Goal: Answer question/provide support: Answer question/provide support

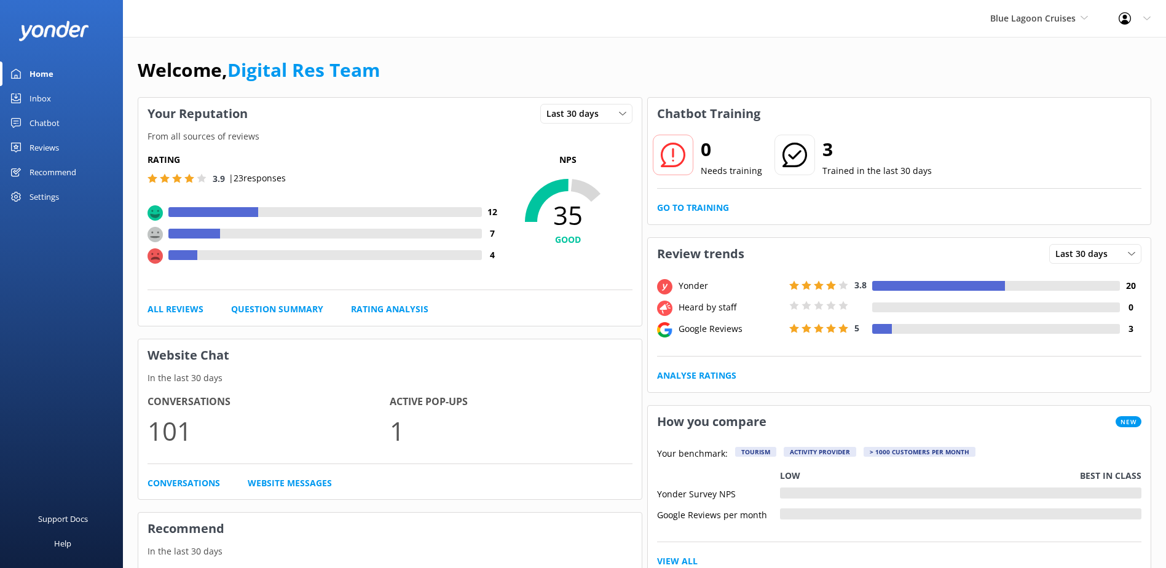
click at [45, 98] on div "Inbox" at bounding box center [40, 98] width 22 height 25
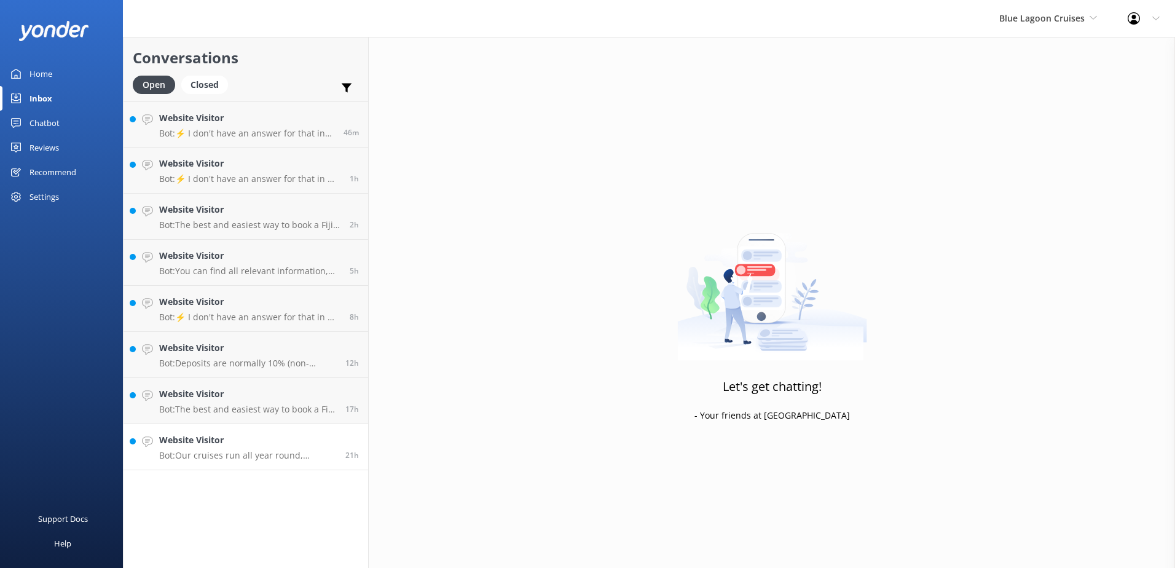
click at [313, 438] on h4 "Website Visitor" at bounding box center [247, 440] width 177 height 14
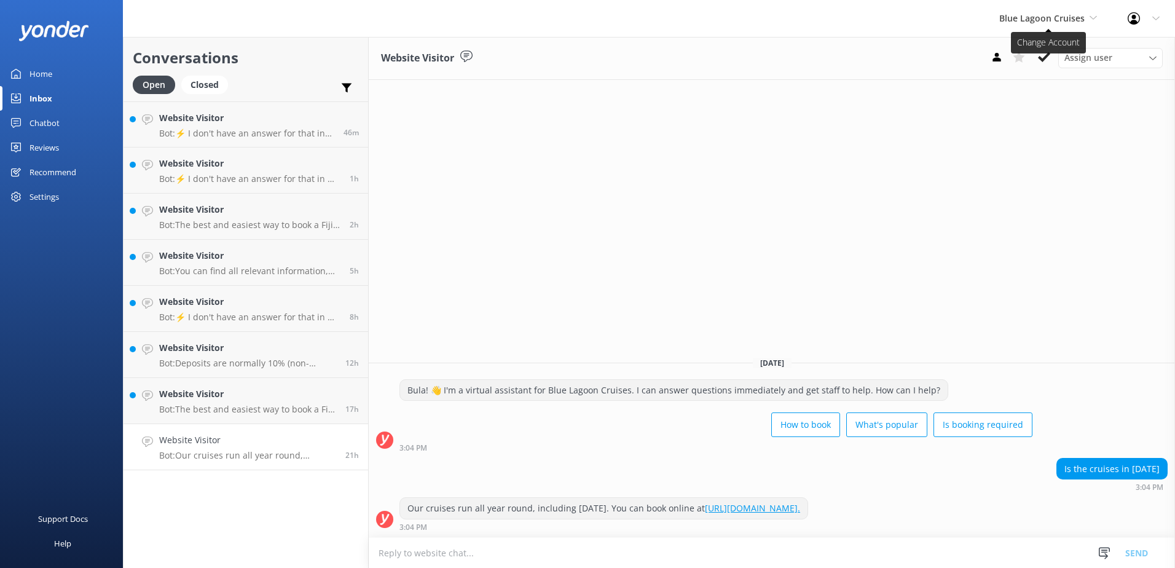
click at [1046, 22] on span "Blue Lagoon Cruises" at bounding box center [1041, 18] width 85 height 12
click at [1043, 48] on link "South Sea Sailing" at bounding box center [1045, 51] width 123 height 29
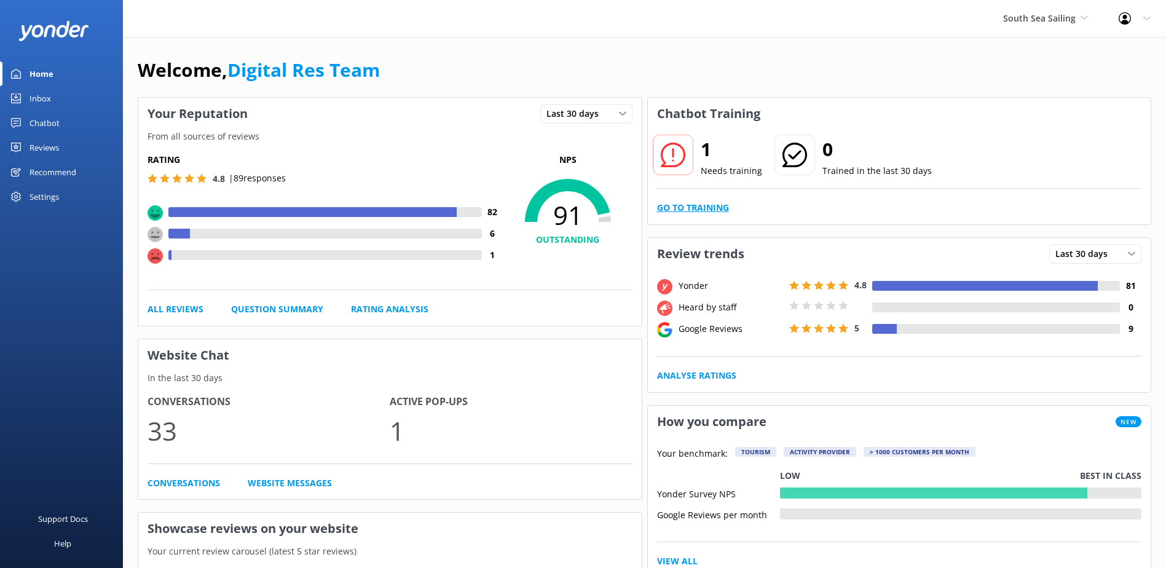
click at [686, 208] on link "Go to Training" at bounding box center [693, 208] width 72 height 14
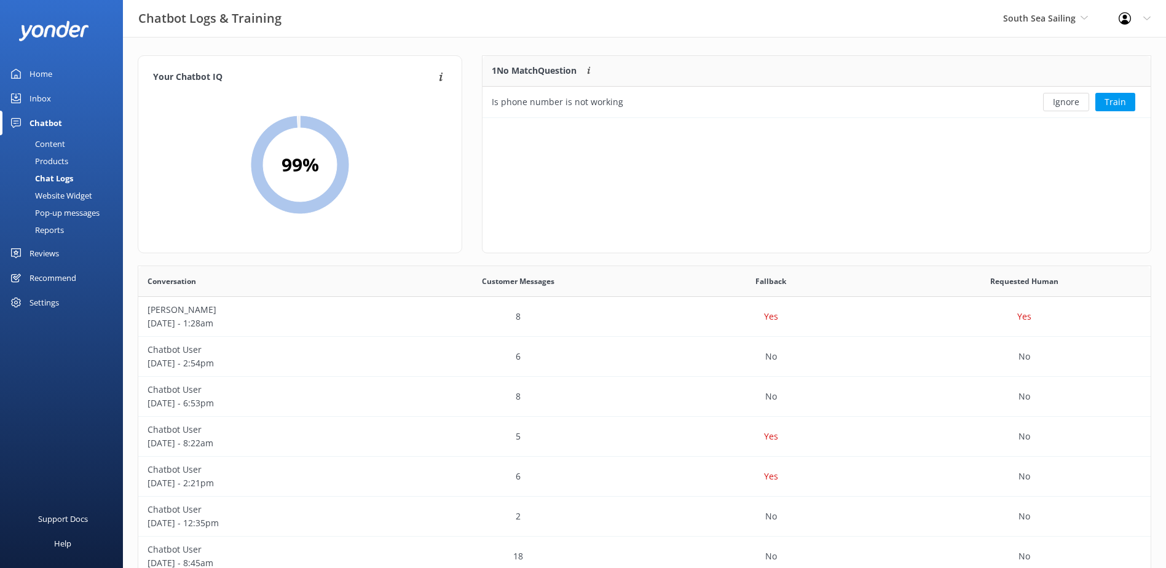
scroll to position [422, 1003]
click at [1064, 99] on button "Ignore" at bounding box center [1066, 102] width 46 height 18
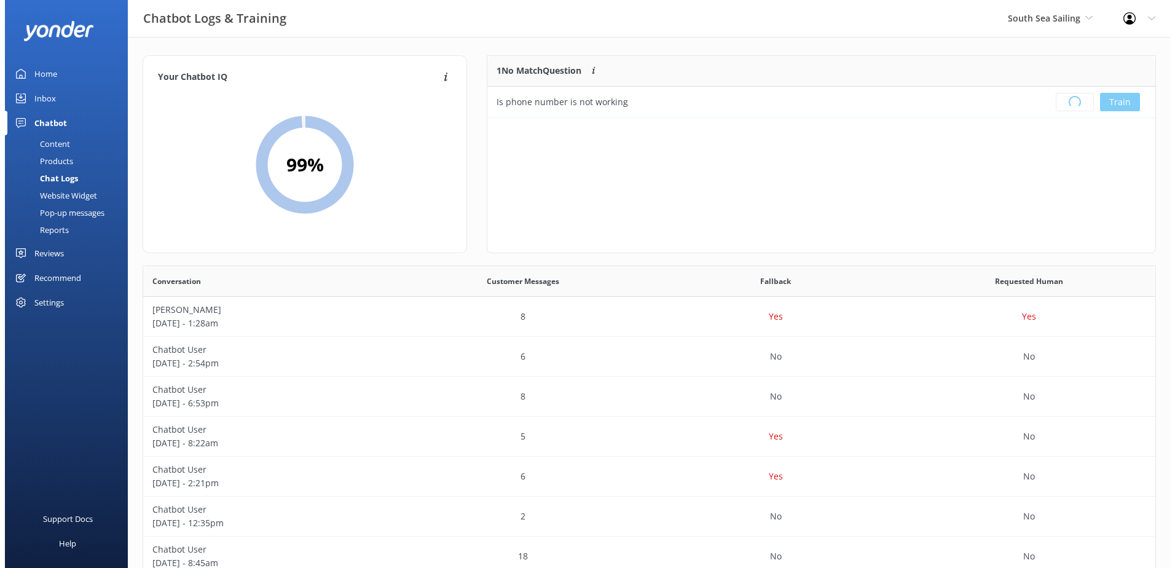
scroll to position [144, 658]
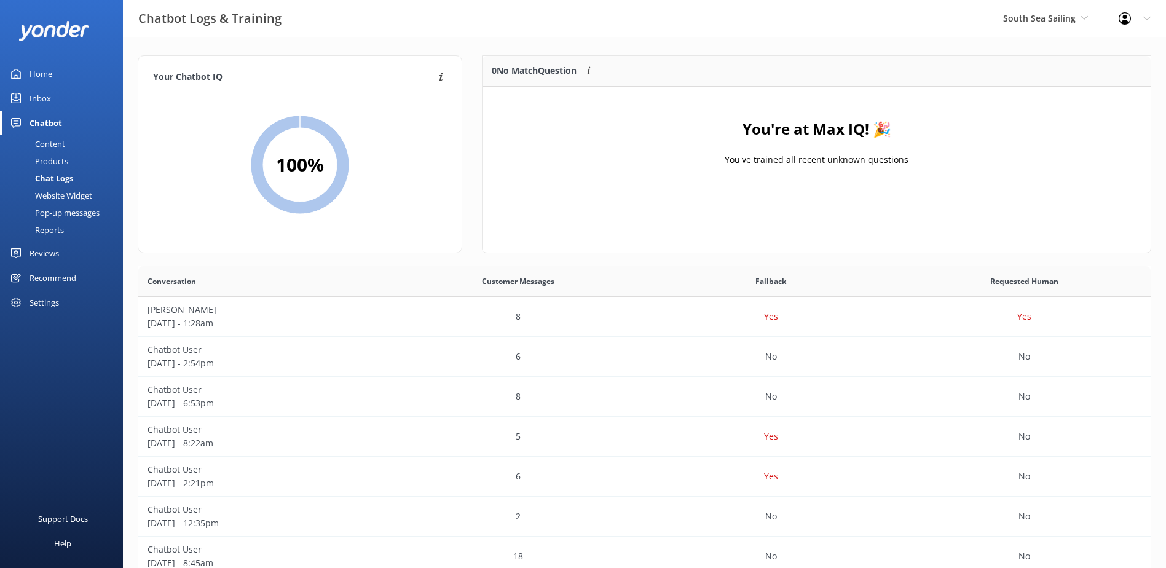
click at [39, 100] on div "Inbox" at bounding box center [40, 98] width 22 height 25
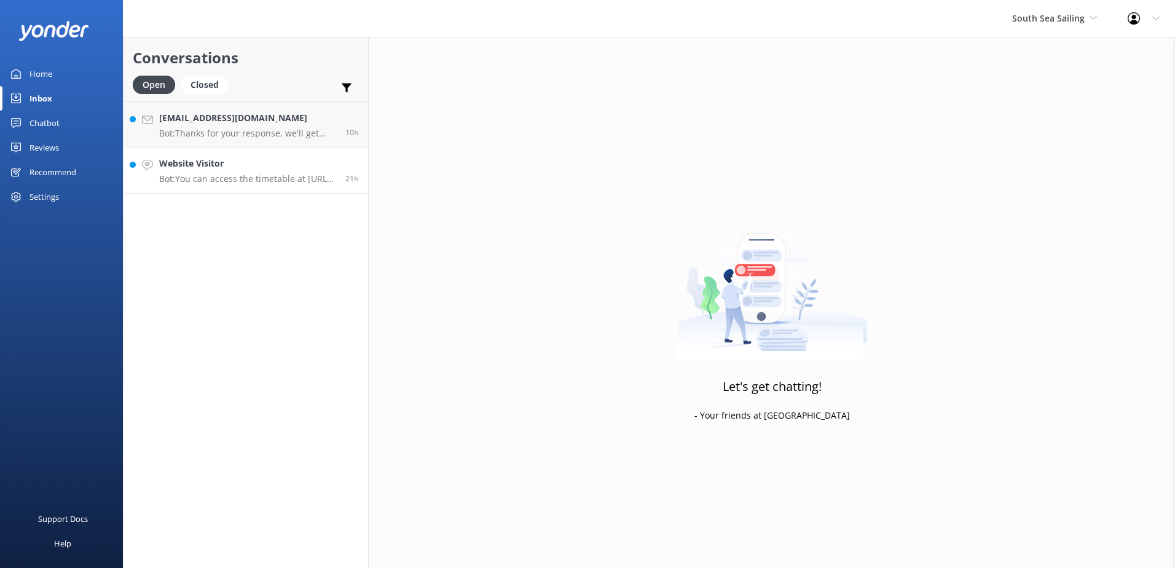
click at [292, 165] on h4 "Website Visitor" at bounding box center [247, 164] width 177 height 14
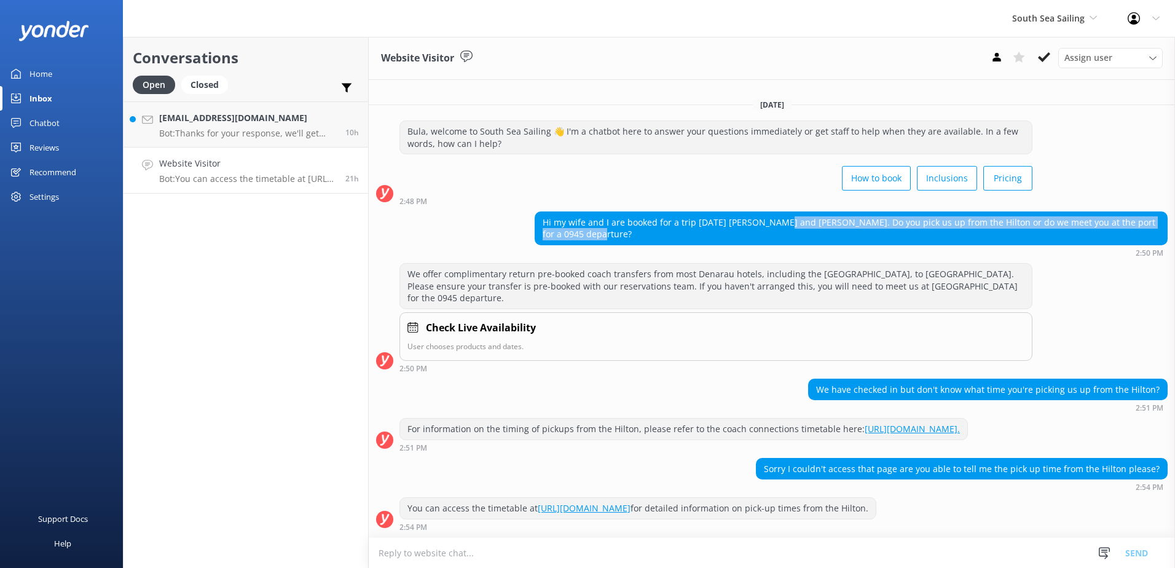
drag, startPoint x: 779, startPoint y: 222, endPoint x: 832, endPoint y: 229, distance: 54.0
click at [832, 229] on div "Hi my wife and I are booked for a trip tomorrow Darryl and Tanya Powell. Do you…" at bounding box center [851, 228] width 632 height 33
copy div "Tanya Powell. Do you pick us up from the Hilton or do we meet you at the port f…"
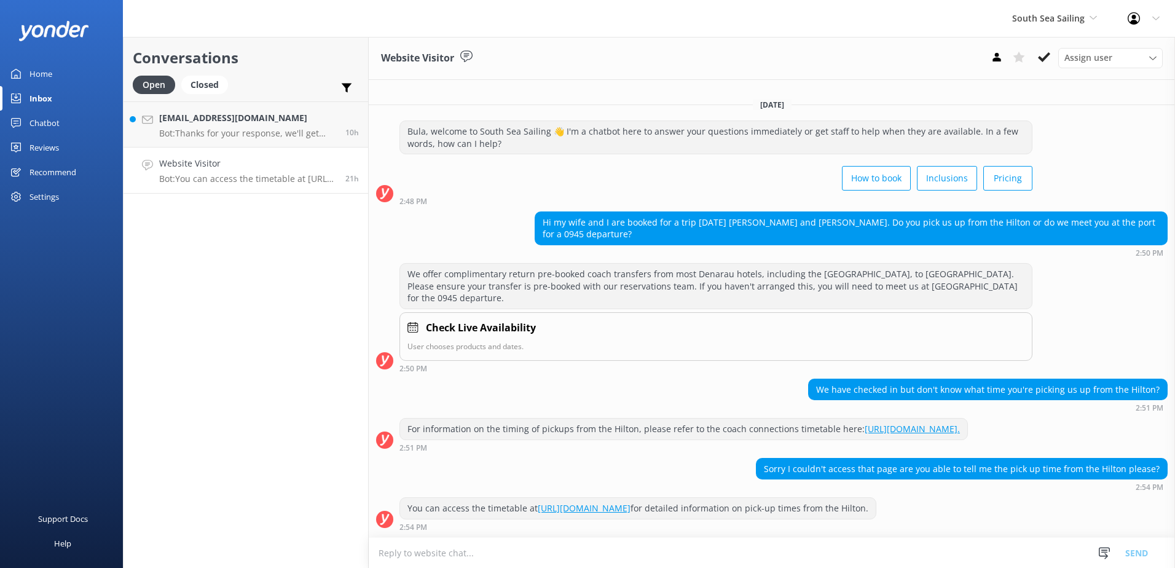
click at [753, 178] on div "How to book Inclusions Pricing" at bounding box center [715, 179] width 633 height 34
click at [783, 223] on div "Hi my wife and I are booked for a trip tomorrow Darryl and Tanya Powell. Do you…" at bounding box center [851, 228] width 632 height 33
drag, startPoint x: 779, startPoint y: 221, endPoint x: 832, endPoint y: 222, distance: 53.5
click at [832, 222] on div "Hi my wife and I are booked for a trip tomorrow Darryl and Tanya Powell. Do you…" at bounding box center [851, 228] width 632 height 33
copy div "Tanya Powell"
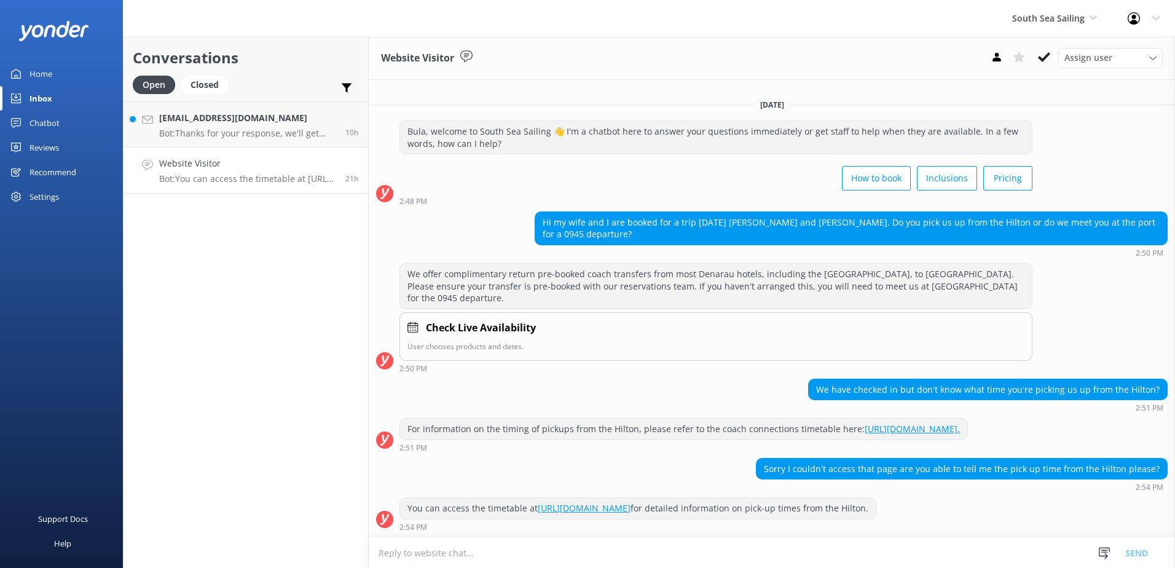
click at [1117, 296] on div "We offer complimentary return pre-booked coach transfers from most Denarau hote…" at bounding box center [772, 317] width 806 height 109
click at [1042, 53] on icon at bounding box center [1044, 57] width 12 height 12
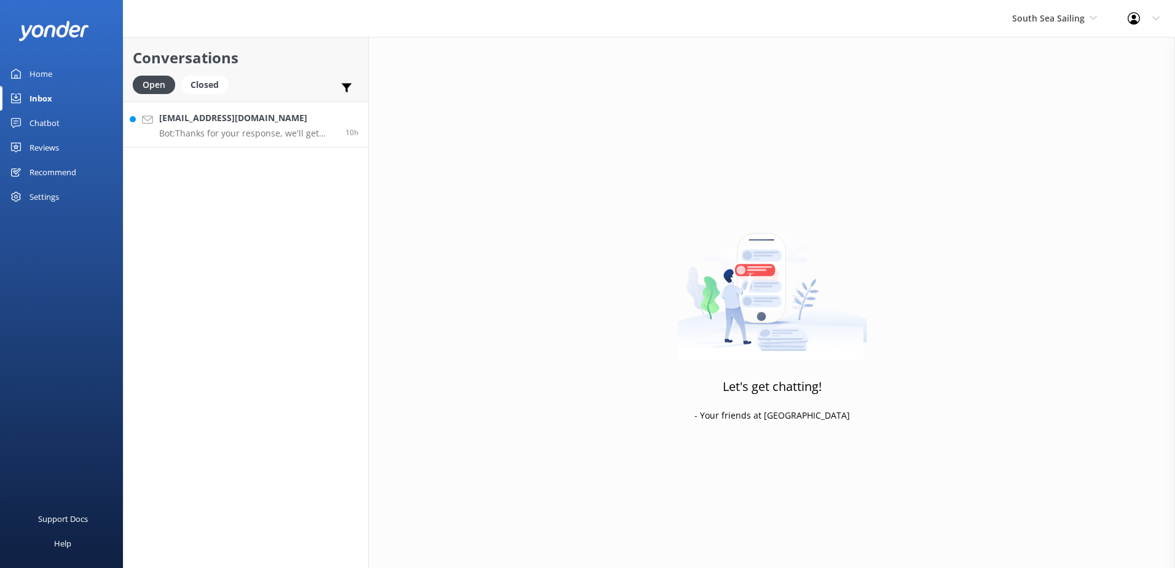
click at [309, 117] on h4 "Eldindds@yahoo.com" at bounding box center [247, 118] width 177 height 14
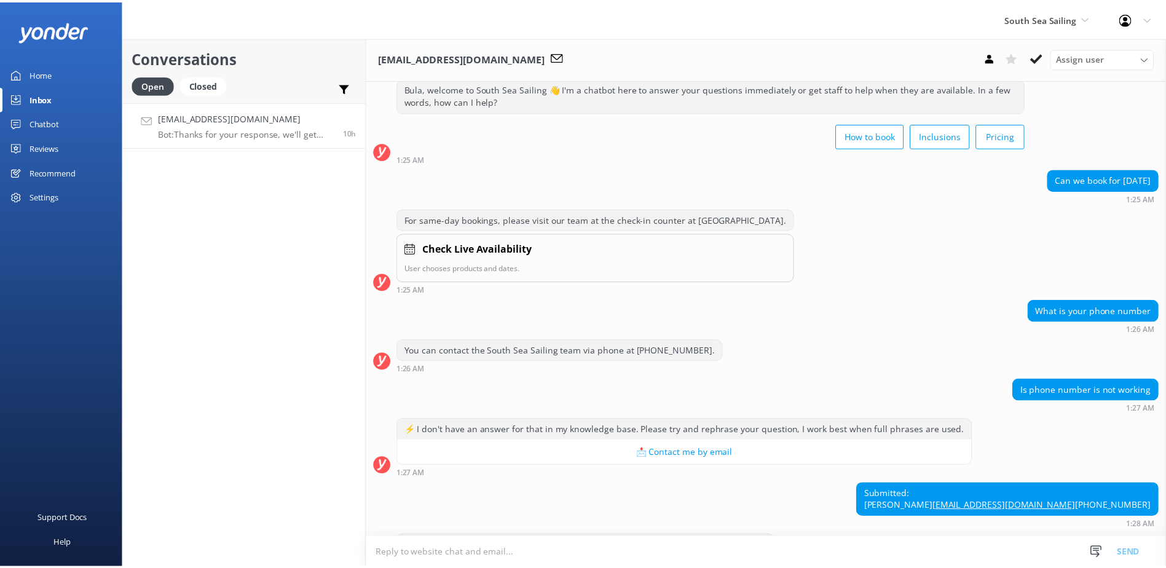
scroll to position [95, 0]
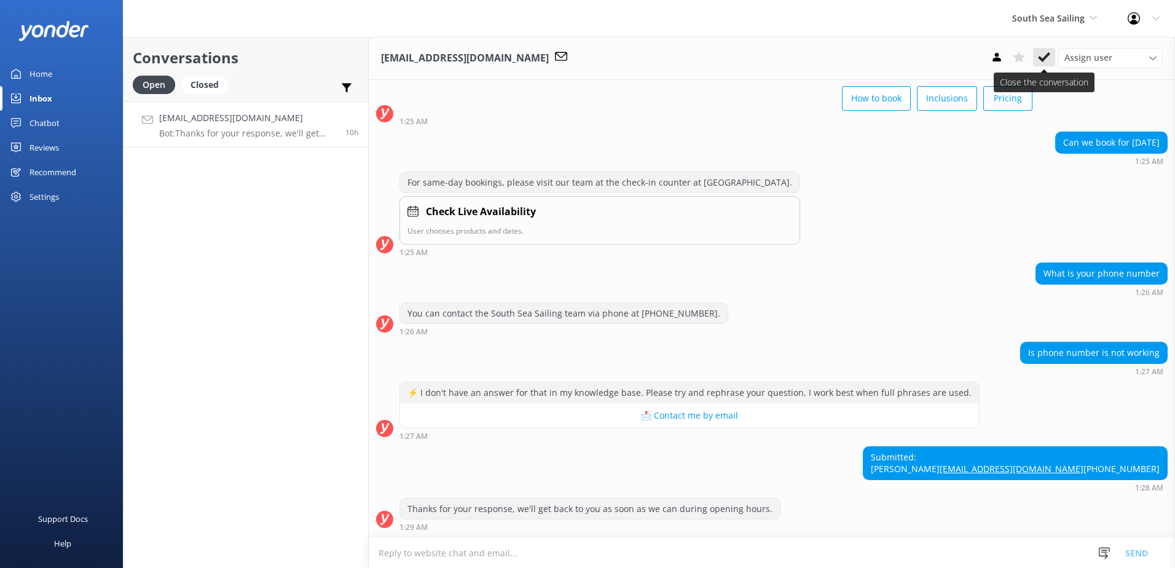
click at [1042, 55] on icon at bounding box center [1044, 57] width 12 height 12
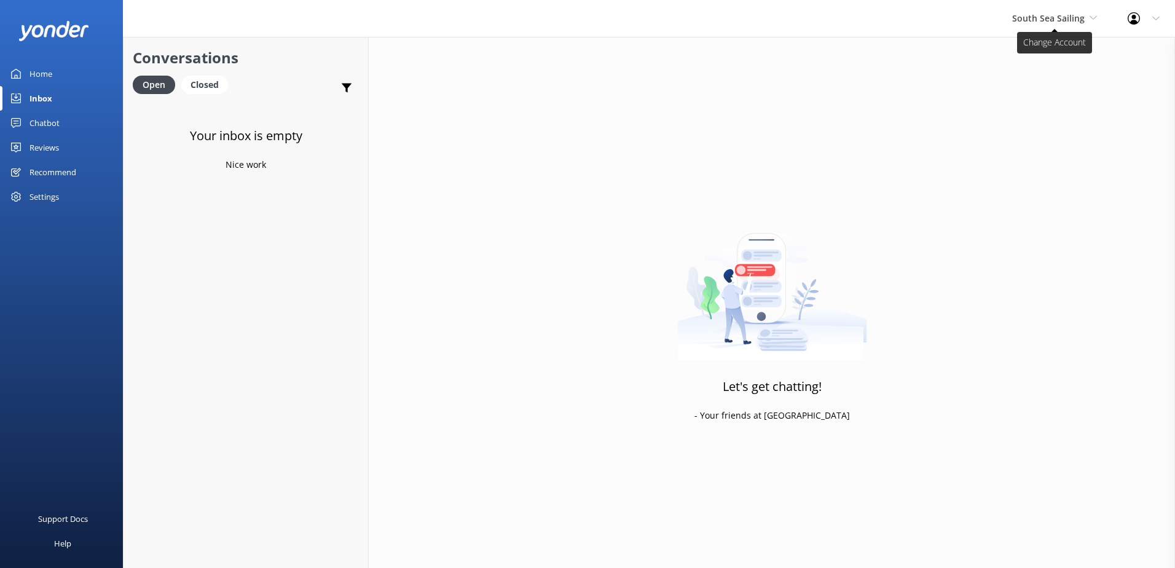
click at [1079, 20] on span "South Sea Sailing" at bounding box center [1048, 18] width 73 height 12
click at [1051, 80] on link "South Sea Cruises" at bounding box center [1058, 80] width 123 height 29
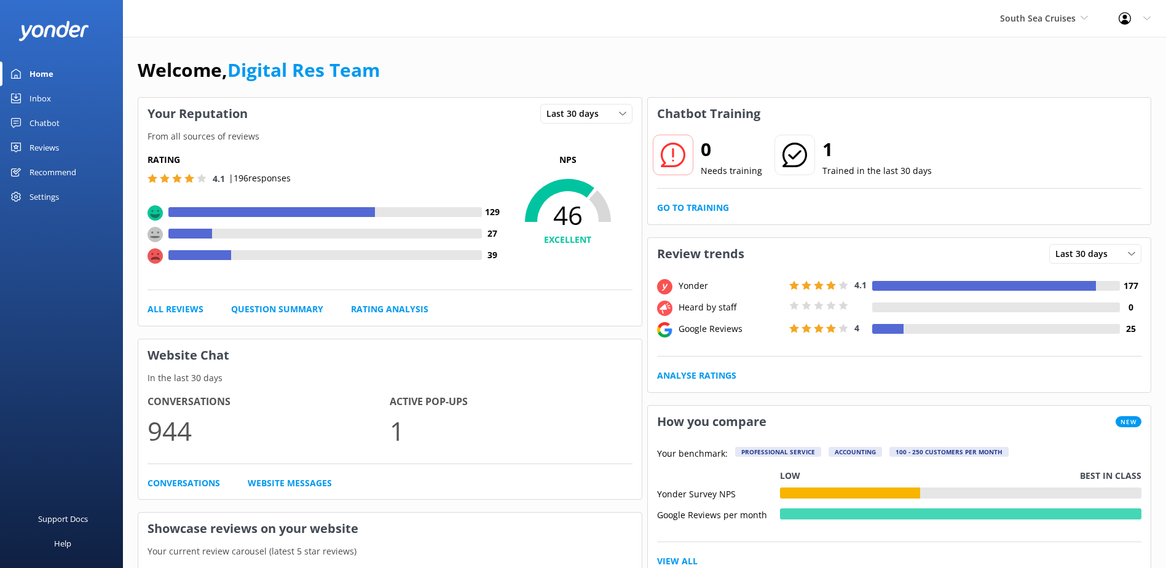
drag, startPoint x: 39, startPoint y: 99, endPoint x: 79, endPoint y: 114, distance: 42.0
click at [40, 99] on div "Inbox" at bounding box center [40, 98] width 22 height 25
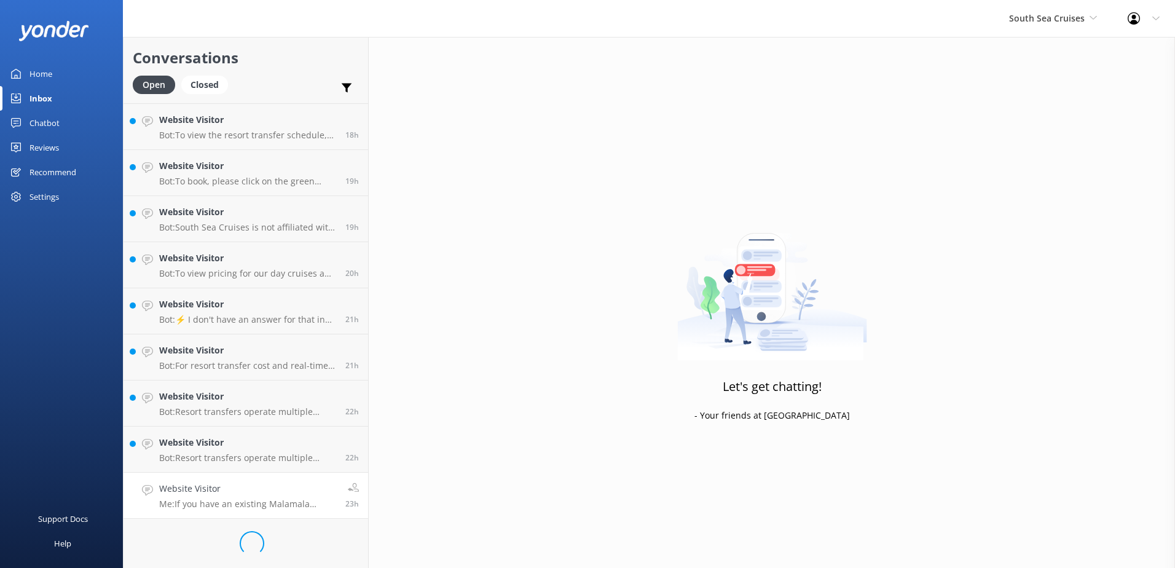
scroll to position [501, 0]
click at [289, 532] on h4 "Website Visitor" at bounding box center [247, 538] width 177 height 14
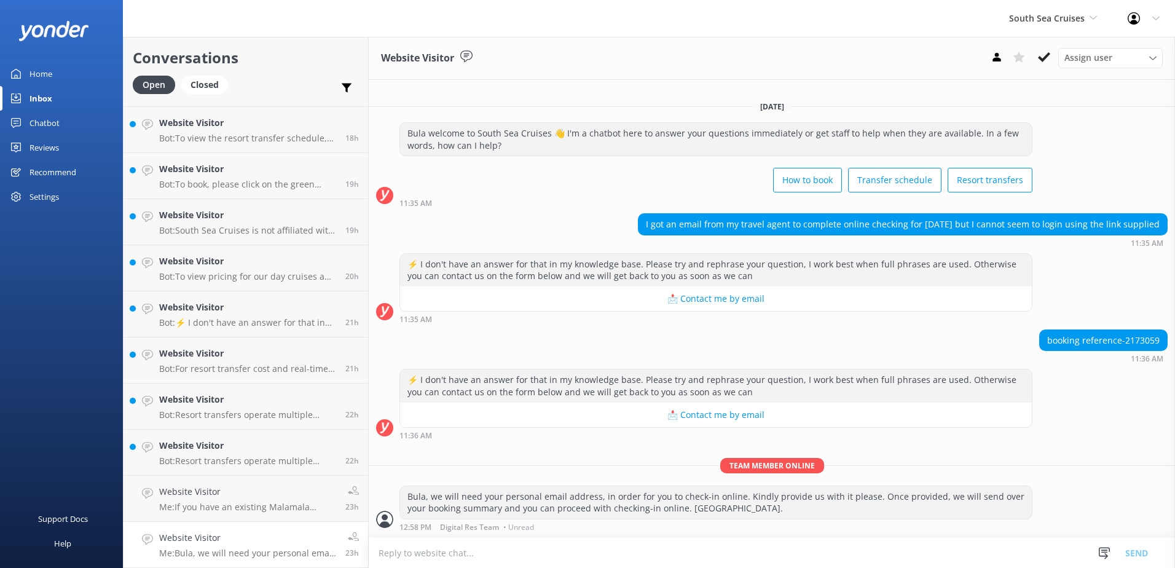
click at [1148, 340] on div "booking reference-2173059" at bounding box center [1103, 340] width 127 height 21
copy div "2173059"
click at [1096, 162] on div "Bula welcome to South Sea Cruises 👋 I'm a chatbot here to answer your questions…" at bounding box center [772, 164] width 806 height 85
click at [467, 561] on textarea at bounding box center [772, 553] width 806 height 30
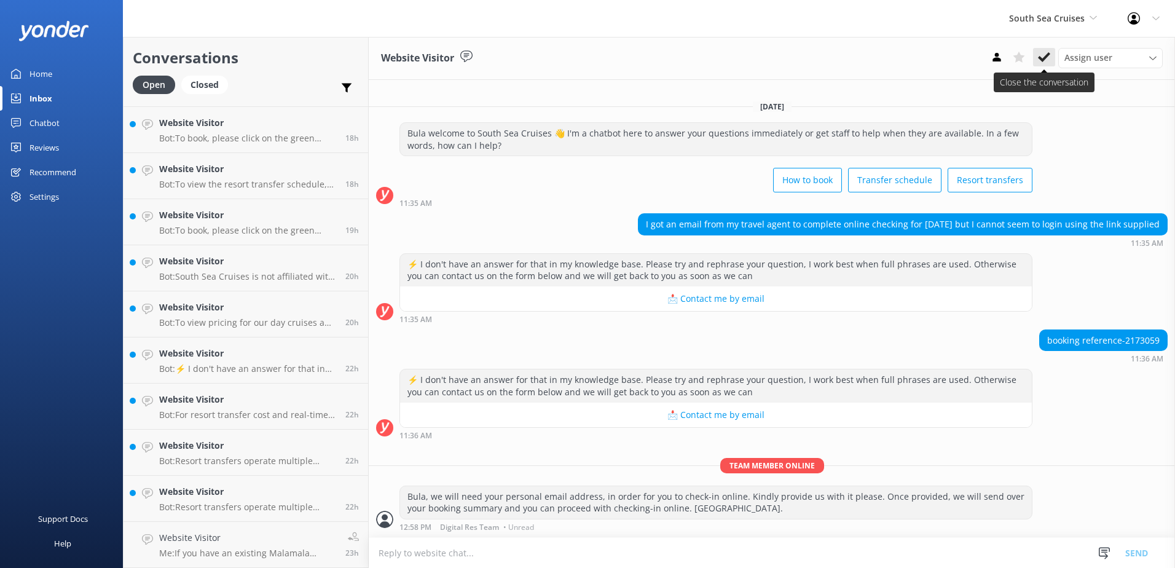
click at [1042, 55] on icon at bounding box center [1044, 57] width 12 height 12
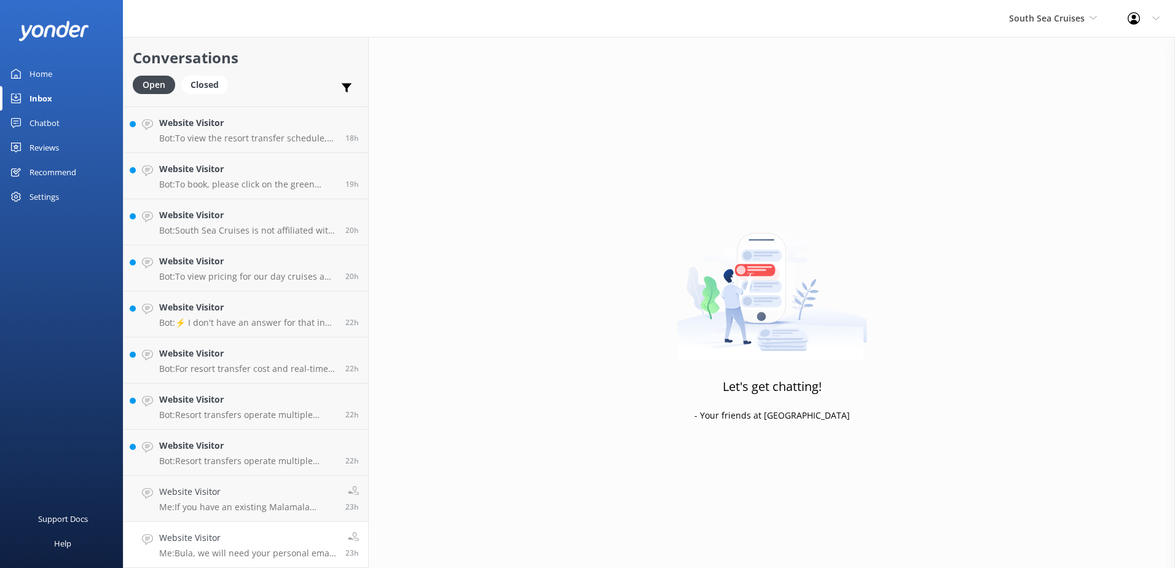
scroll to position [501, 0]
click at [270, 535] on h4 "Website Visitor" at bounding box center [247, 538] width 177 height 14
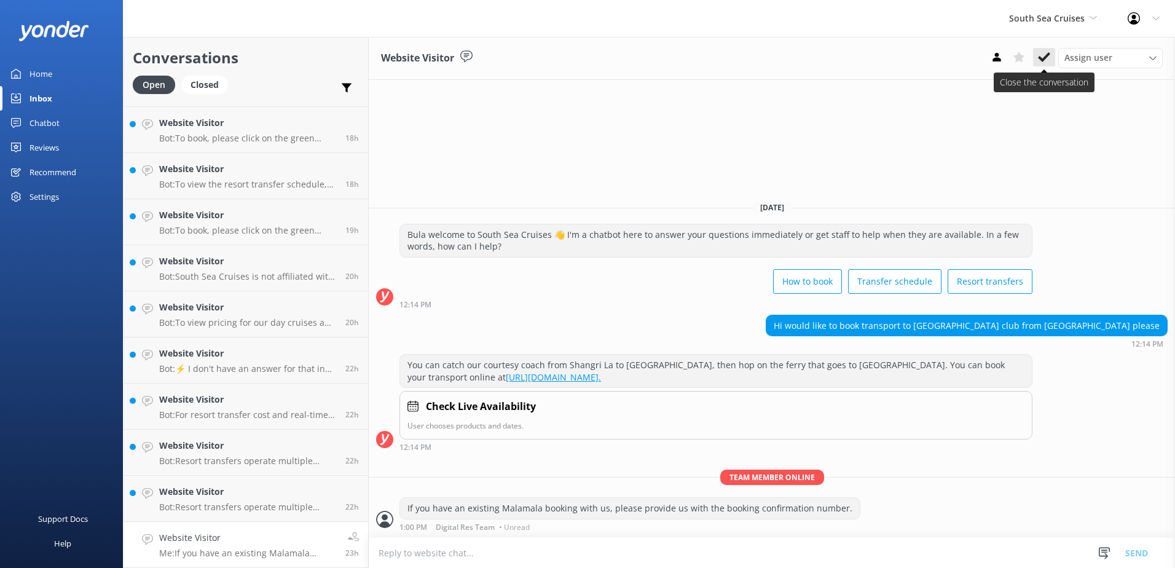
click at [1045, 52] on icon at bounding box center [1044, 57] width 12 height 12
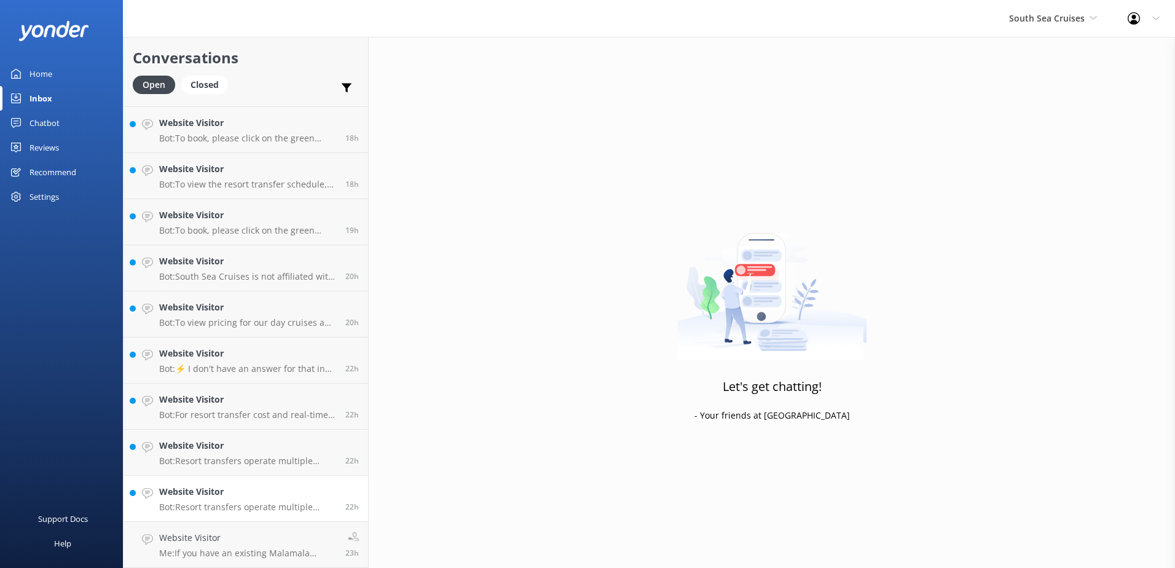
scroll to position [455, 0]
click at [306, 528] on link "Website Visitor Bot: Resort transfers operate multiple times a day, every day, …" at bounding box center [246, 545] width 245 height 46
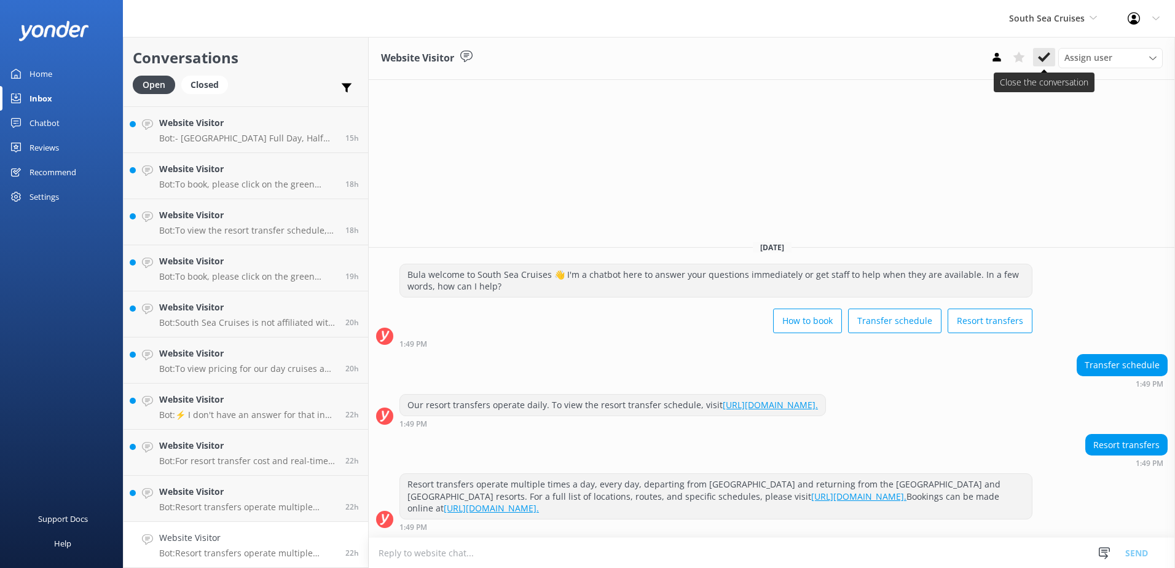
click at [1037, 62] on button at bounding box center [1044, 57] width 22 height 18
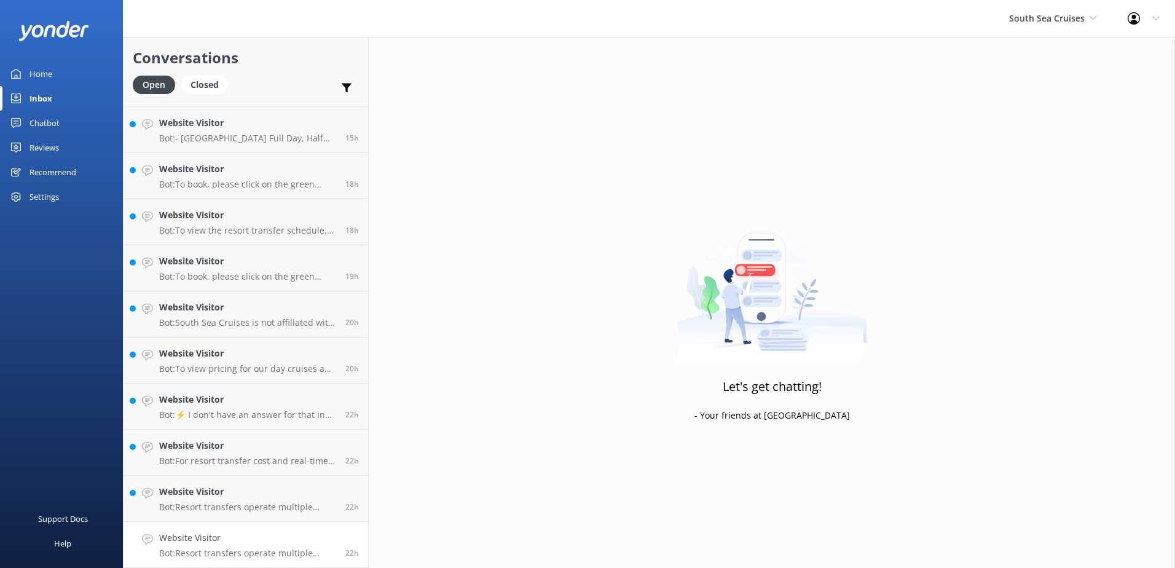
scroll to position [409, 0]
click at [302, 524] on link "Website Visitor Bot: Resort transfers operate multiple times a day, every day, …" at bounding box center [246, 545] width 245 height 46
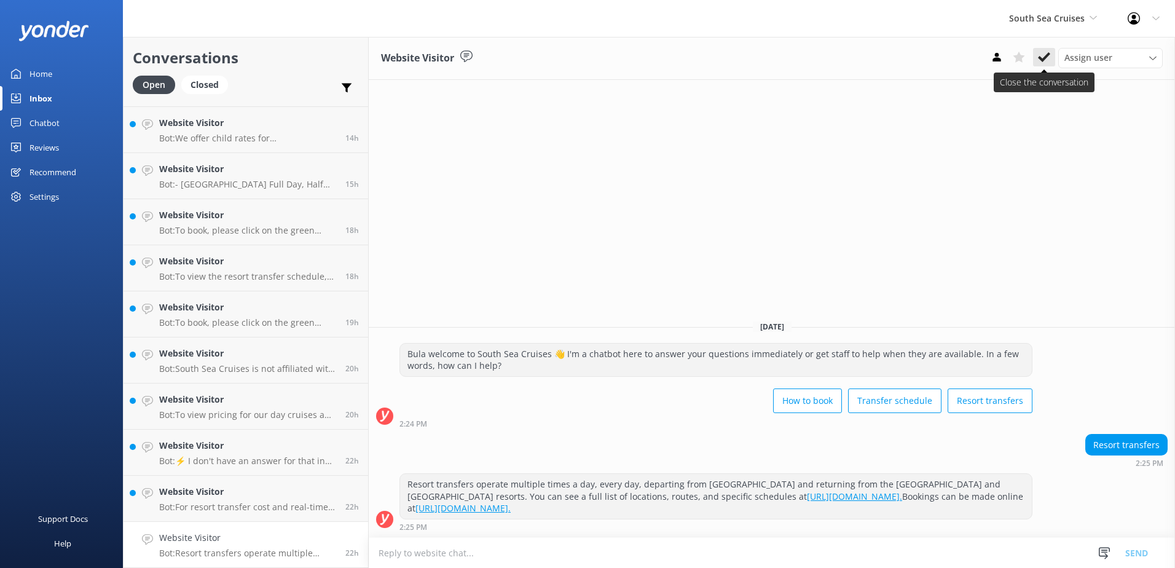
click at [1045, 60] on use at bounding box center [1044, 57] width 12 height 10
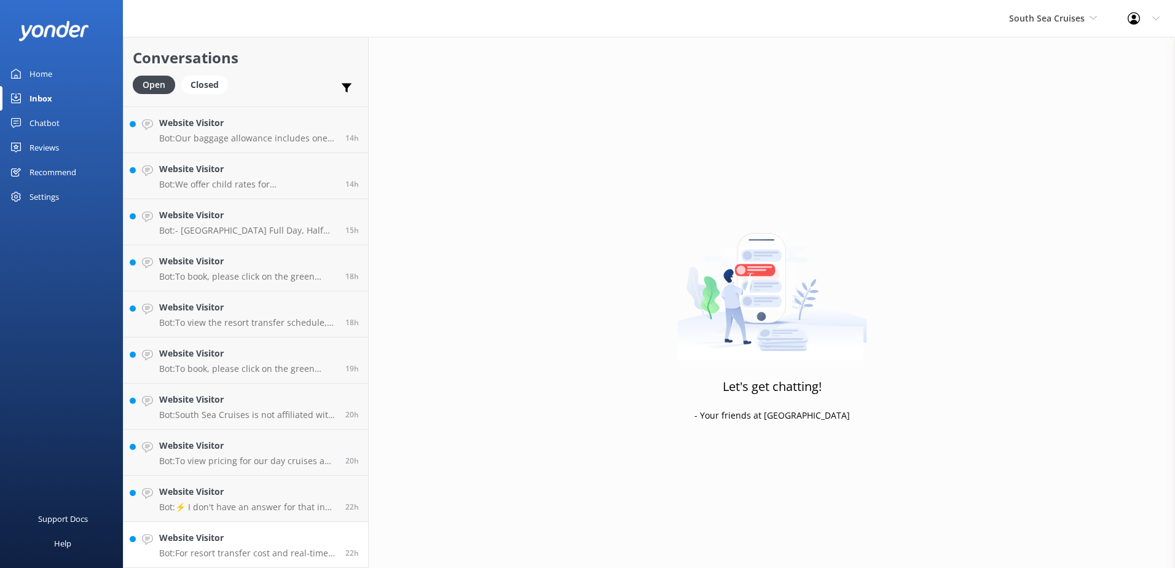
scroll to position [363, 0]
drag, startPoint x: 291, startPoint y: 535, endPoint x: 336, endPoint y: 521, distance: 47.0
click at [292, 535] on h4 "Website Visitor" at bounding box center [247, 538] width 177 height 14
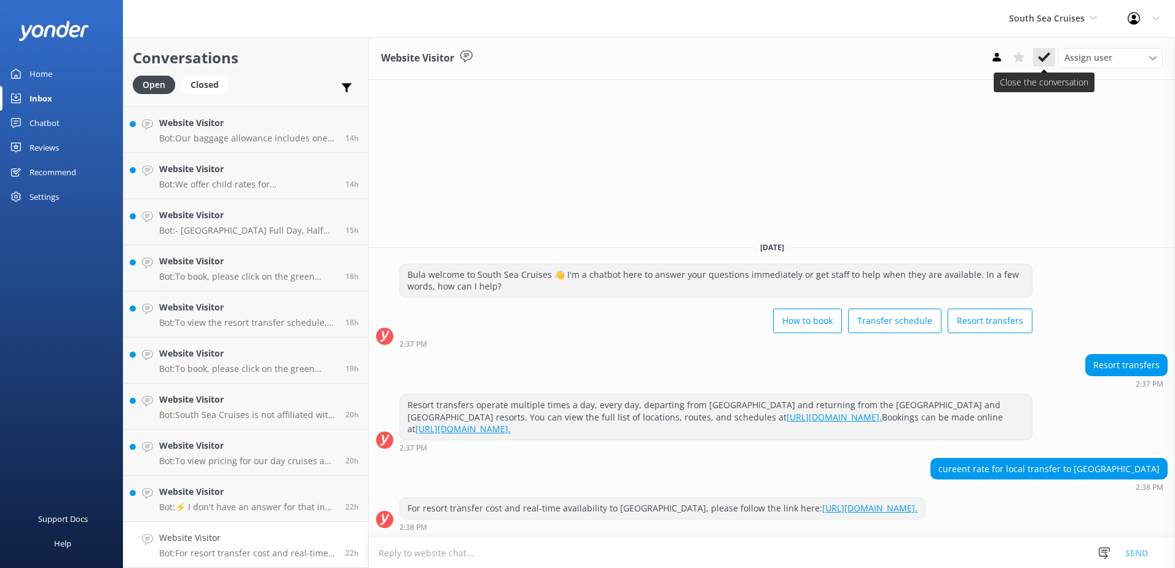
click at [1044, 54] on icon at bounding box center [1044, 57] width 12 height 12
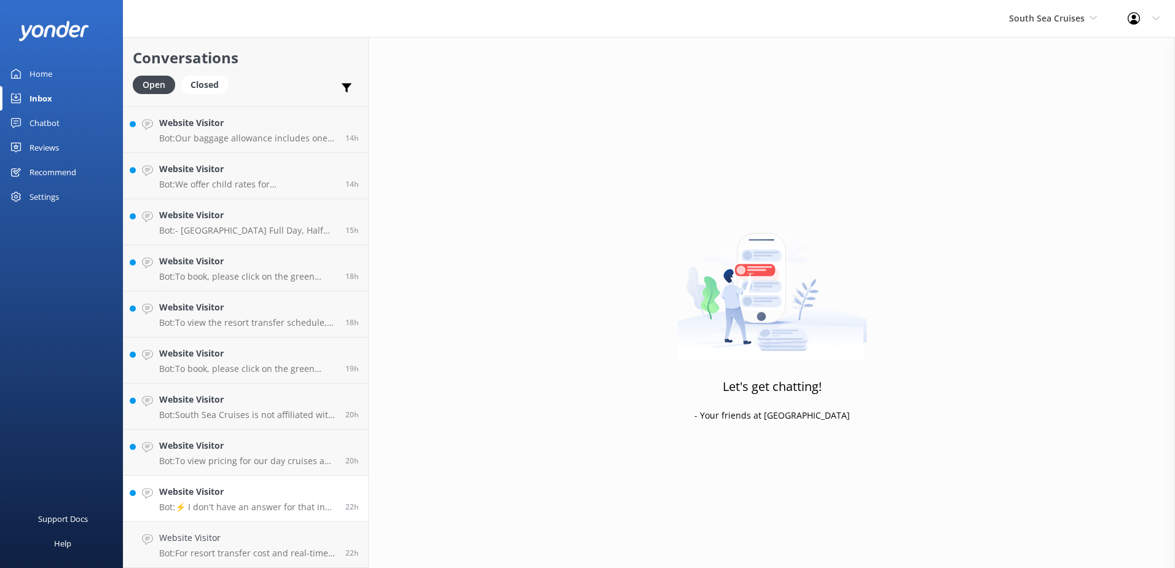
scroll to position [317, 0]
click at [299, 530] on link "Website Visitor Bot: ⚡ I don't have an answer for that in my knowledge base. Pl…" at bounding box center [246, 545] width 245 height 46
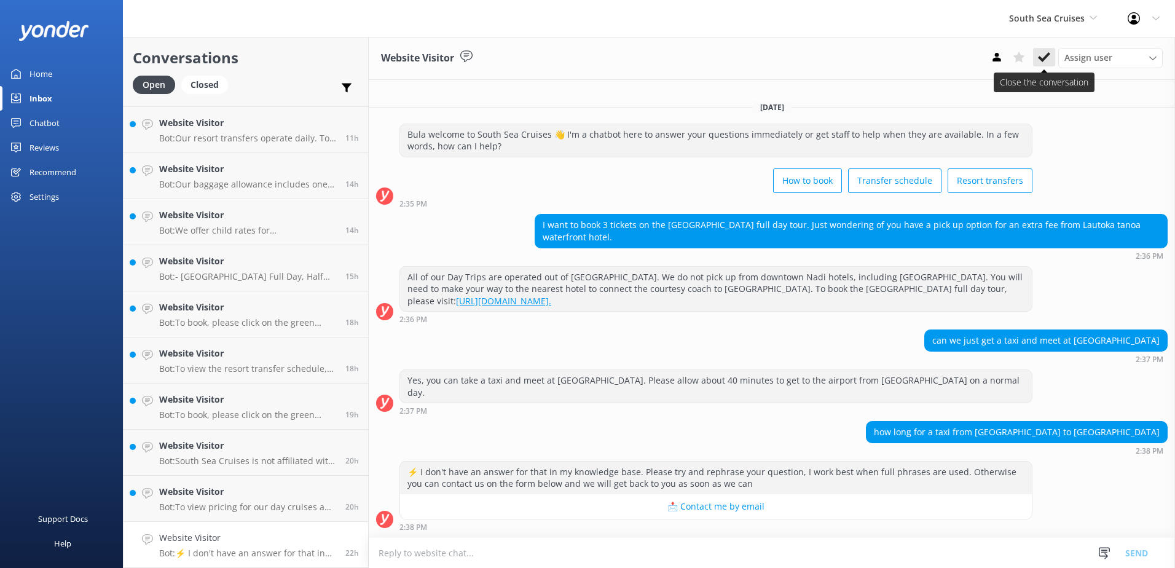
click at [1045, 54] on icon at bounding box center [1044, 57] width 12 height 12
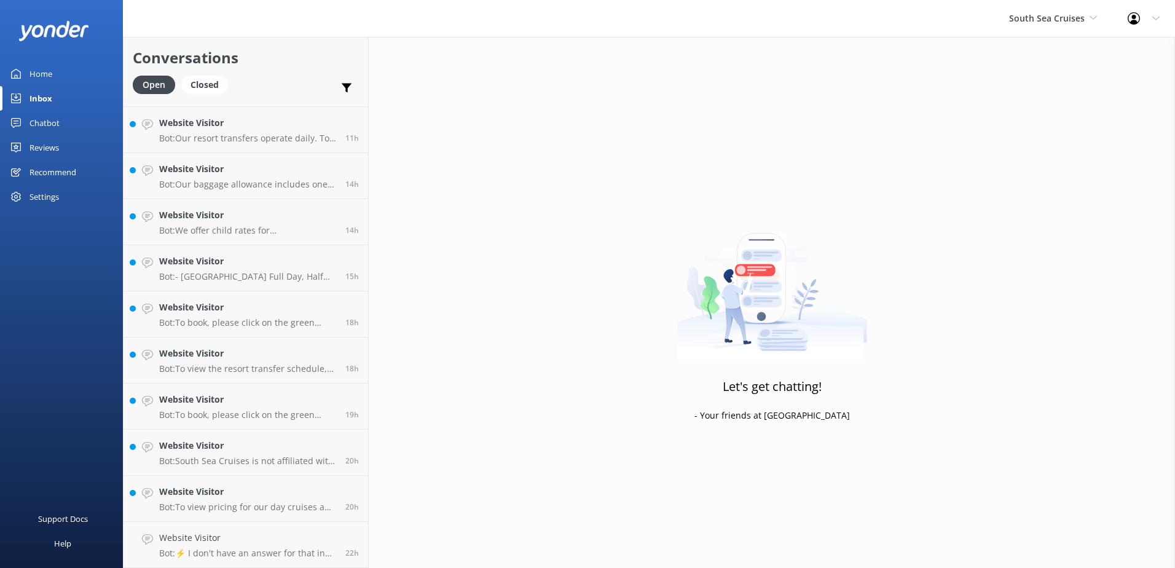
scroll to position [271, 0]
click at [291, 542] on h4 "Website Visitor" at bounding box center [247, 538] width 177 height 14
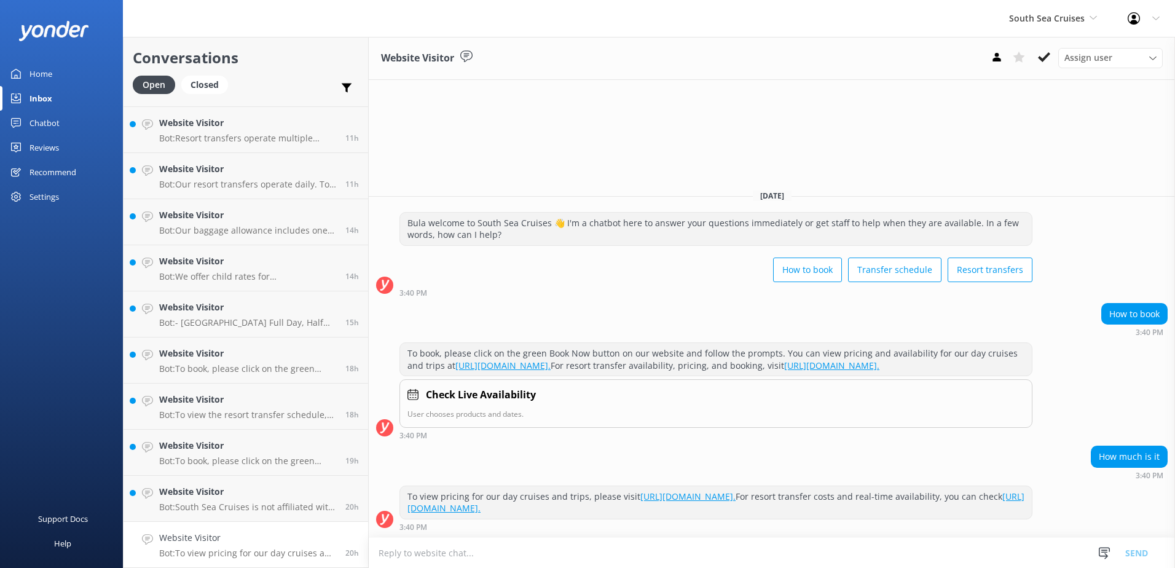
drag, startPoint x: 1046, startPoint y: 56, endPoint x: 1035, endPoint y: 76, distance: 23.4
click at [1046, 56] on use at bounding box center [1044, 57] width 12 height 10
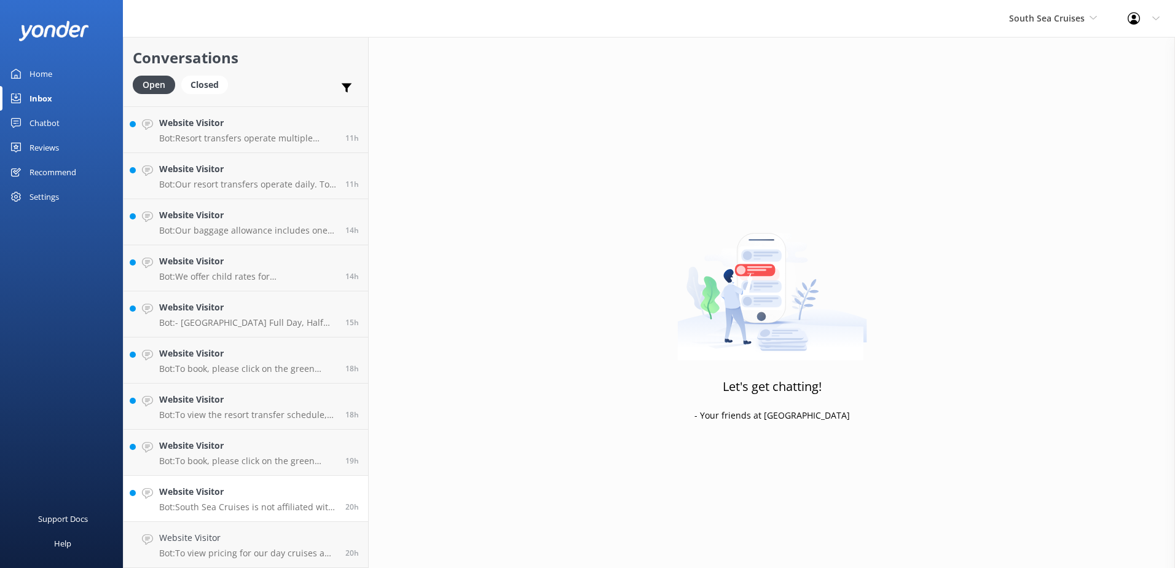
scroll to position [225, 0]
drag, startPoint x: 321, startPoint y: 536, endPoint x: 340, endPoint y: 530, distance: 20.0
click at [321, 535] on h4 "Website Visitor" at bounding box center [247, 538] width 177 height 14
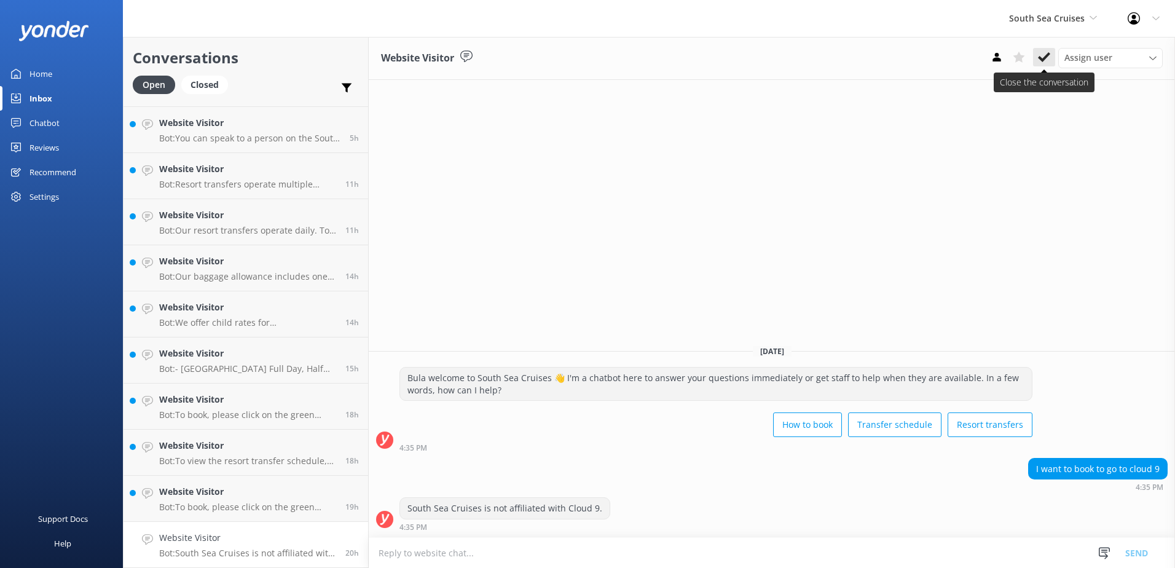
click at [1043, 59] on use at bounding box center [1044, 57] width 12 height 10
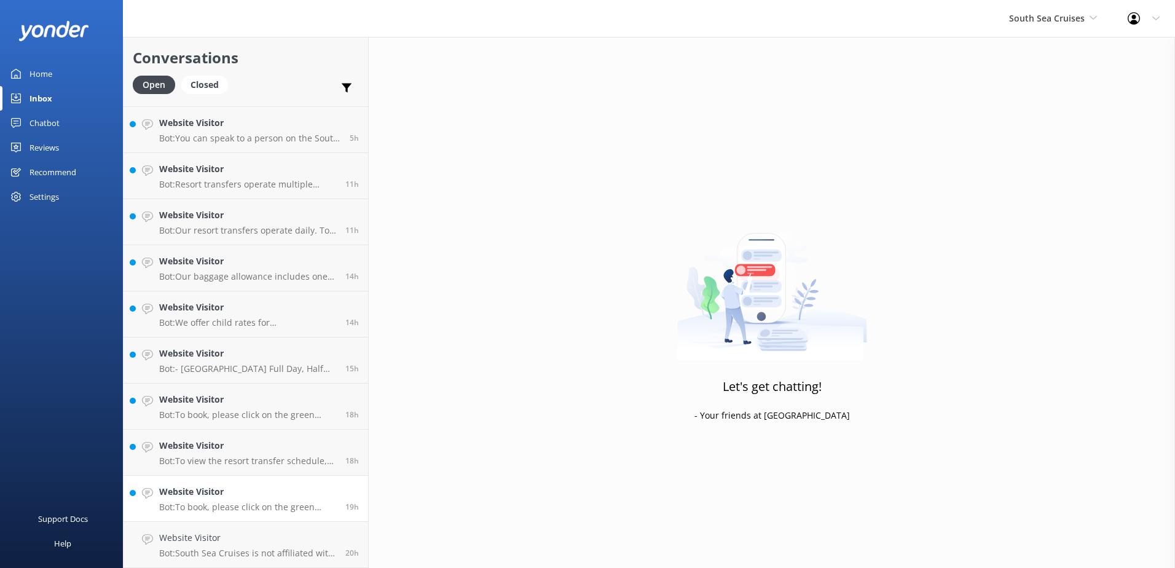
scroll to position [179, 0]
click at [304, 541] on h4 "Website Visitor" at bounding box center [247, 538] width 177 height 14
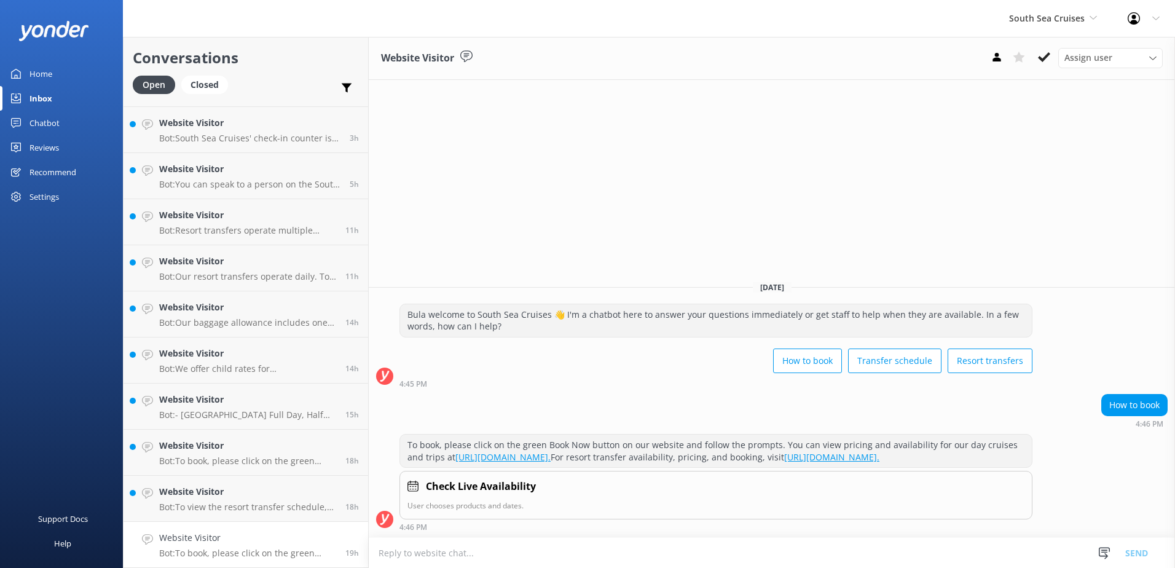
click at [1038, 53] on icon at bounding box center [1044, 57] width 12 height 12
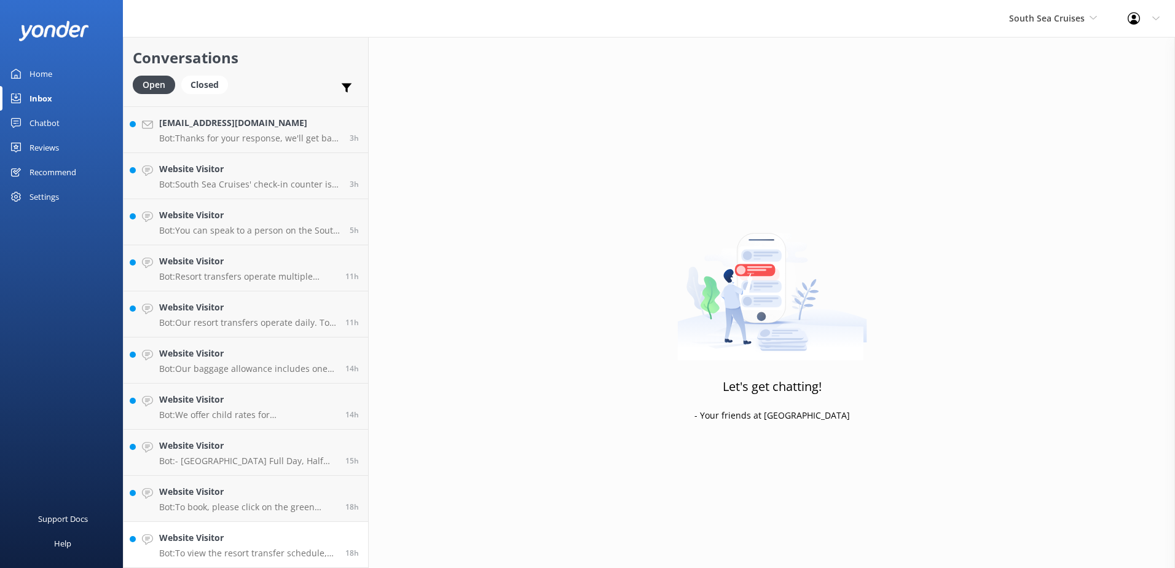
scroll to position [133, 0]
click at [324, 532] on h4 "Website Visitor" at bounding box center [247, 538] width 177 height 14
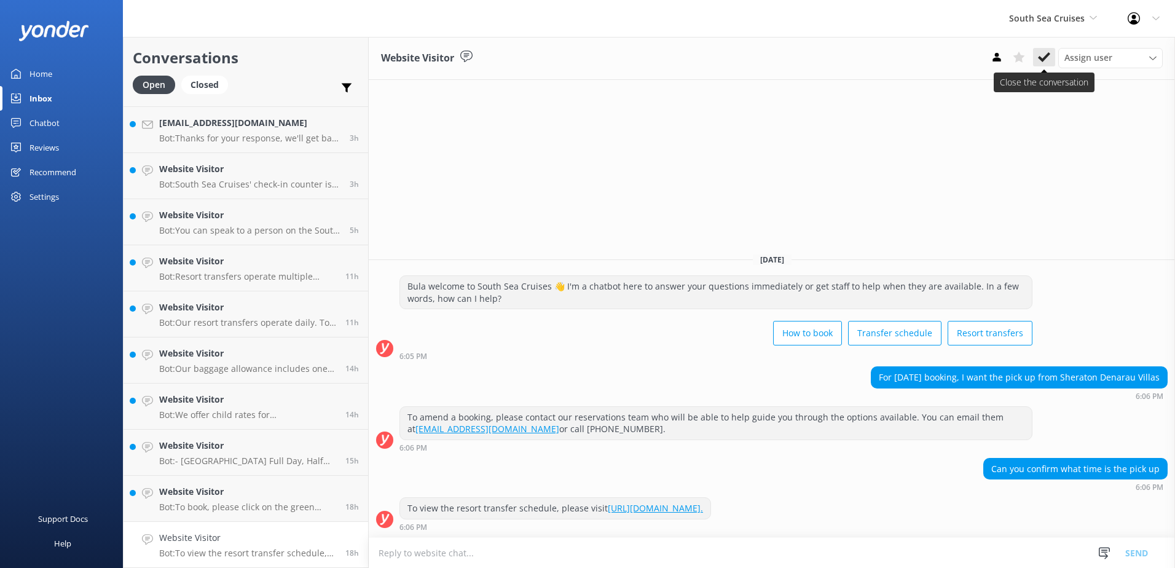
click at [1044, 55] on icon at bounding box center [1044, 57] width 12 height 12
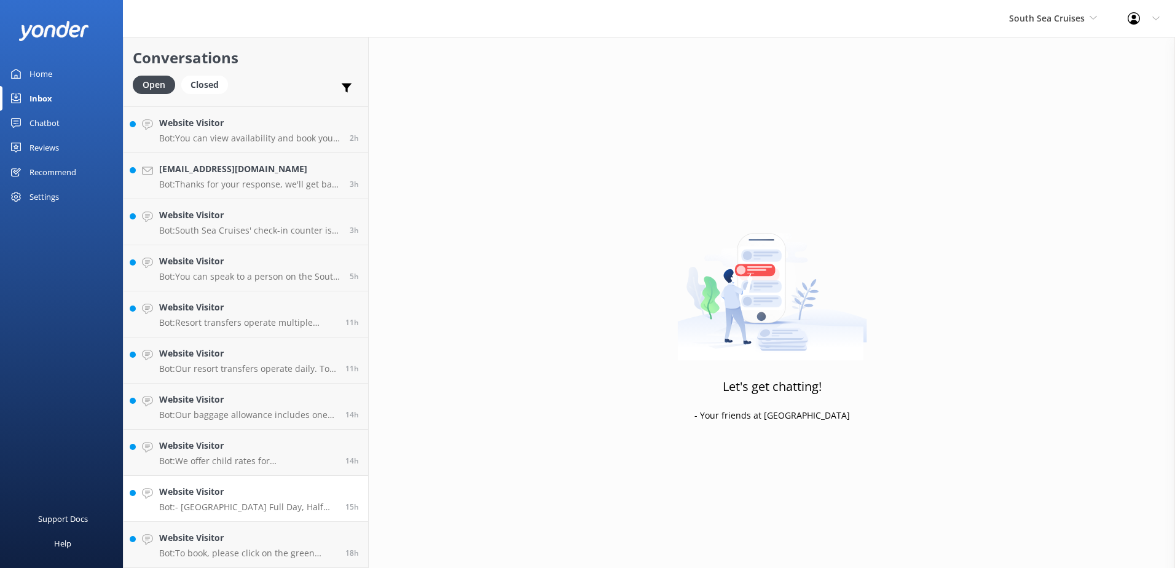
scroll to position [87, 0]
click at [331, 527] on link "Website Visitor Bot: To book, please click on the green Book Now button on our …" at bounding box center [246, 545] width 245 height 46
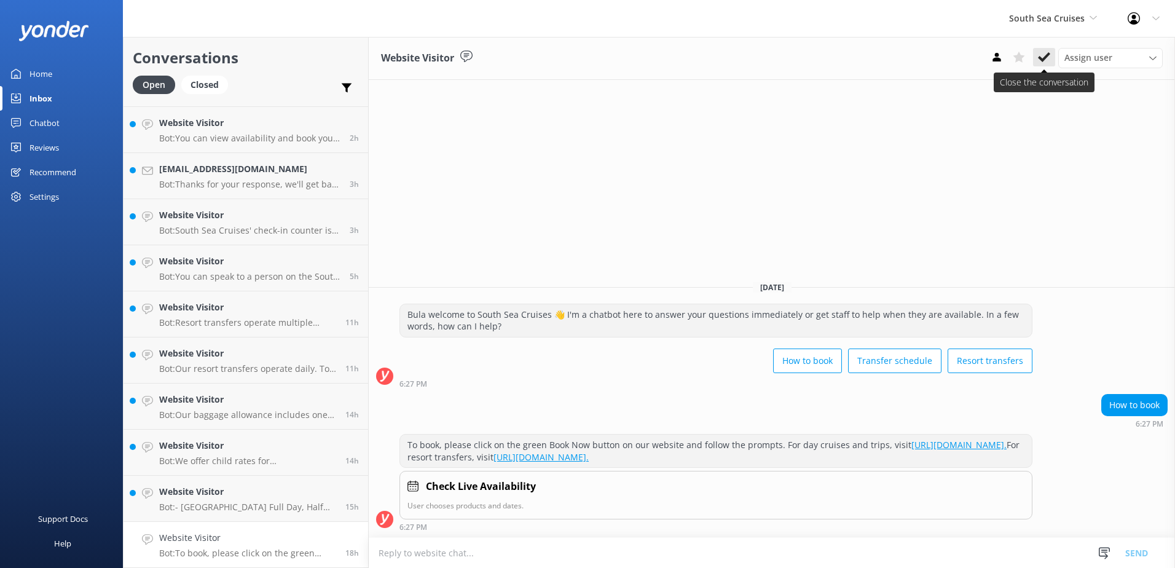
click at [1042, 56] on icon at bounding box center [1044, 57] width 12 height 12
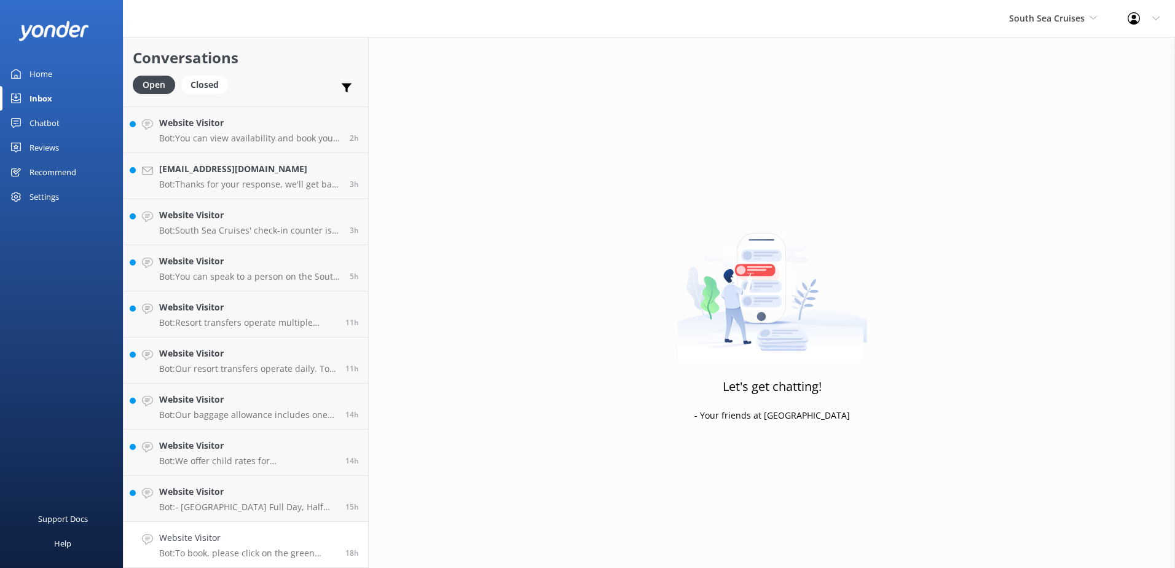
drag, startPoint x: 313, startPoint y: 530, endPoint x: 335, endPoint y: 532, distance: 21.6
click at [313, 529] on link "Website Visitor Bot: To book, please click on the green Book Now button on our …" at bounding box center [246, 545] width 245 height 46
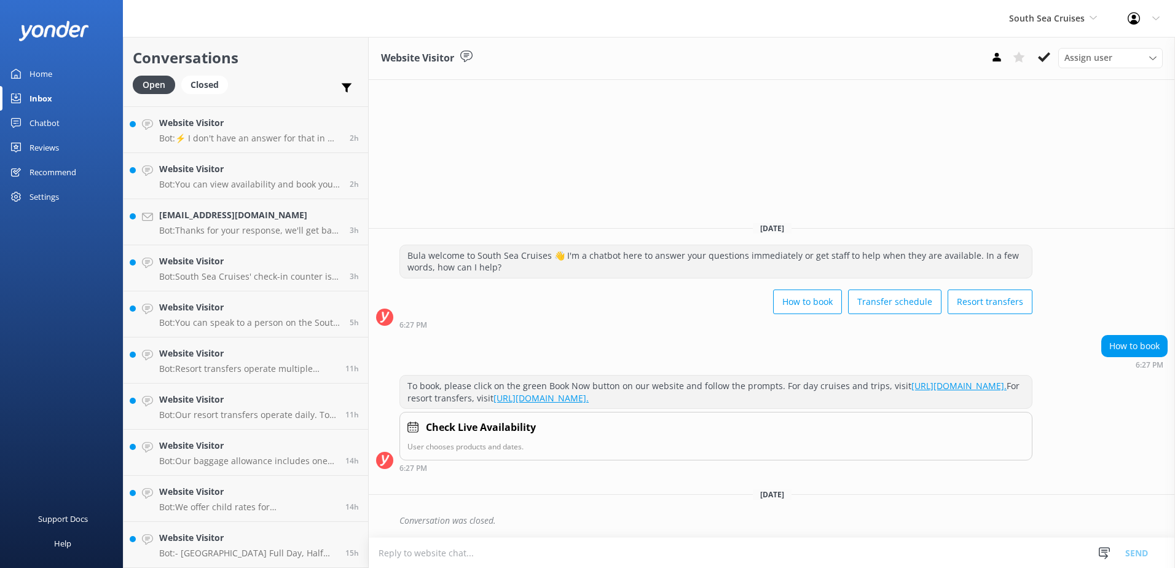
scroll to position [41, 0]
click at [1048, 47] on div "Website Visitor Assign user Alyssa Sonya Digital Res Team Brenda Fenton Asena N…" at bounding box center [772, 58] width 806 height 43
click at [1042, 57] on icon at bounding box center [1044, 57] width 12 height 12
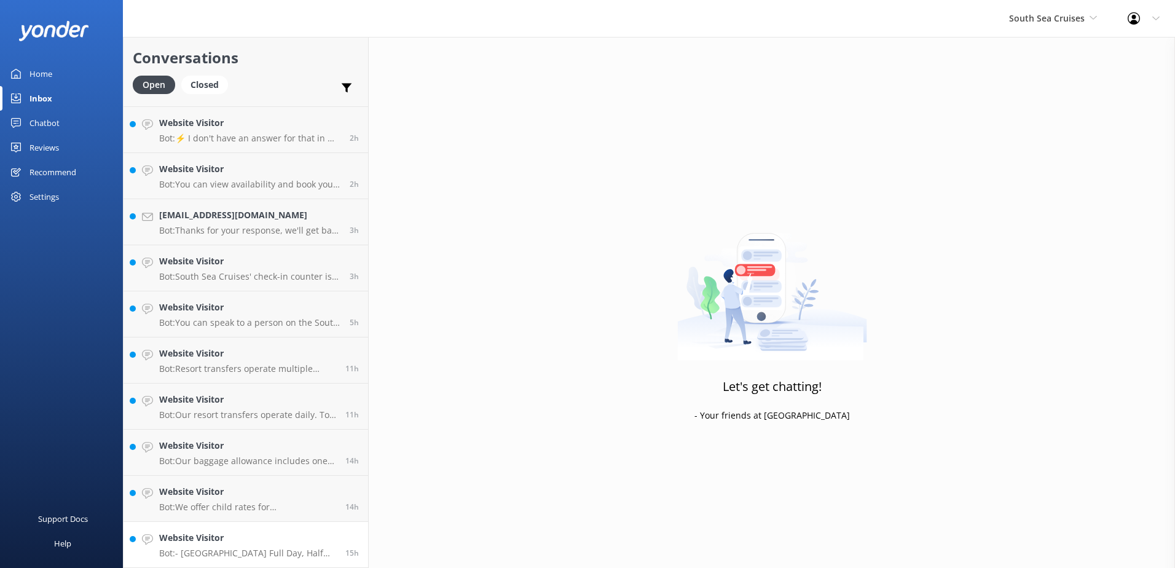
click at [296, 536] on h4 "Website Visitor" at bounding box center [247, 538] width 177 height 14
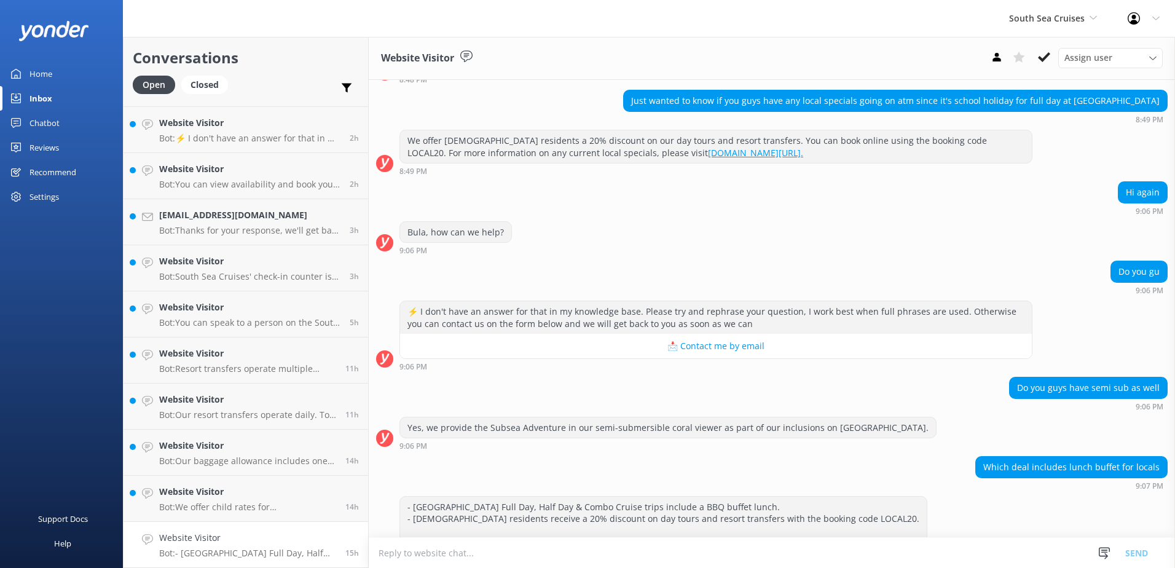
scroll to position [227, 0]
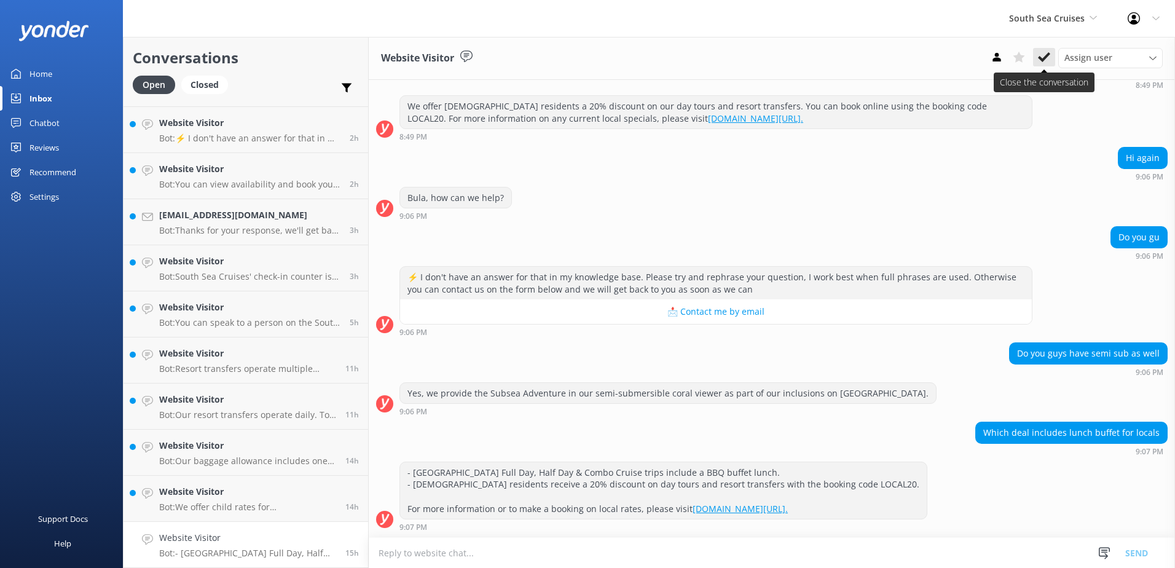
click at [1038, 57] on icon at bounding box center [1044, 57] width 12 height 12
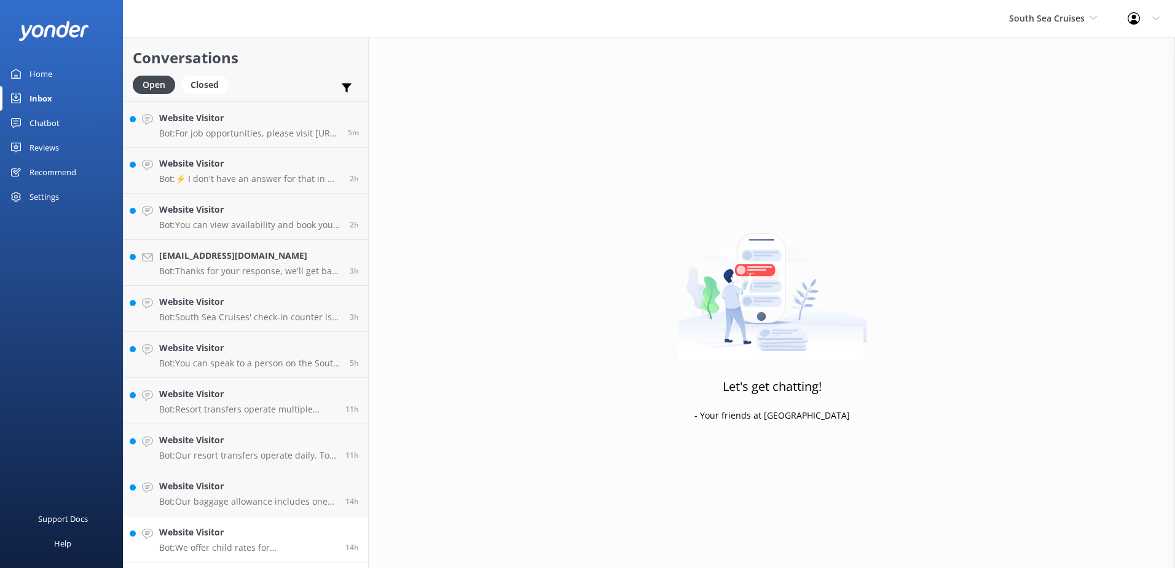
click at [289, 535] on h4 "Website Visitor" at bounding box center [247, 532] width 177 height 14
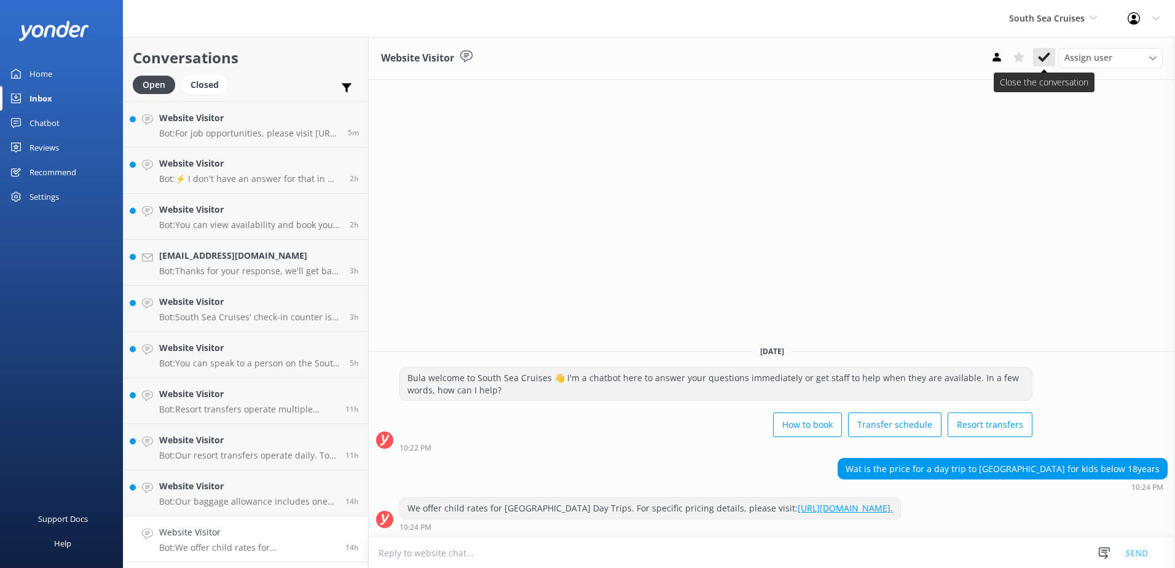
click at [1040, 57] on use at bounding box center [1044, 57] width 12 height 10
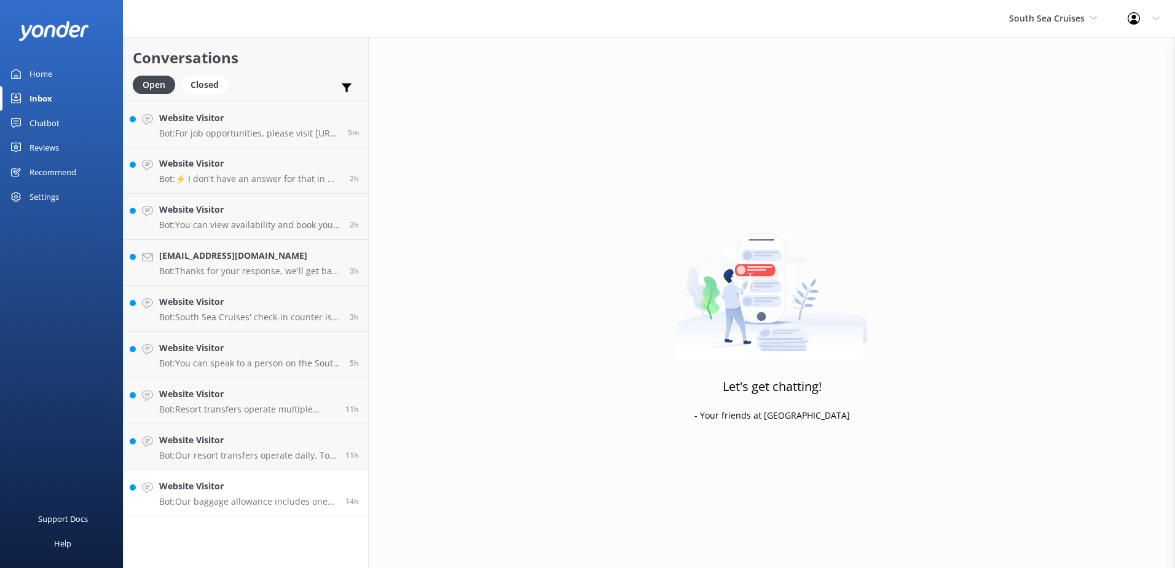
click at [297, 481] on h4 "Website Visitor" at bounding box center [247, 486] width 177 height 14
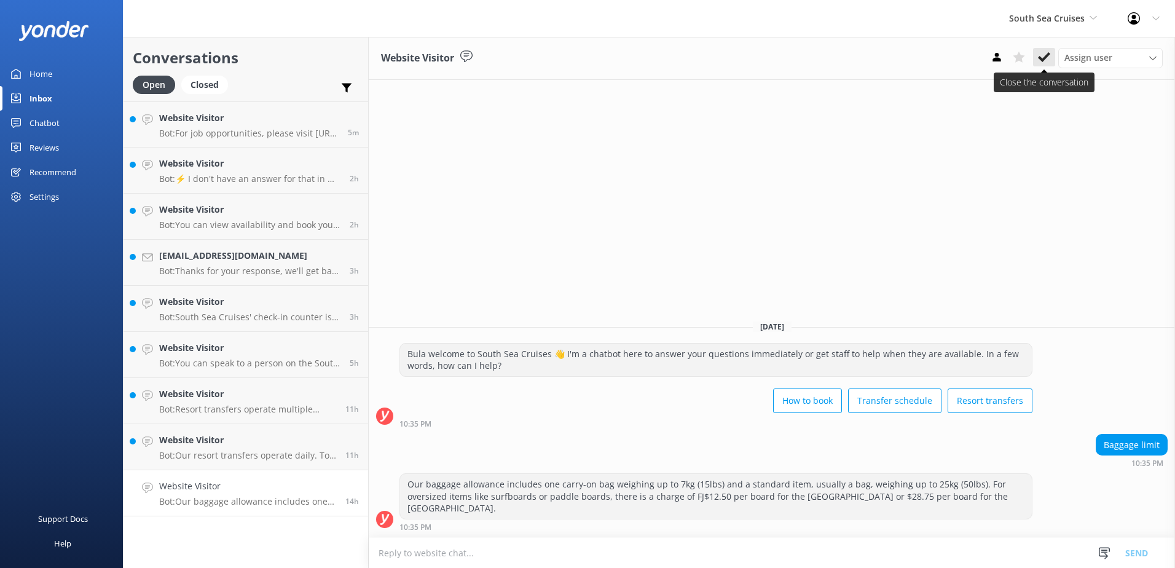
click at [1037, 60] on button at bounding box center [1044, 57] width 22 height 18
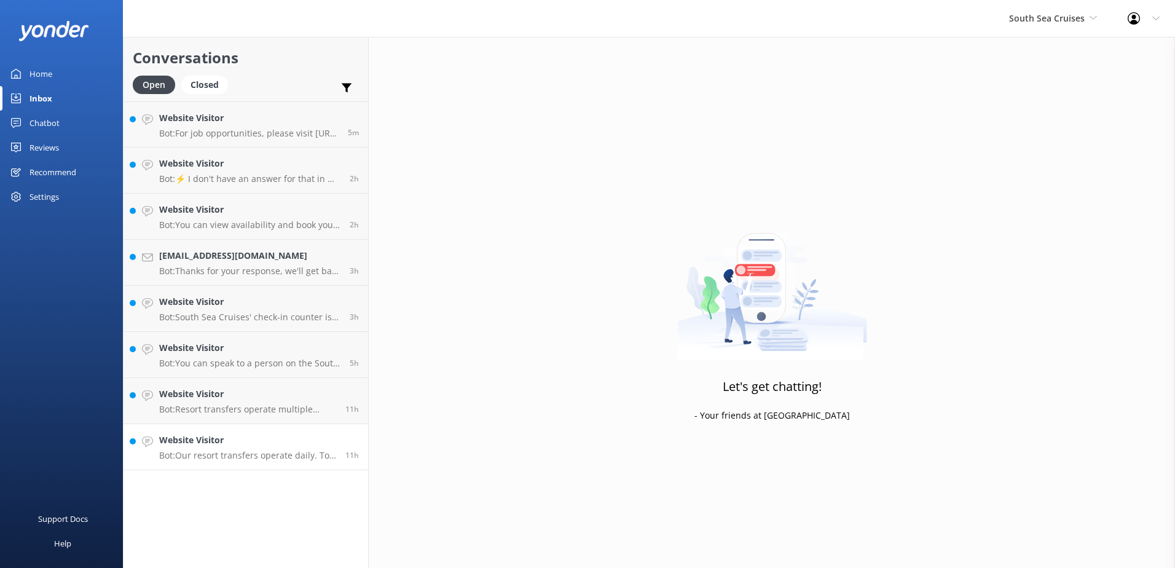
click at [318, 441] on h4 "Website Visitor" at bounding box center [247, 440] width 177 height 14
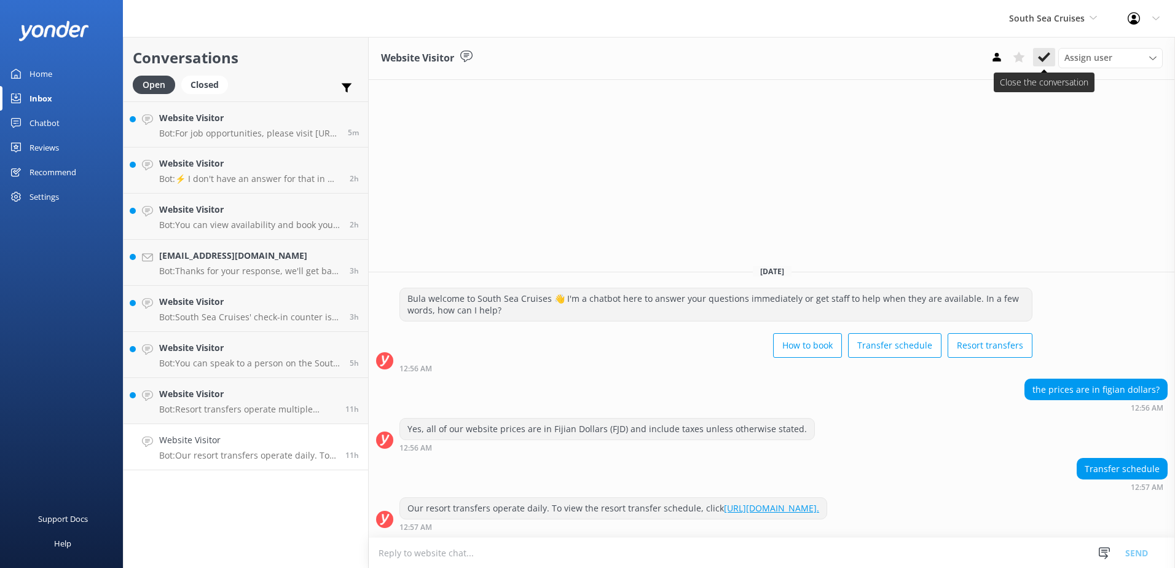
click at [1042, 57] on icon at bounding box center [1044, 57] width 12 height 12
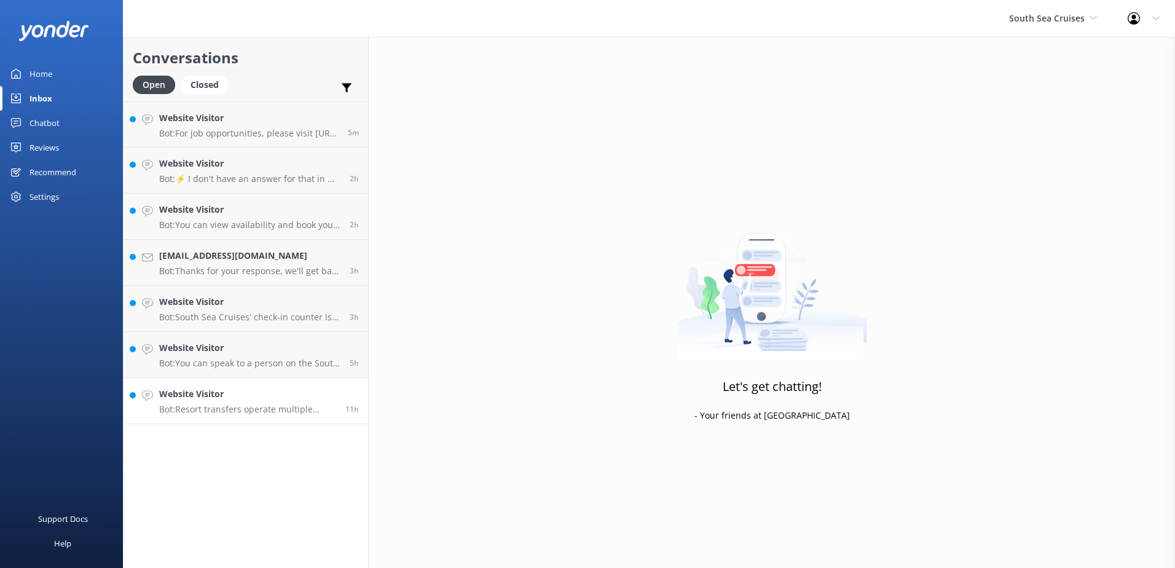
click at [312, 395] on h4 "Website Visitor" at bounding box center [247, 394] width 177 height 14
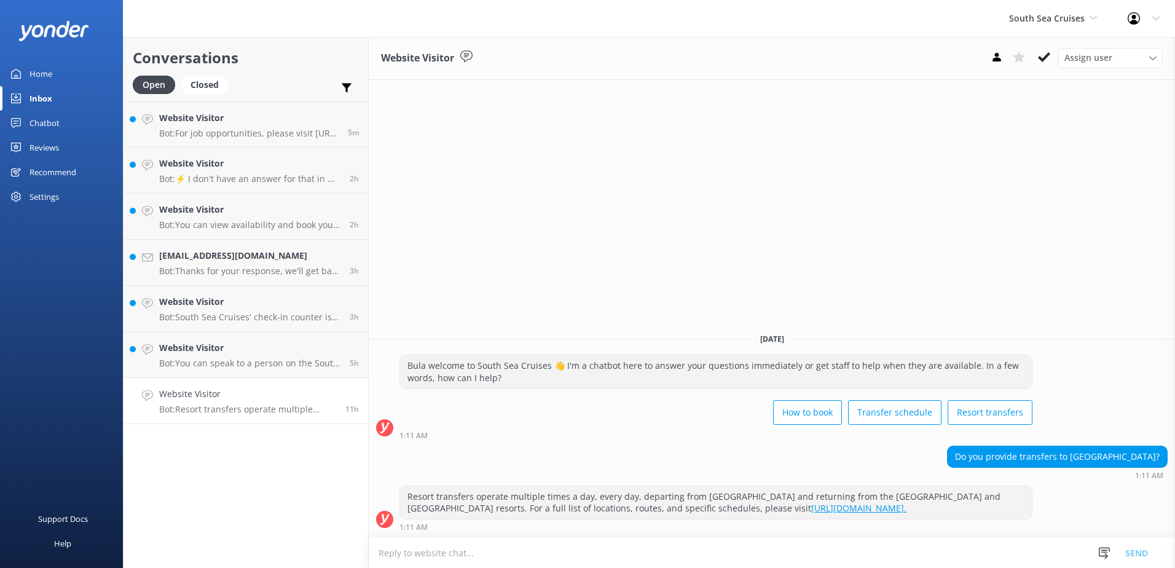
drag, startPoint x: 1050, startPoint y: 61, endPoint x: 978, endPoint y: 96, distance: 80.0
click at [1049, 61] on icon at bounding box center [1044, 57] width 12 height 12
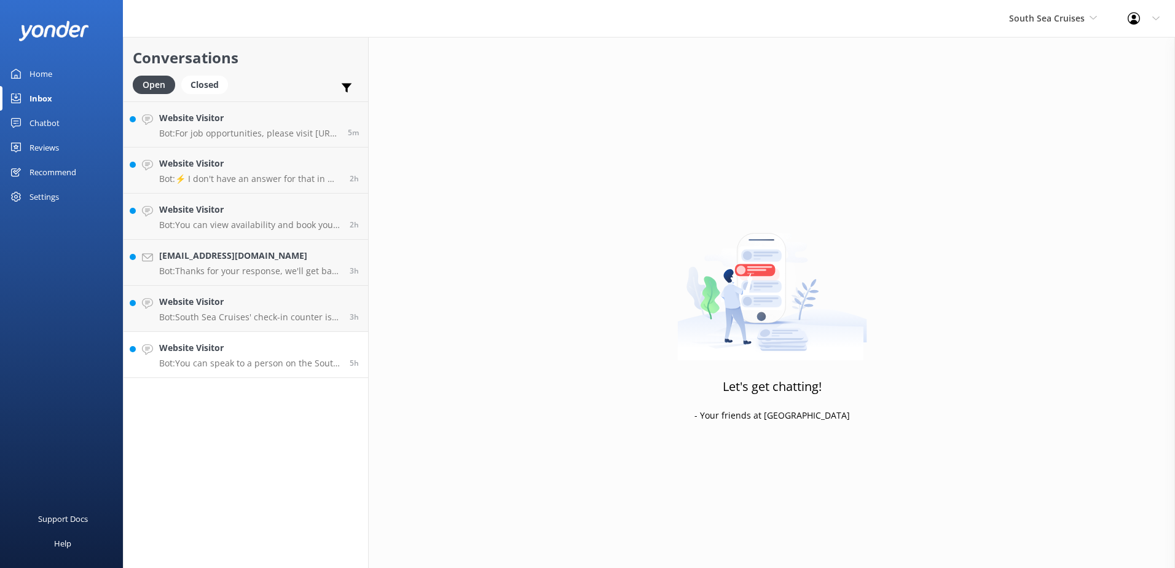
click at [329, 358] on p "Bot: You can speak to a person on the South Sea Cruises team by calling +679 99…" at bounding box center [249, 363] width 181 height 11
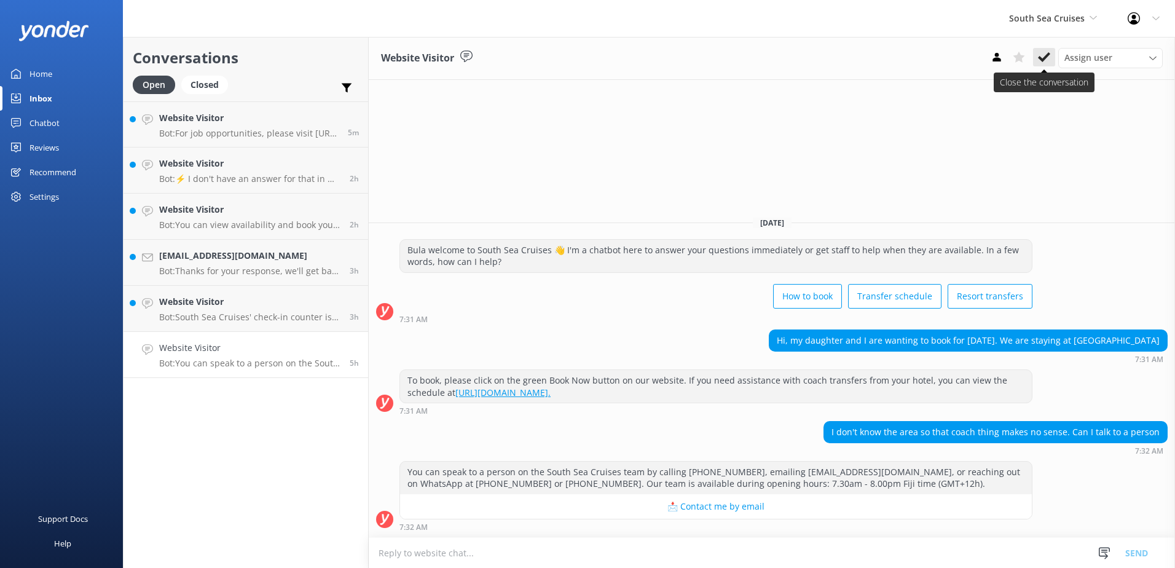
click at [1043, 57] on icon at bounding box center [1044, 57] width 12 height 12
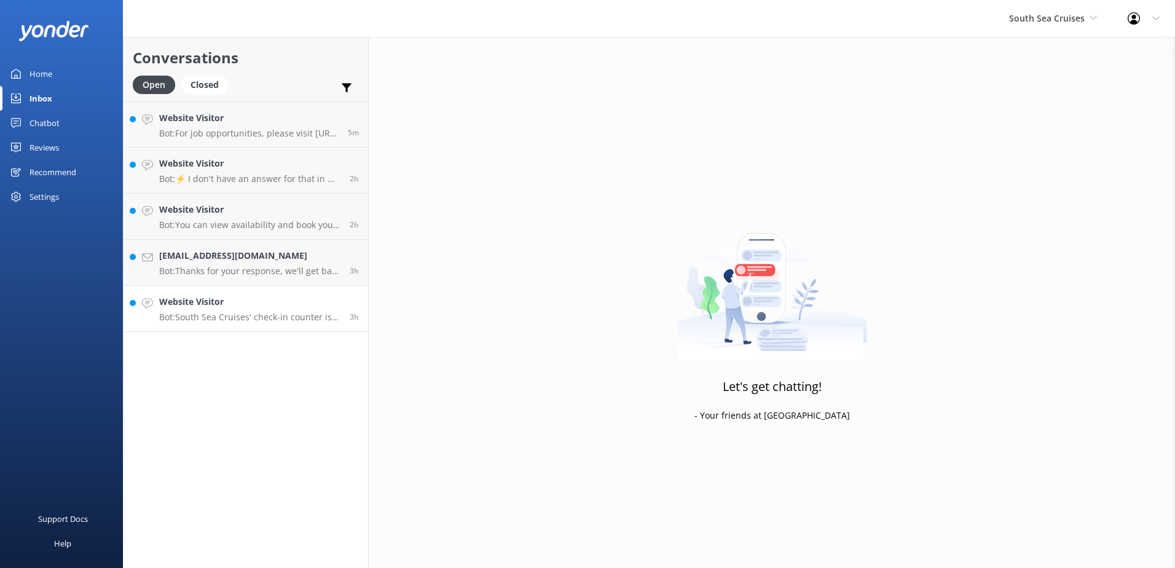
click at [325, 286] on link "Website Visitor Bot: South Sea Cruises' check-in counter is located in the pass…" at bounding box center [246, 309] width 245 height 46
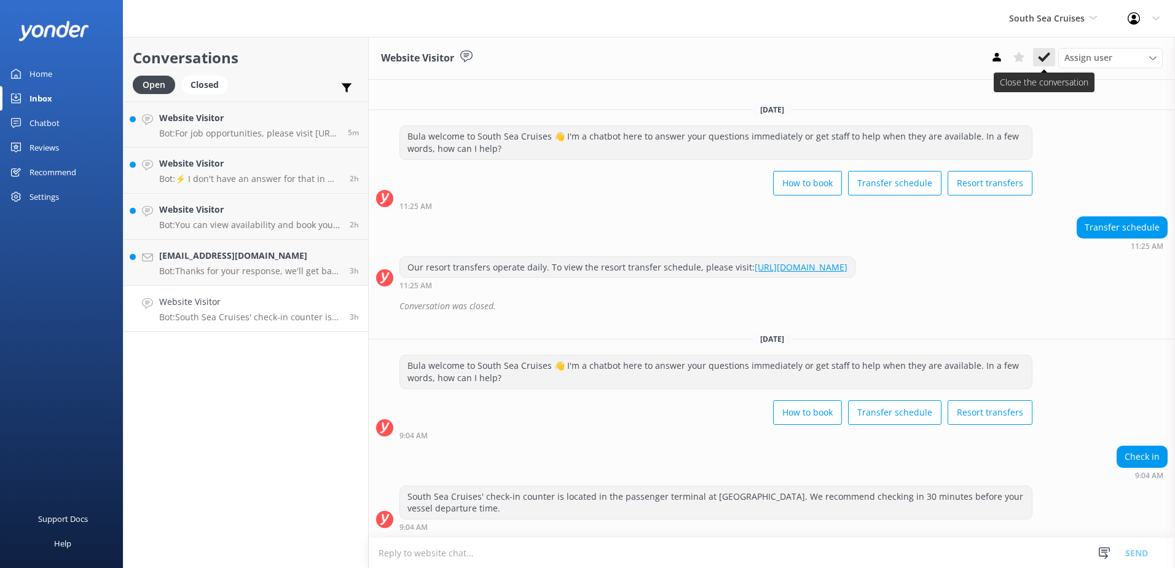
click at [1046, 50] on button at bounding box center [1044, 57] width 22 height 18
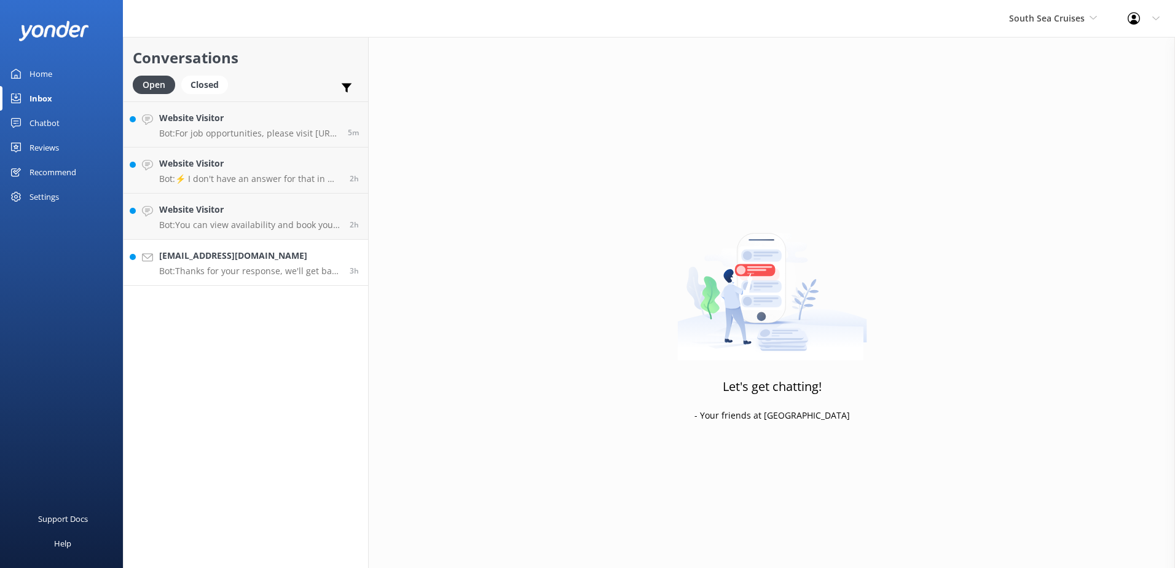
click at [284, 256] on h4 "Narisakanchana@gmail.com" at bounding box center [249, 256] width 181 height 14
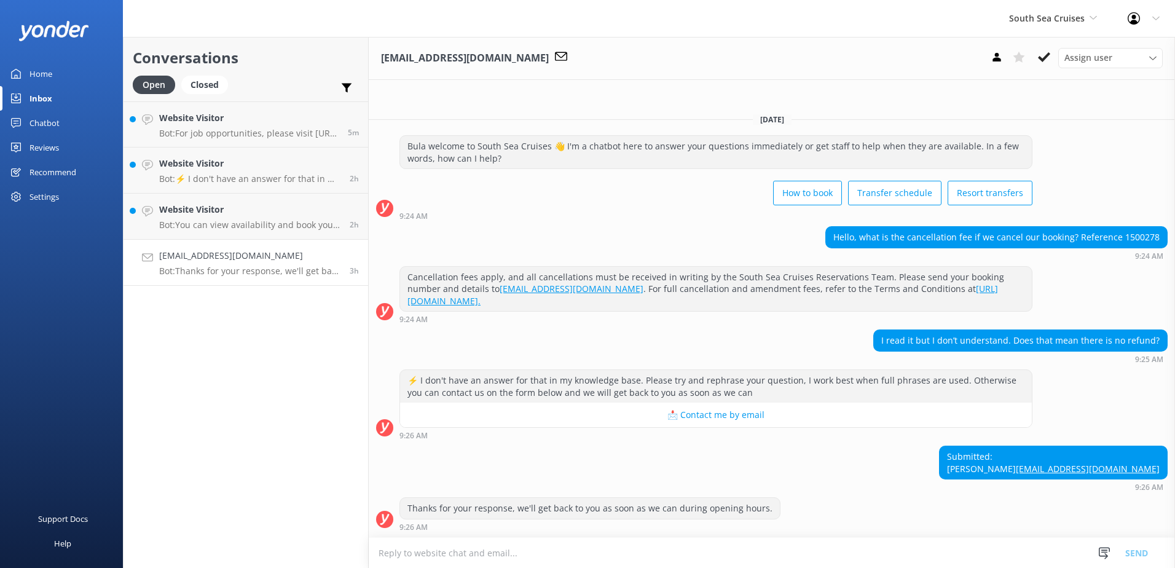
click at [1144, 227] on div "Hello, what is the cancellation fee if we cancel our booking? Reference 1500278" at bounding box center [996, 237] width 341 height 21
copy div "1500278"
click at [459, 552] on textarea at bounding box center [772, 553] width 806 height 30
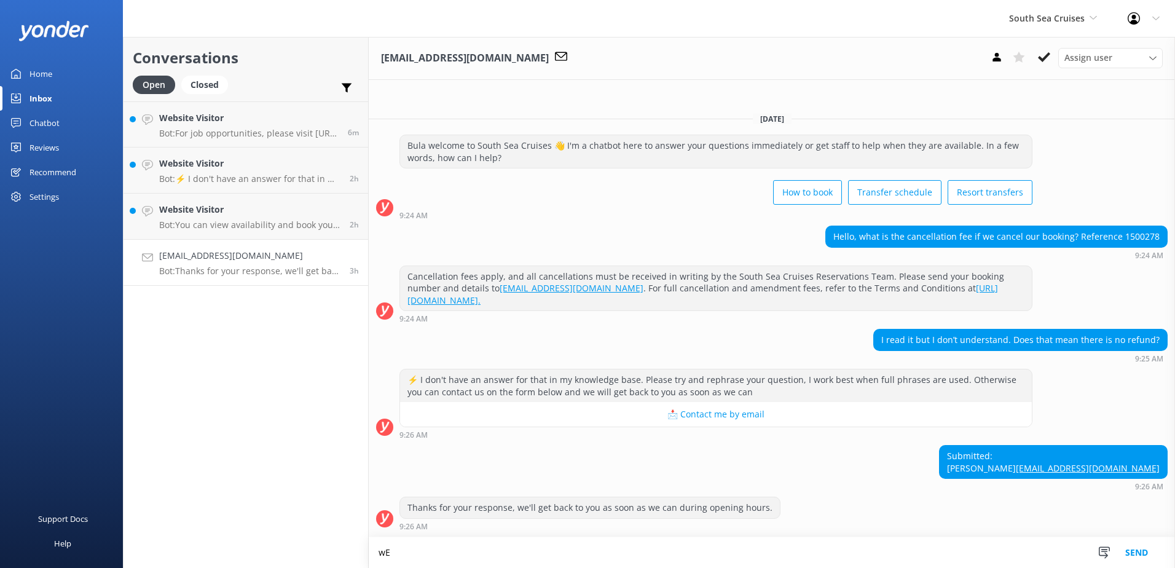
type textarea "w"
click at [509, 554] on textarea "We will cancel and refund you if booking" at bounding box center [772, 552] width 806 height 31
click at [616, 555] on textarea "We will cancel and refund you if cancellation of booking" at bounding box center [772, 552] width 806 height 31
click at [510, 550] on textarea "We will cancel and refund you if cancellation of booking" at bounding box center [772, 552] width 806 height 31
drag, startPoint x: 508, startPoint y: 549, endPoint x: 526, endPoint y: 567, distance: 25.6
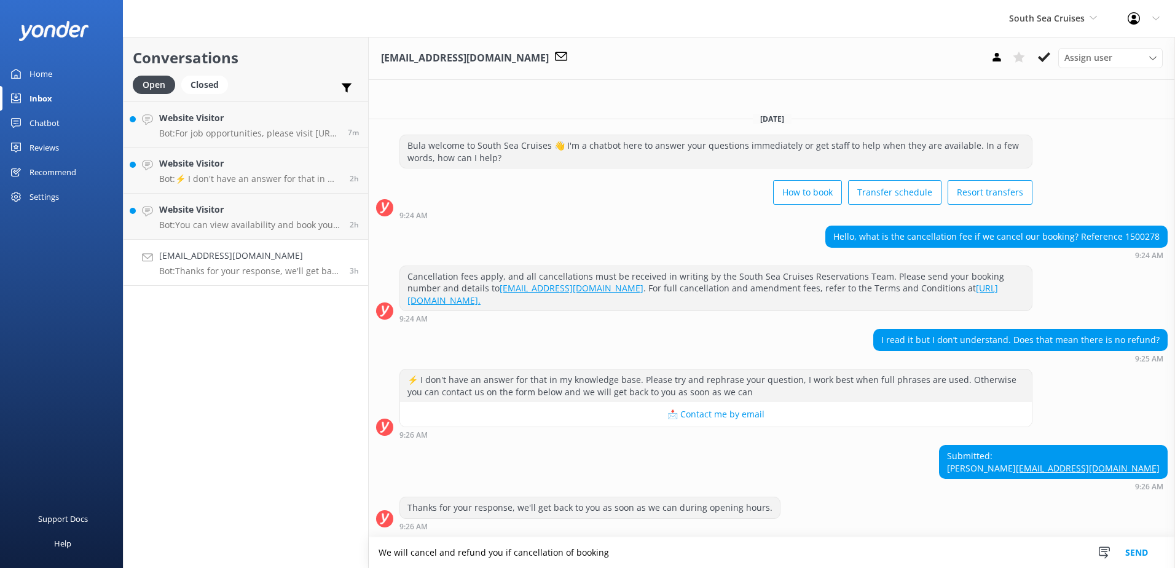
click at [509, 549] on textarea "We will cancel and refund you if cancellation of booking" at bounding box center [772, 552] width 806 height 31
click at [645, 548] on textarea "We will cancel and refund you if a written cancellation of booking" at bounding box center [772, 552] width 806 height 31
drag, startPoint x: 501, startPoint y: 551, endPoint x: 745, endPoint y: 555, distance: 244.0
click at [736, 554] on textarea "We will cancel and refund you if a written cancellation of booking comes through" at bounding box center [772, 552] width 806 height 31
click at [508, 550] on textarea "We will cancel and refund you if booking falls outside of our 24hr cancellation" at bounding box center [772, 552] width 806 height 31
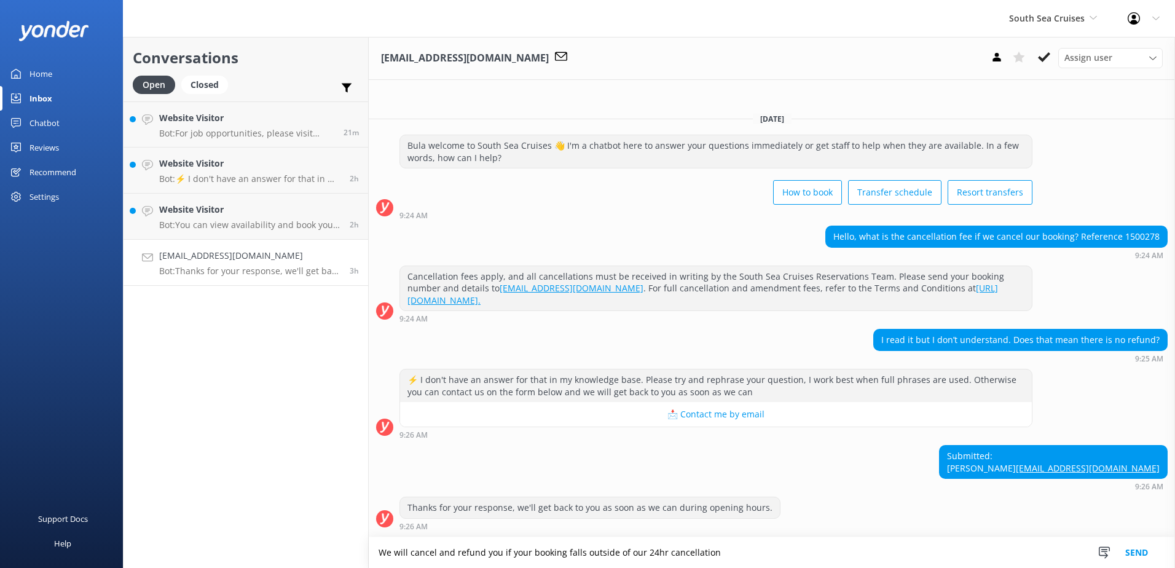
click at [719, 554] on textarea "We will cancel and refund you if your booking falls outside of our 24hr cancell…" at bounding box center [772, 552] width 806 height 31
click at [1045, 553] on textarea "We will cancel and refund you if your booking falls outside of our 24hr cancell…" at bounding box center [772, 552] width 806 height 31
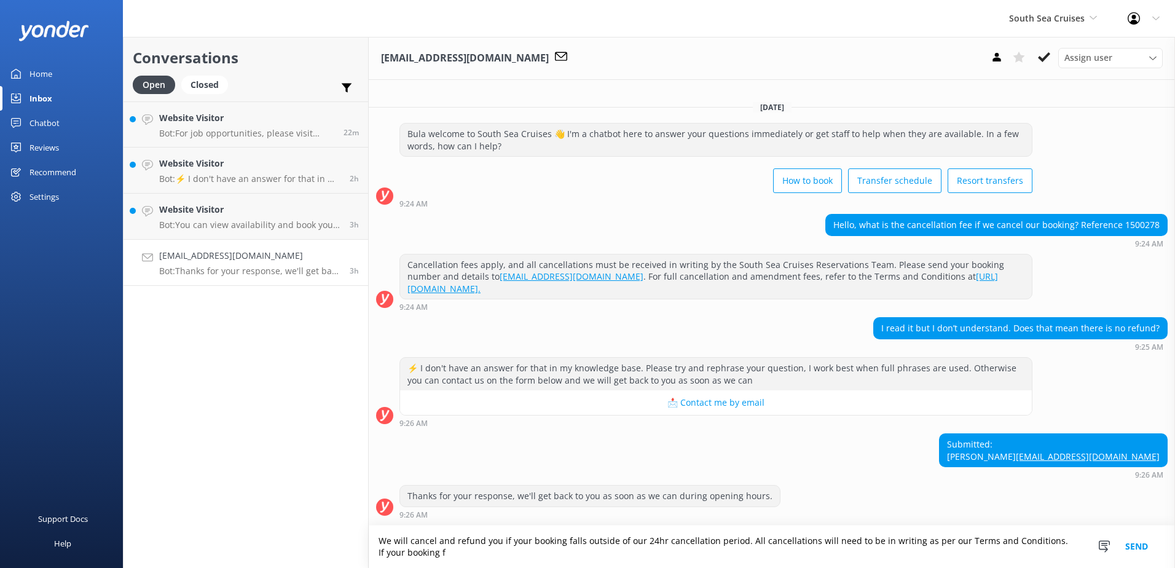
scroll to position [1, 0]
drag, startPoint x: 576, startPoint y: 551, endPoint x: 689, endPoint y: 552, distance: 112.5
click at [689, 550] on textarea "We will cancel and refund you if your booking falls outside of our 24hr cancell…" at bounding box center [772, 546] width 806 height 42
click at [726, 552] on textarea "We will cancel and refund you if your booking falls outside of our 24hr cancell…" at bounding box center [772, 546] width 806 height 42
paste textarea "I'm sorry to inform you that"
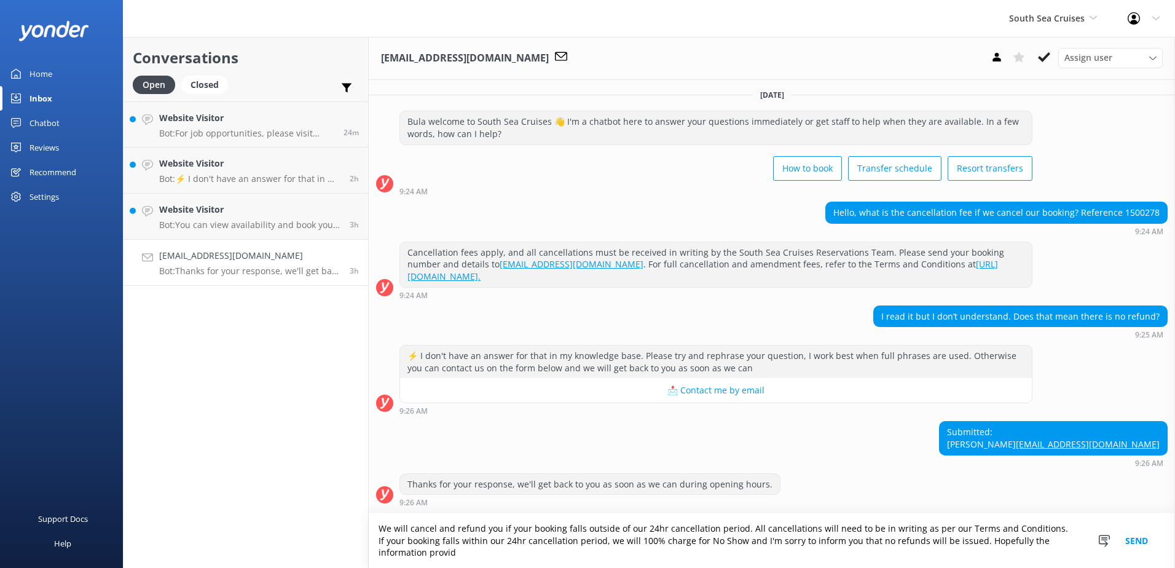
scroll to position [14, 0]
drag, startPoint x: 807, startPoint y: 525, endPoint x: 868, endPoint y: 527, distance: 60.9
click at [866, 527] on textarea "We will cancel and refund you if your booking falls outside of our 24hr cancell…" at bounding box center [772, 540] width 806 height 55
drag, startPoint x: 944, startPoint y: 540, endPoint x: 1005, endPoint y: 557, distance: 63.4
click at [1005, 557] on textarea "We will cancel and refund you if your booking falls outside of our 24hr cancell…" at bounding box center [772, 540] width 806 height 55
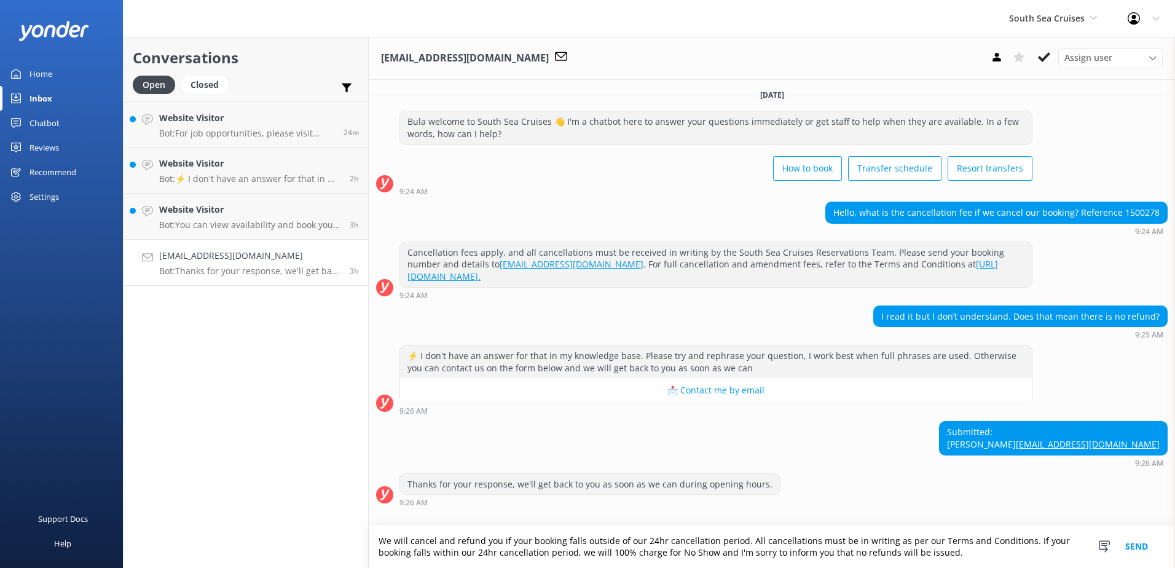
scroll to position [1, 0]
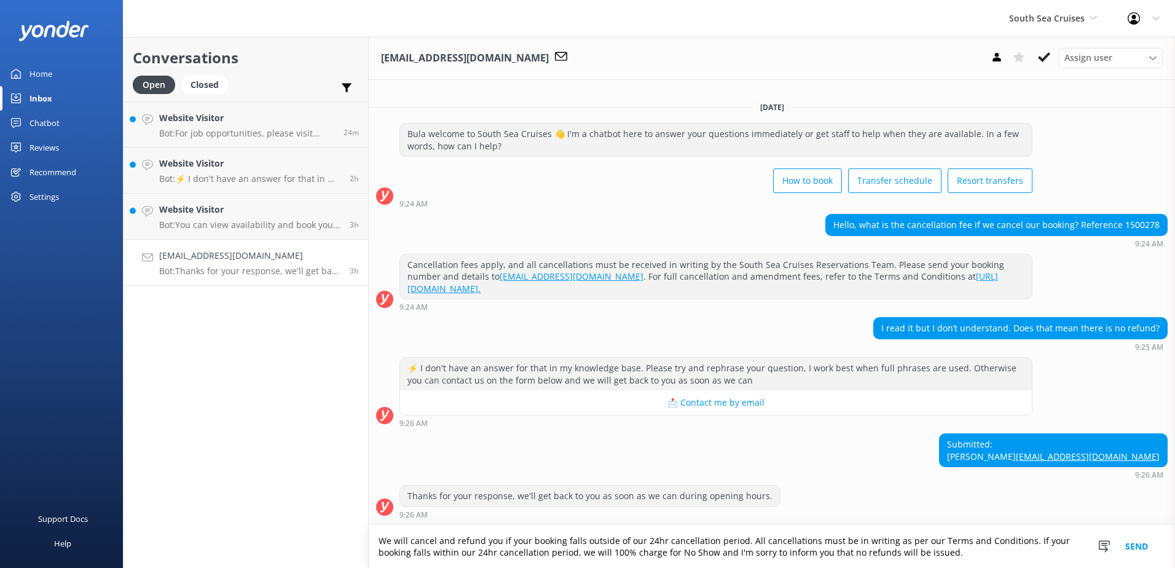
type textarea "We will cancel and refund you if your booking falls outside of our 24hr cancell…"
click at [1132, 543] on button "Send" at bounding box center [1136, 546] width 46 height 42
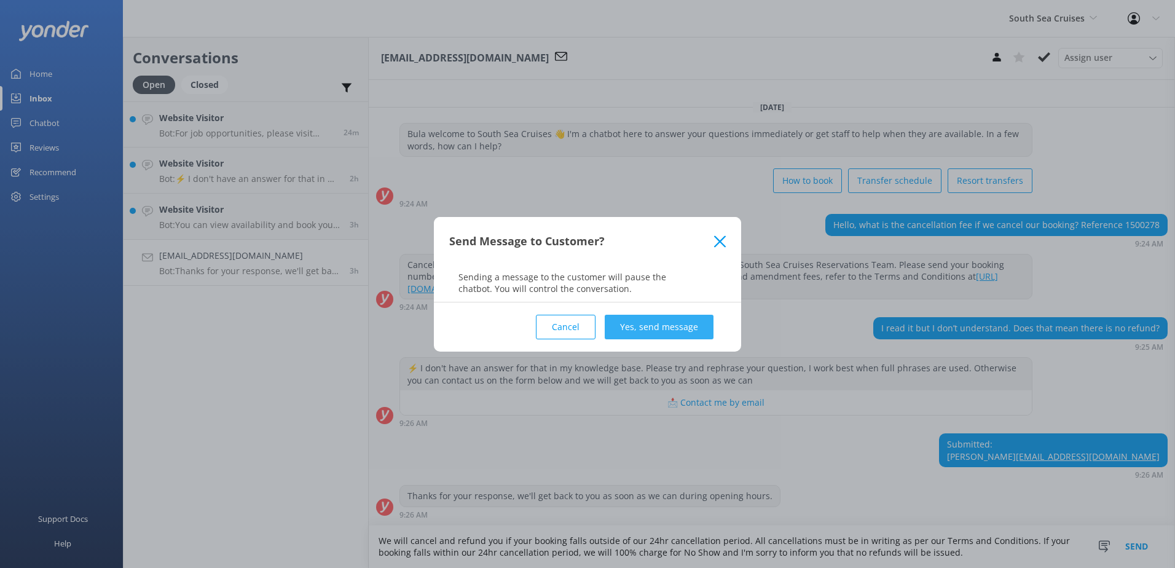
click at [632, 326] on button "Yes, send message" at bounding box center [659, 327] width 109 height 25
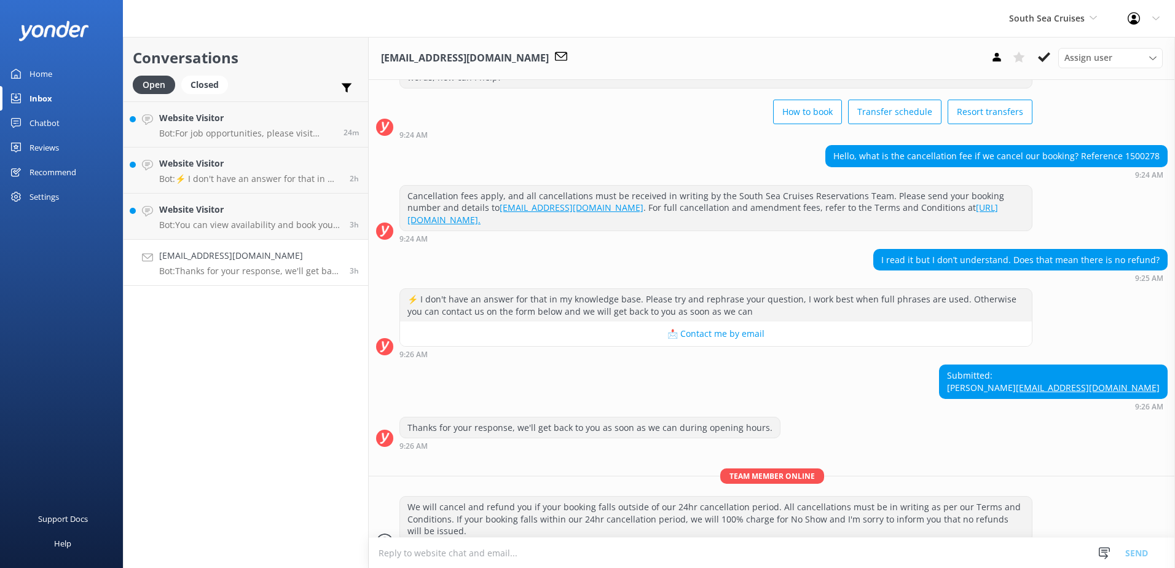
scroll to position [93, 0]
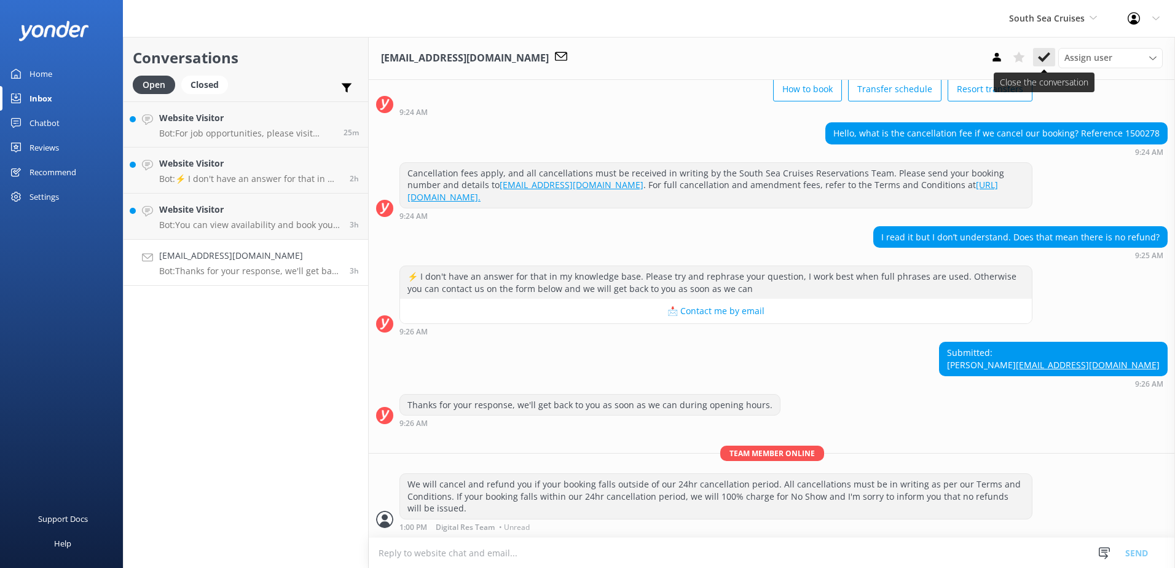
click at [1042, 59] on use at bounding box center [1044, 57] width 12 height 10
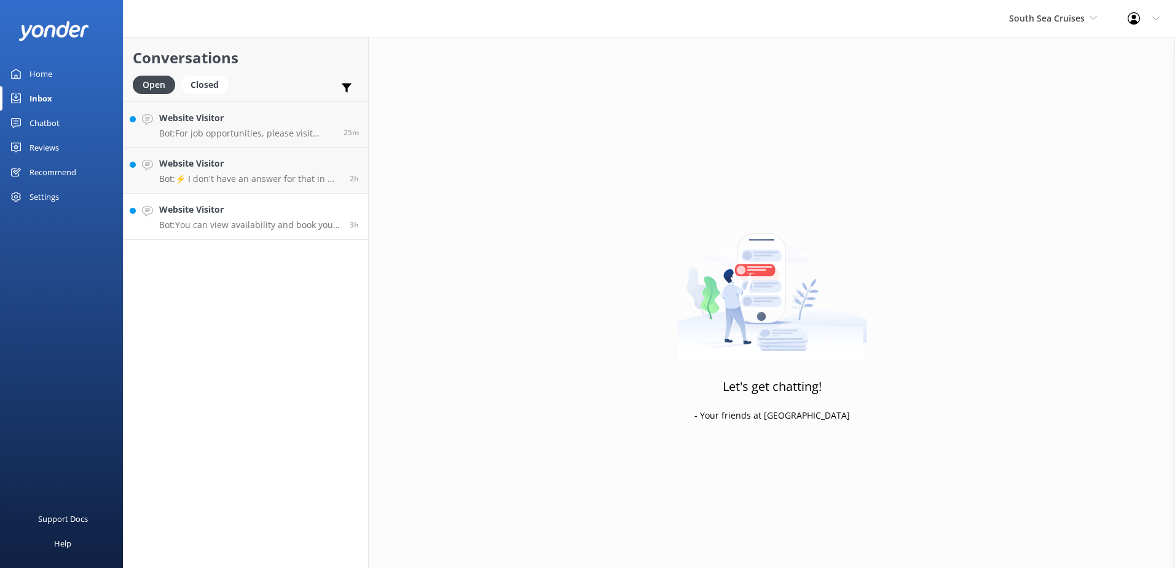
drag, startPoint x: 312, startPoint y: 226, endPoint x: 337, endPoint y: 226, distance: 25.8
click at [312, 226] on p "Bot: You can view availability and book your resort transfer from Port Denarau …" at bounding box center [249, 224] width 181 height 11
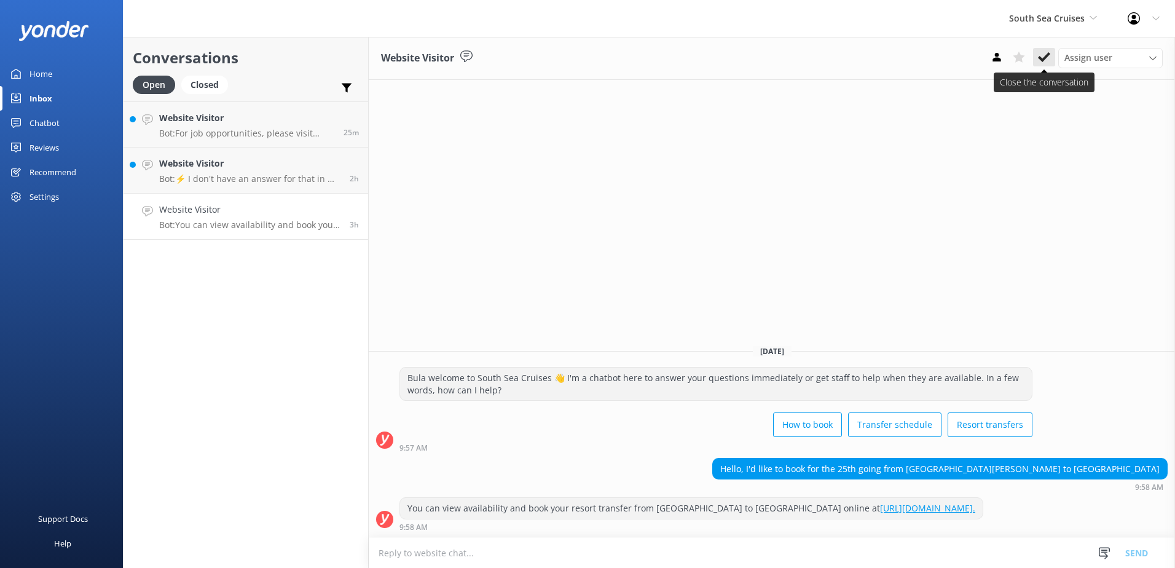
click at [1043, 58] on use at bounding box center [1044, 57] width 12 height 10
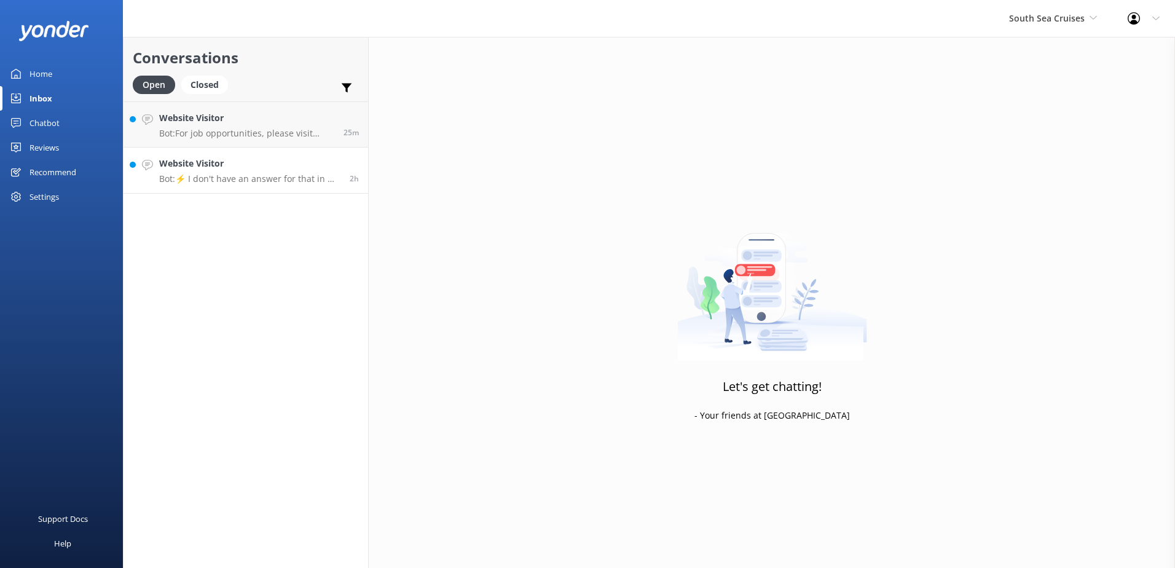
click at [305, 166] on h4 "Website Visitor" at bounding box center [249, 164] width 181 height 14
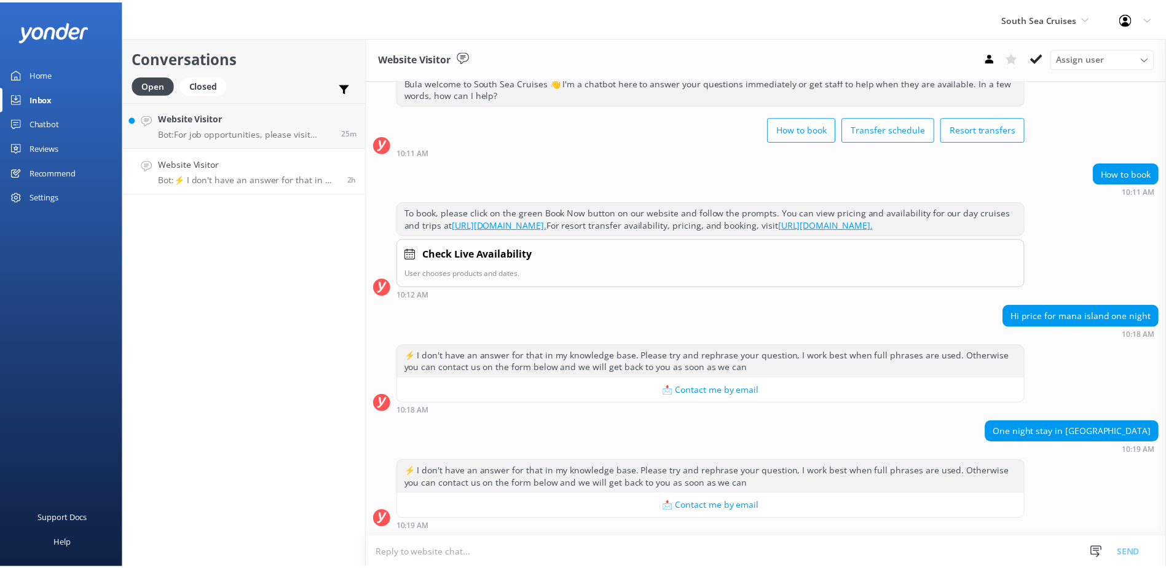
scroll to position [358, 0]
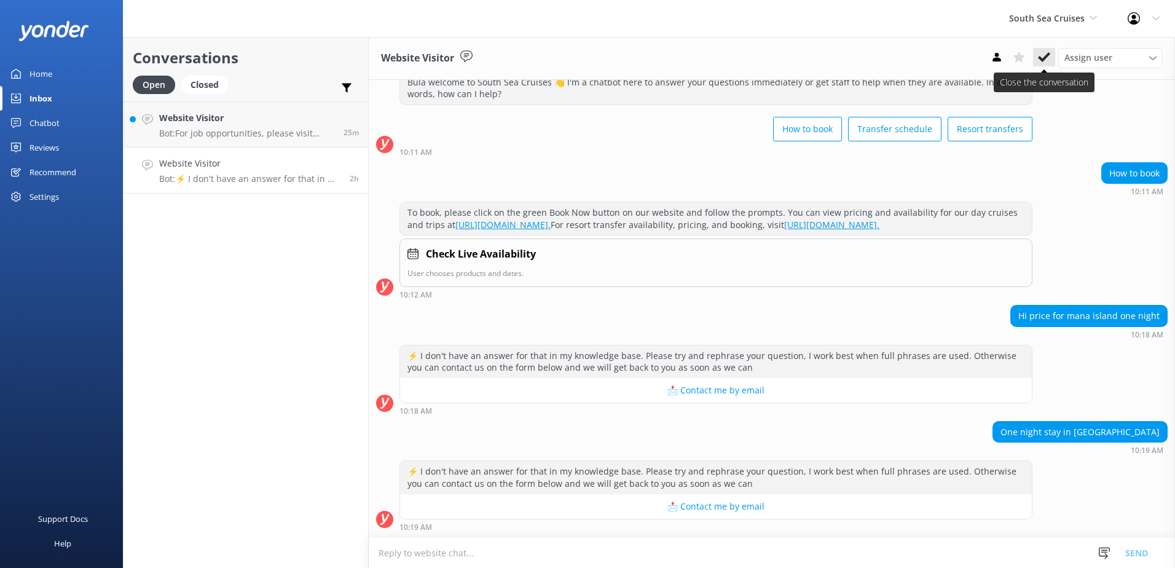
click at [1036, 56] on button at bounding box center [1044, 57] width 22 height 18
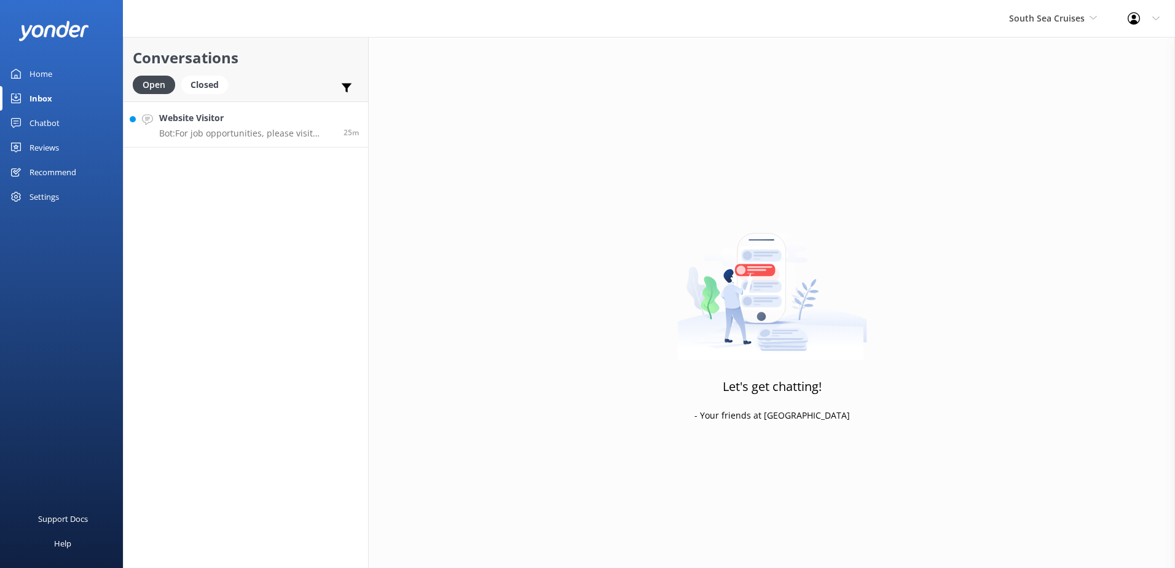
click at [332, 124] on h4 "Website Visitor" at bounding box center [246, 118] width 175 height 14
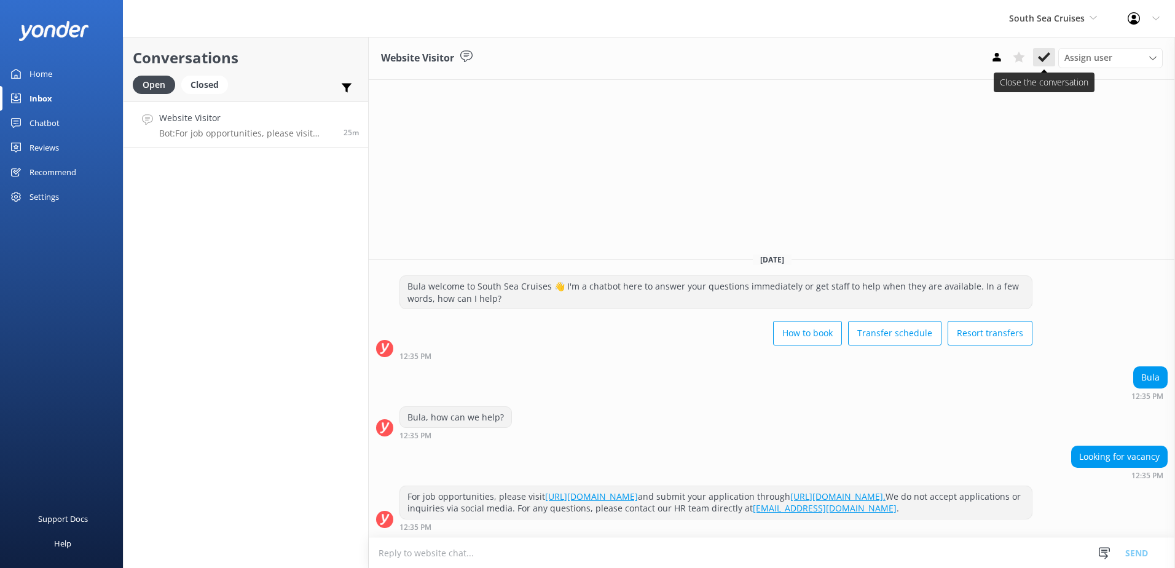
click at [1045, 58] on use at bounding box center [1044, 57] width 12 height 10
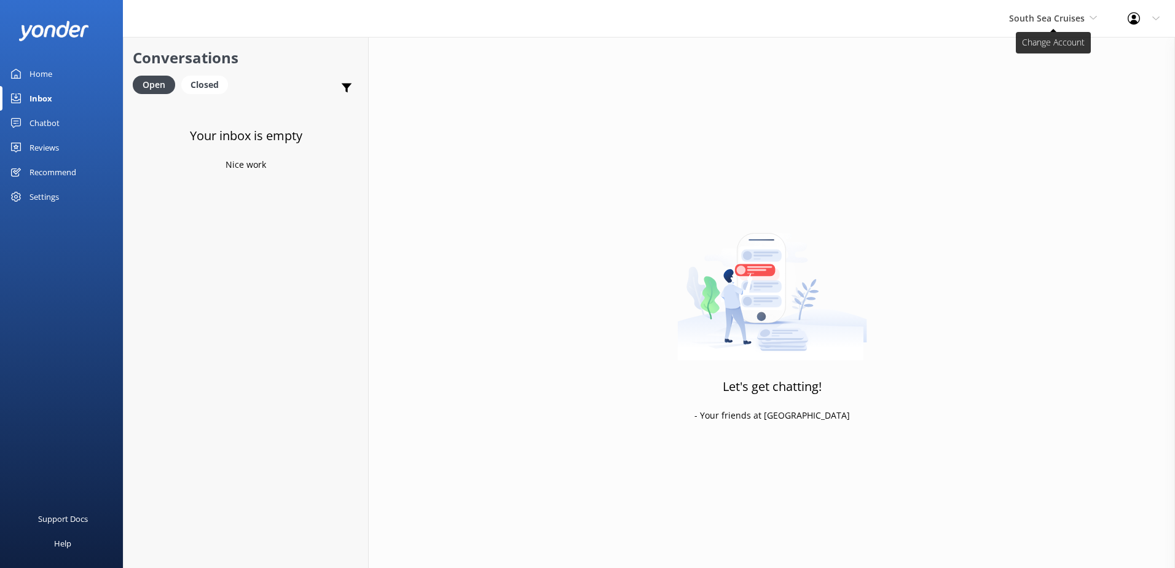
click at [1083, 17] on span "South Sea Cruises" at bounding box center [1047, 18] width 76 height 12
click at [1031, 116] on link "Malamala Beach Club" at bounding box center [1055, 110] width 123 height 29
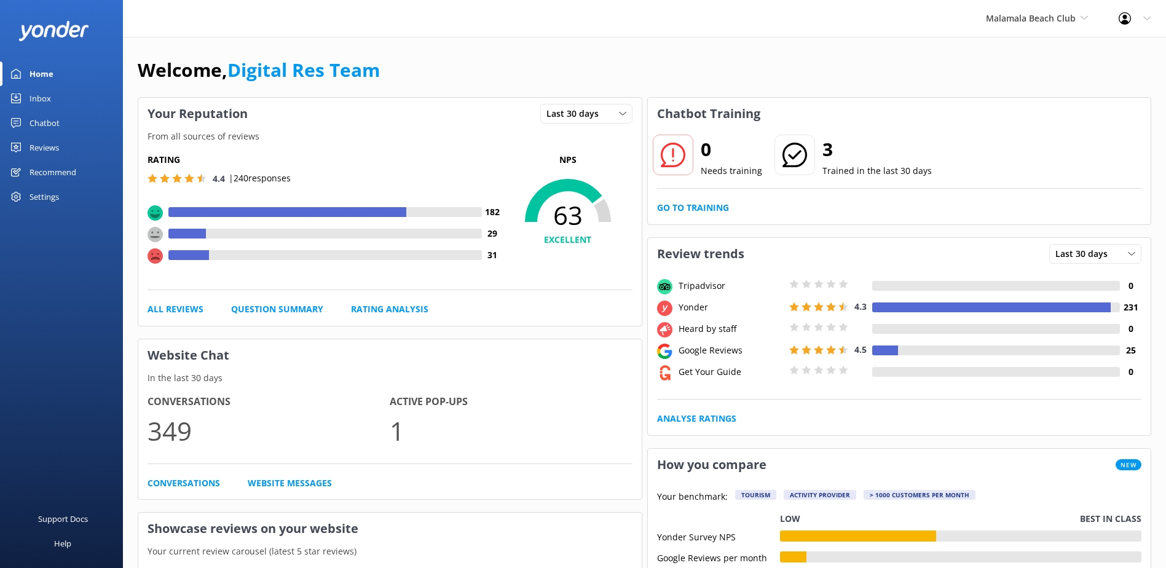
click at [41, 100] on div "Inbox" at bounding box center [40, 98] width 22 height 25
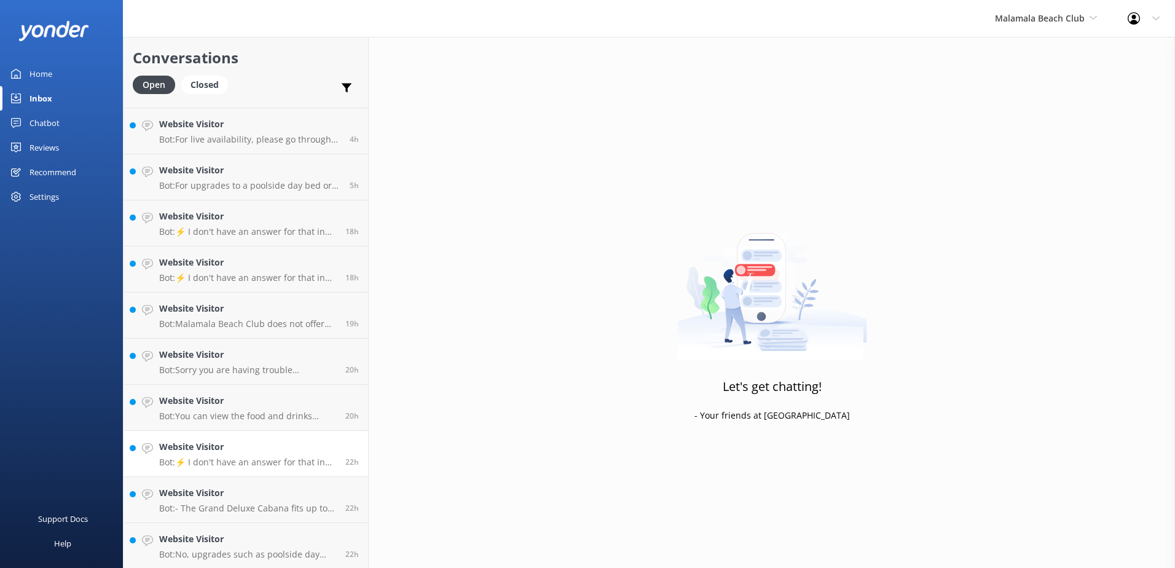
scroll to position [271, 0]
click at [290, 541] on h4 "Website Visitor" at bounding box center [247, 538] width 177 height 14
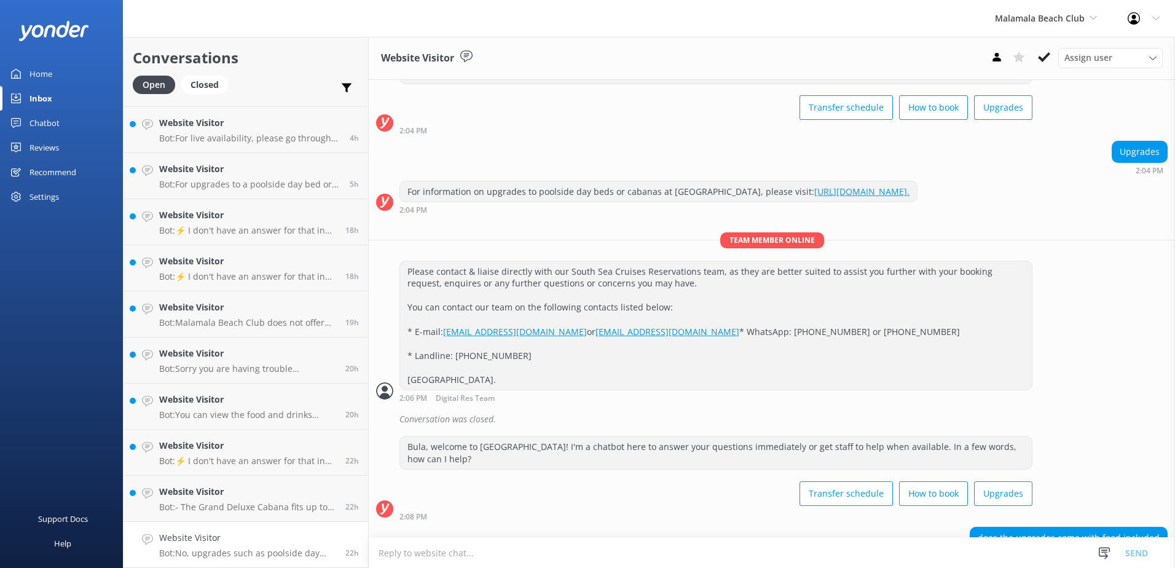
scroll to position [167, 0]
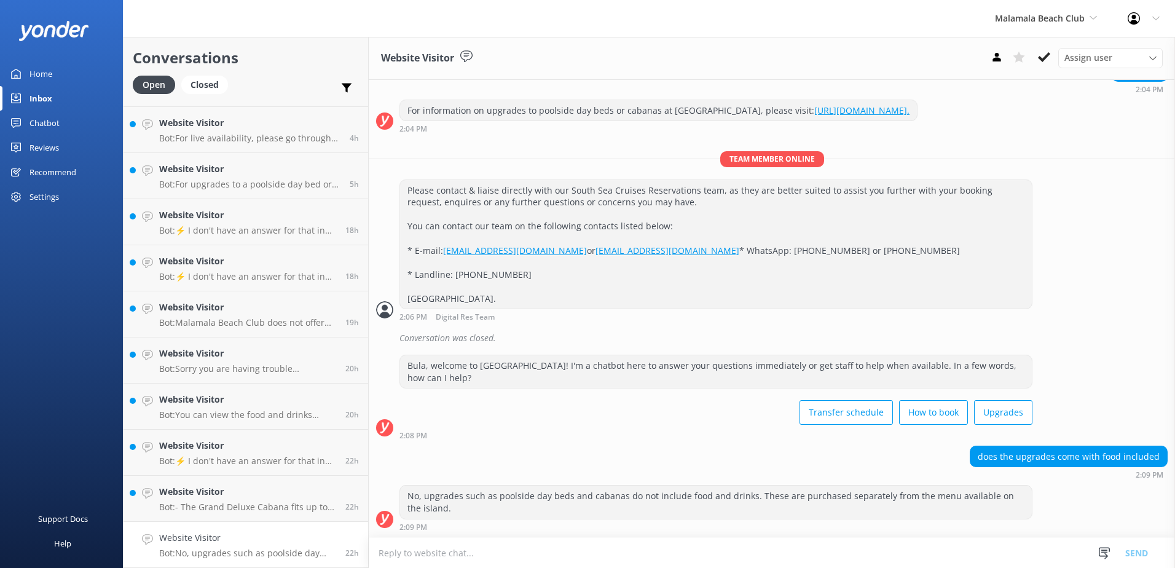
drag, startPoint x: 1049, startPoint y: 57, endPoint x: 1034, endPoint y: 76, distance: 24.1
click at [1048, 57] on icon at bounding box center [1044, 57] width 12 height 12
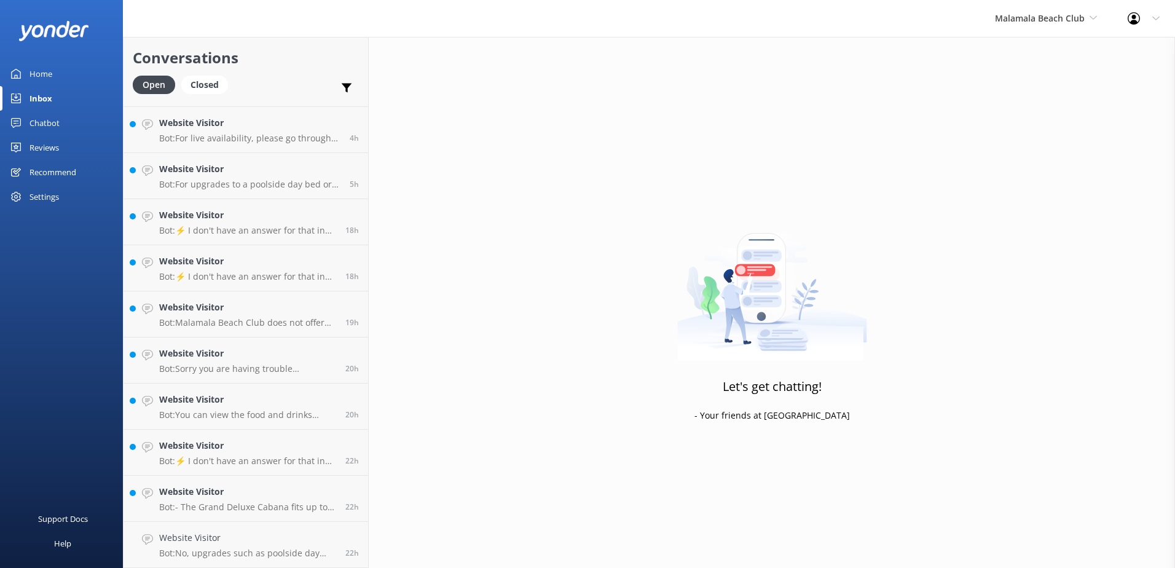
scroll to position [225, 0]
click at [270, 524] on link "Website Visitor Bot: - The Grand Deluxe Cabana fits up to 20 people and include…" at bounding box center [246, 545] width 245 height 46
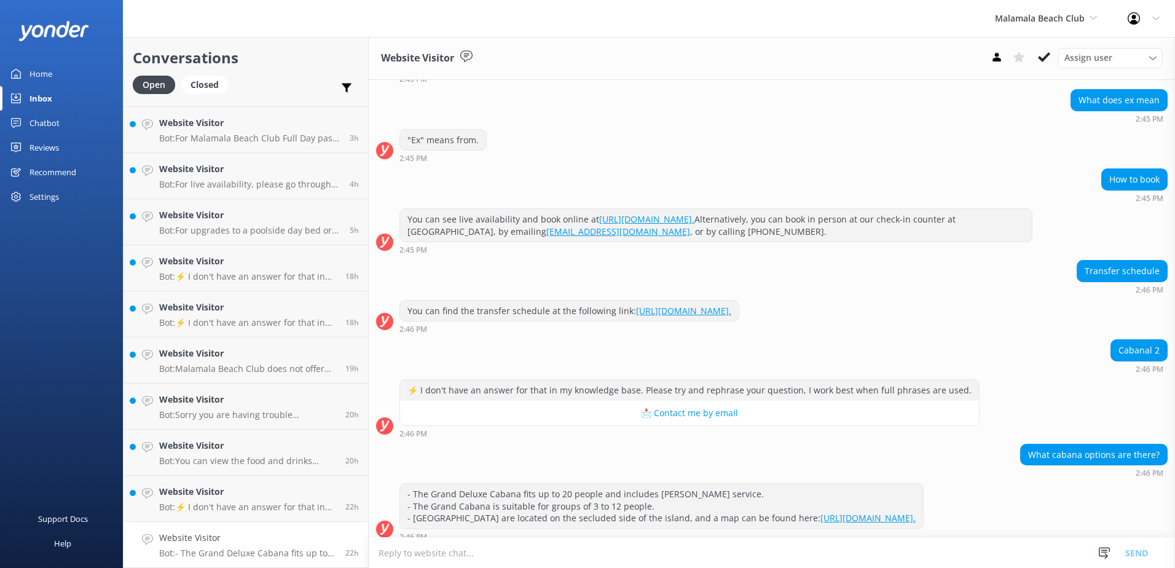
scroll to position [135, 0]
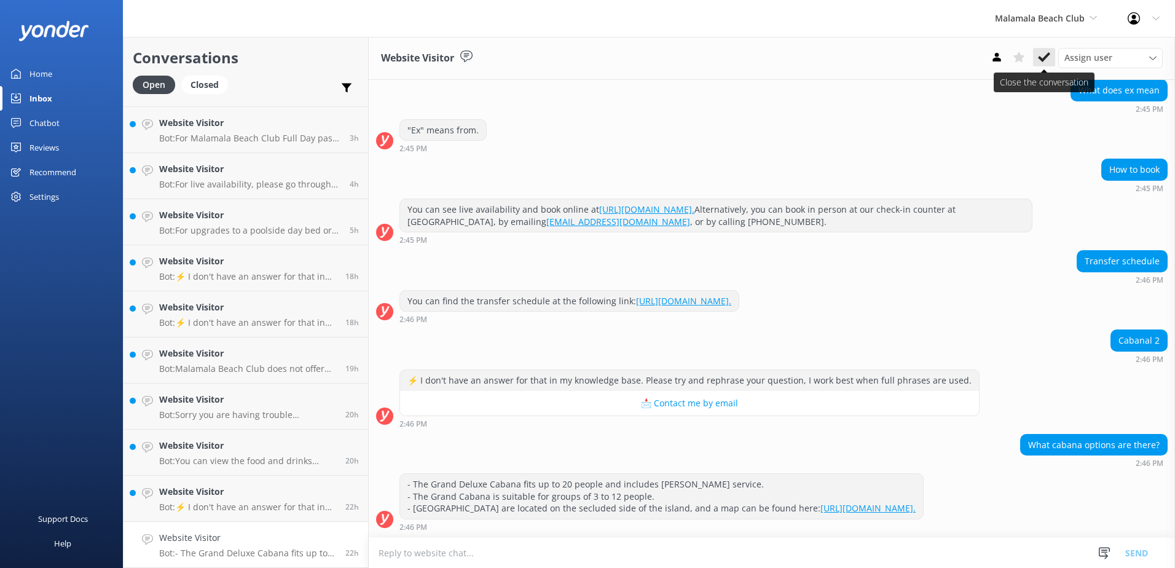
click at [1038, 49] on button at bounding box center [1044, 57] width 22 height 18
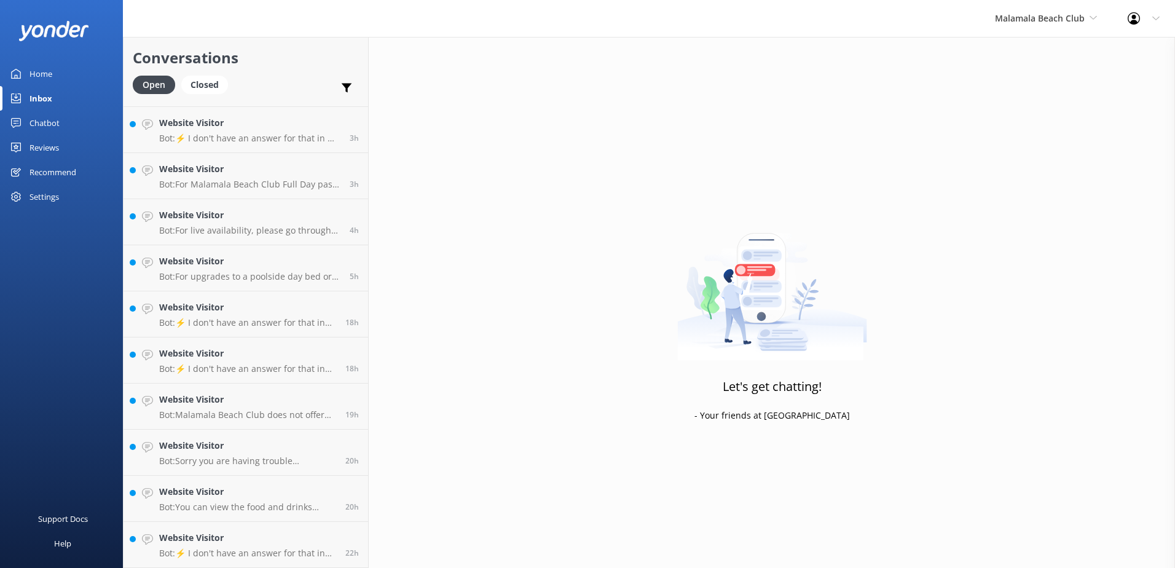
scroll to position [179, 0]
click at [314, 541] on h4 "Website Visitor" at bounding box center [247, 538] width 177 height 14
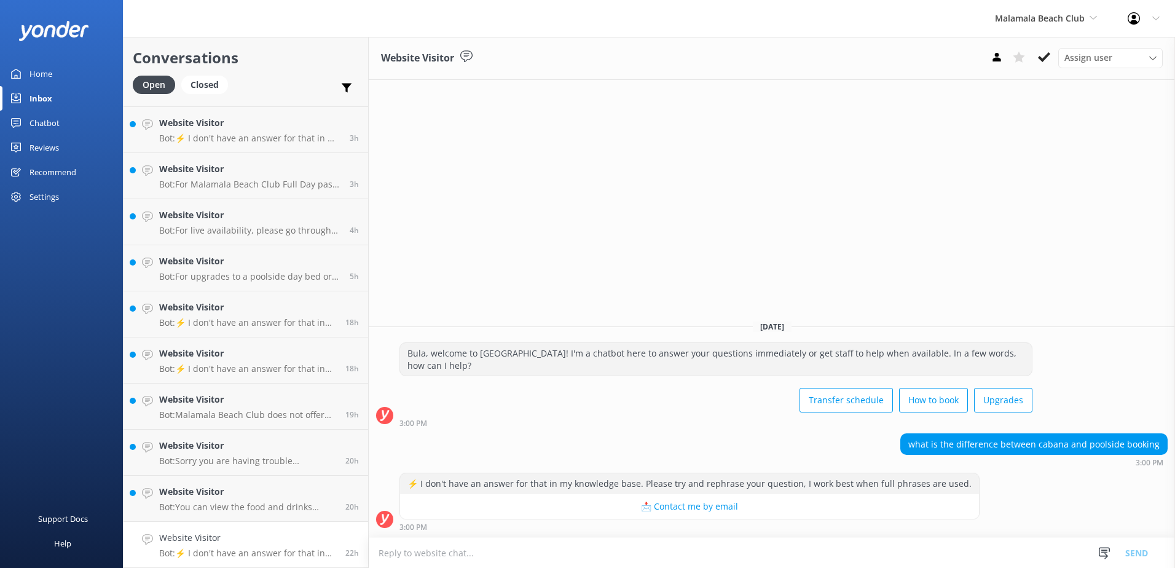
click at [269, 549] on p "Bot: ⚡ I don't have an answer for that in my knowledge base. Please try and rep…" at bounding box center [247, 552] width 177 height 11
click at [418, 550] on textarea at bounding box center [772, 553] width 806 height 30
click at [560, 549] on textarea at bounding box center [772, 553] width 806 height 30
paste textarea "https://www.malamalabeachclub.com/upgrades?lightbox=dataItem-lrpndz6r2."
click at [380, 552] on textarea "https://www.malamalabeachclub.com/upgrades?lightbox=dataItem-lrpndz6r2." at bounding box center [772, 552] width 806 height 31
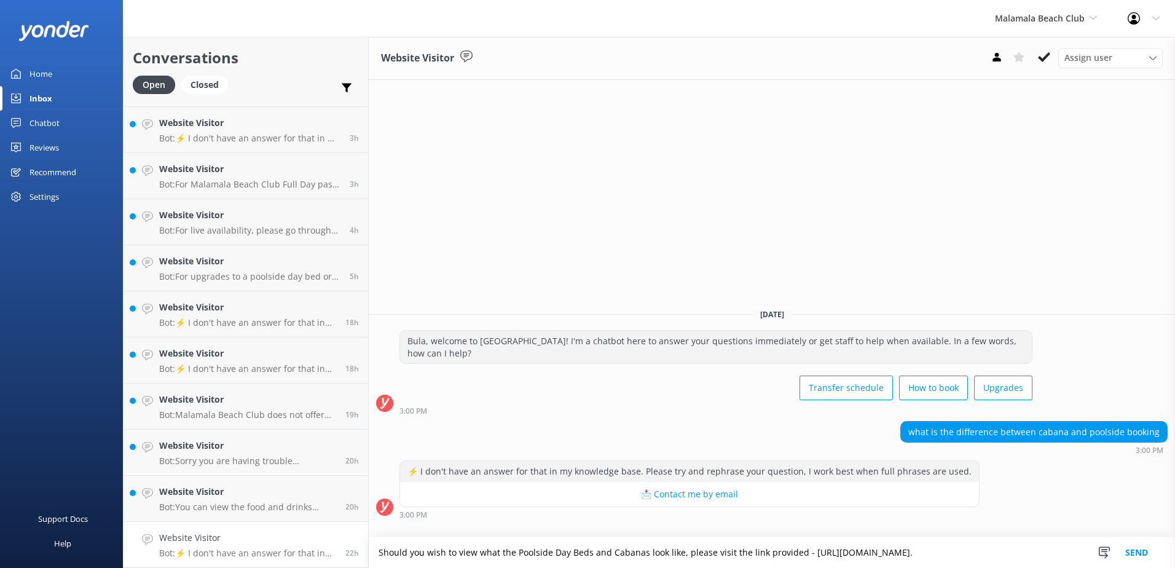
type textarea "Should you wish to view what the Poolside Day Beds and Cabanas look like, pleas…"
click at [1136, 547] on button "Send" at bounding box center [1136, 552] width 46 height 31
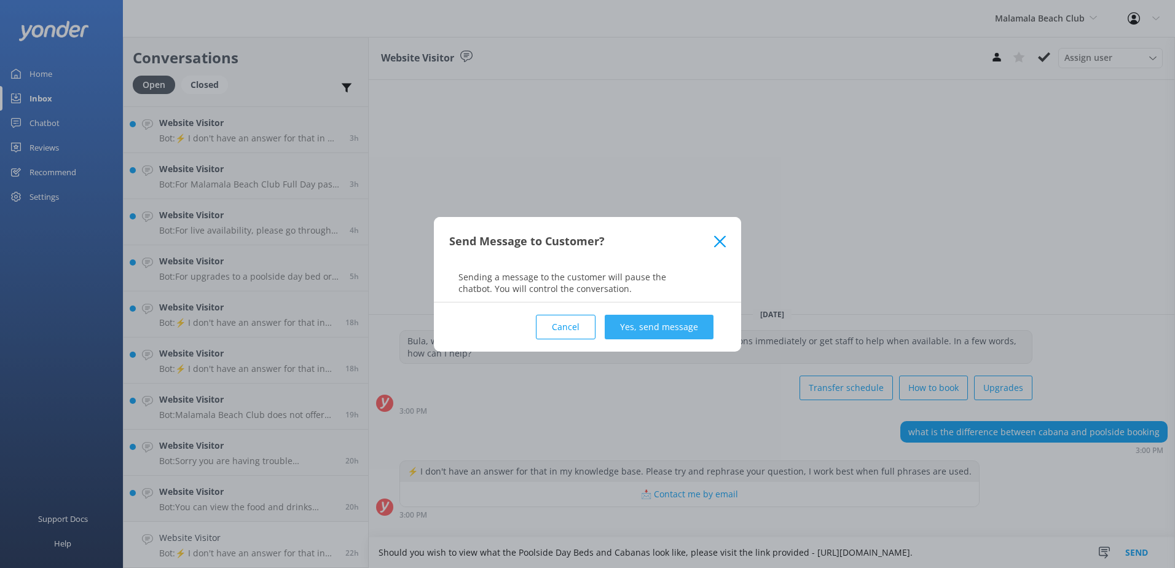
click at [672, 324] on button "Yes, send message" at bounding box center [659, 327] width 109 height 25
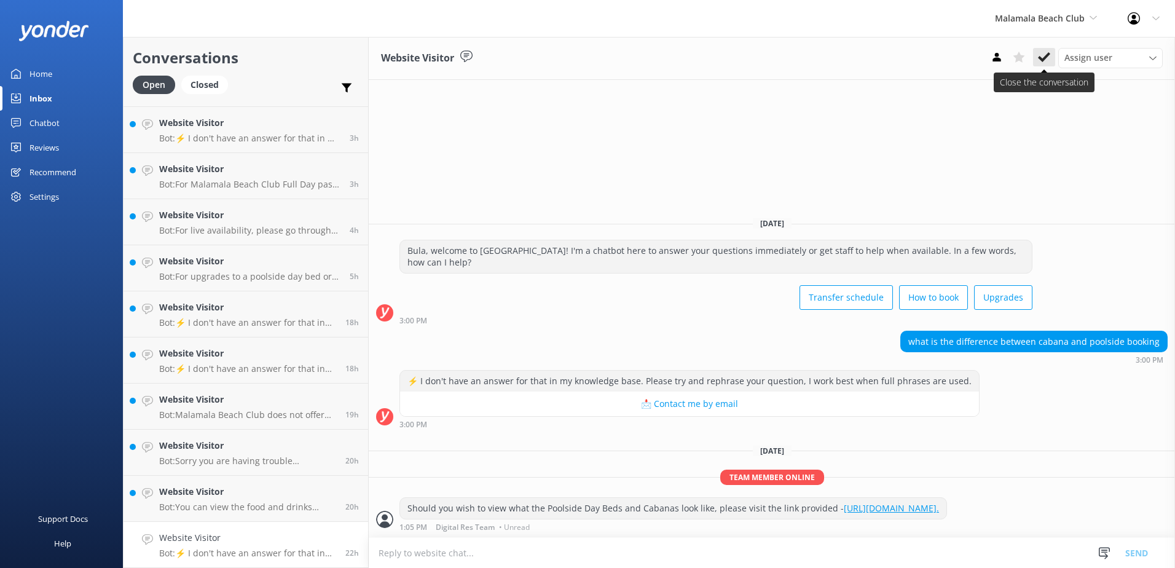
click at [1045, 53] on icon at bounding box center [1044, 57] width 12 height 12
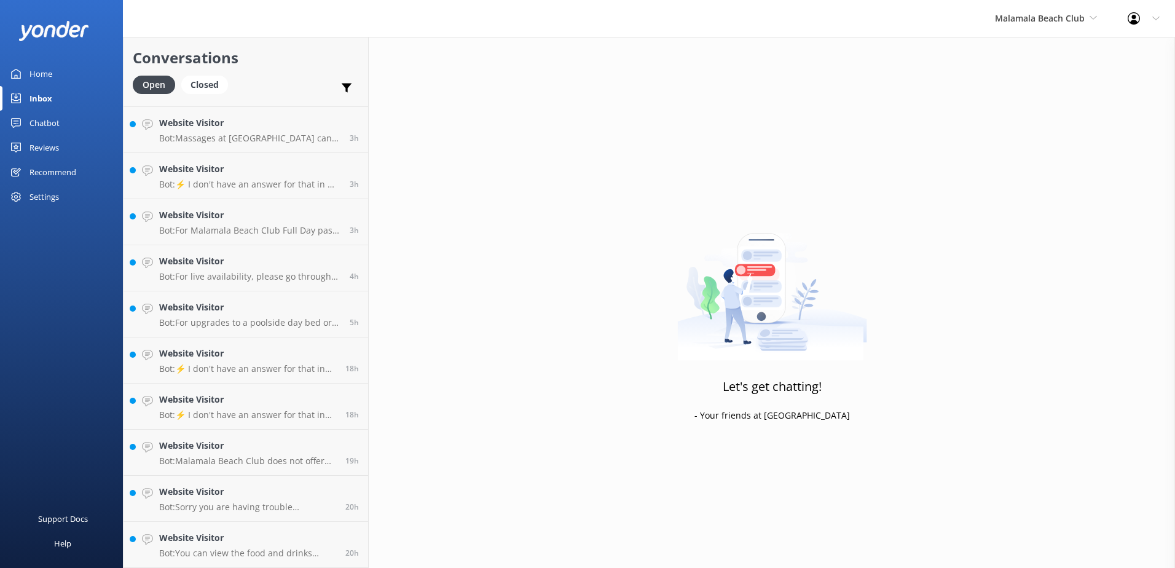
scroll to position [133, 0]
click at [337, 535] on div "20h" at bounding box center [347, 544] width 23 height 27
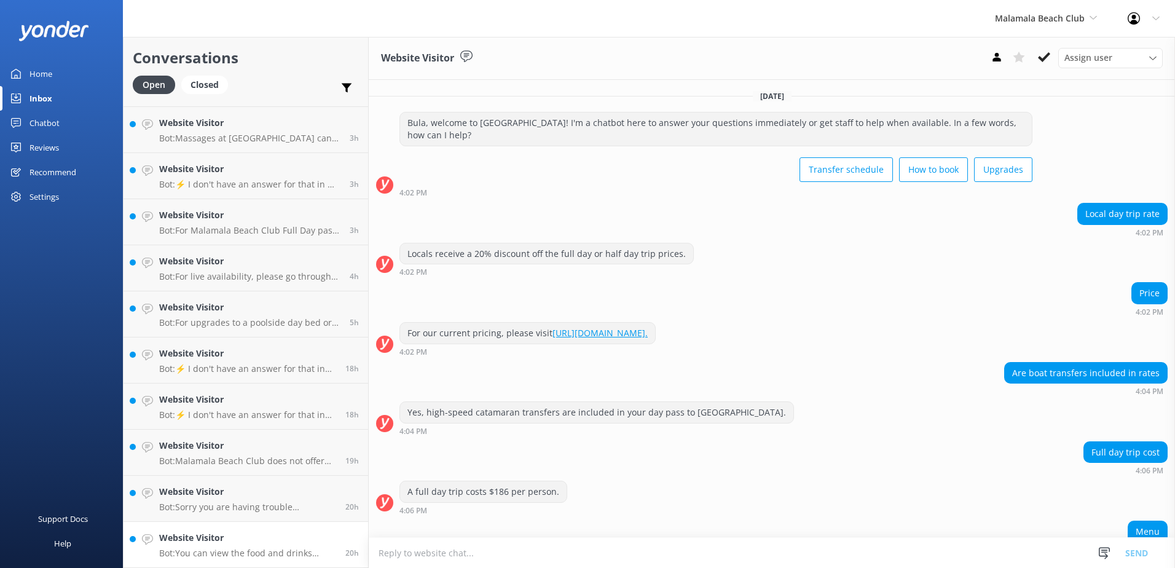
scroll to position [63, 0]
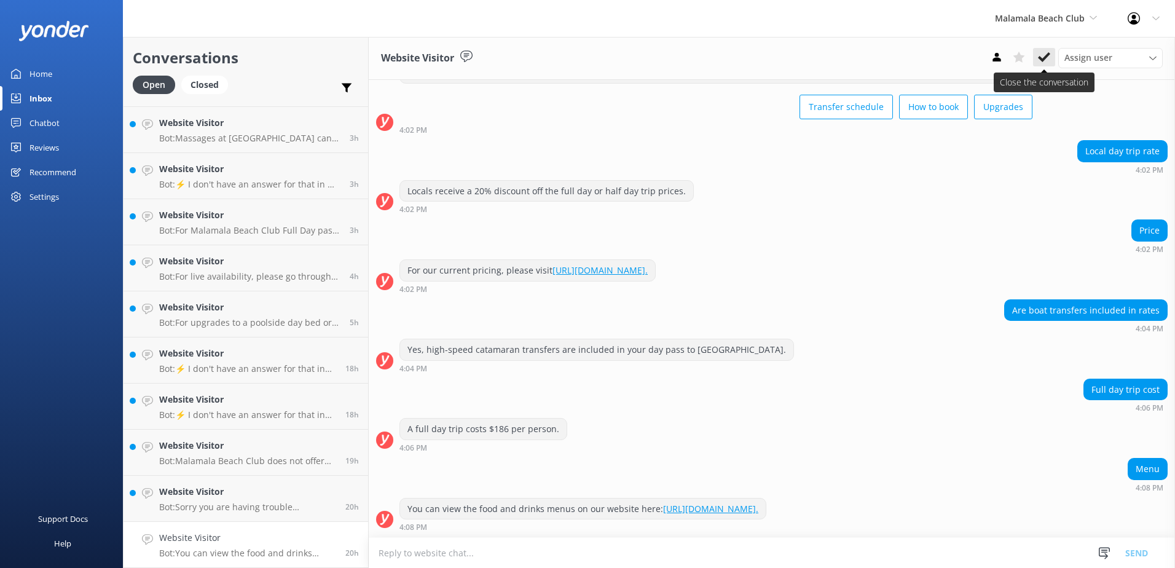
click at [1041, 56] on icon at bounding box center [1044, 57] width 12 height 12
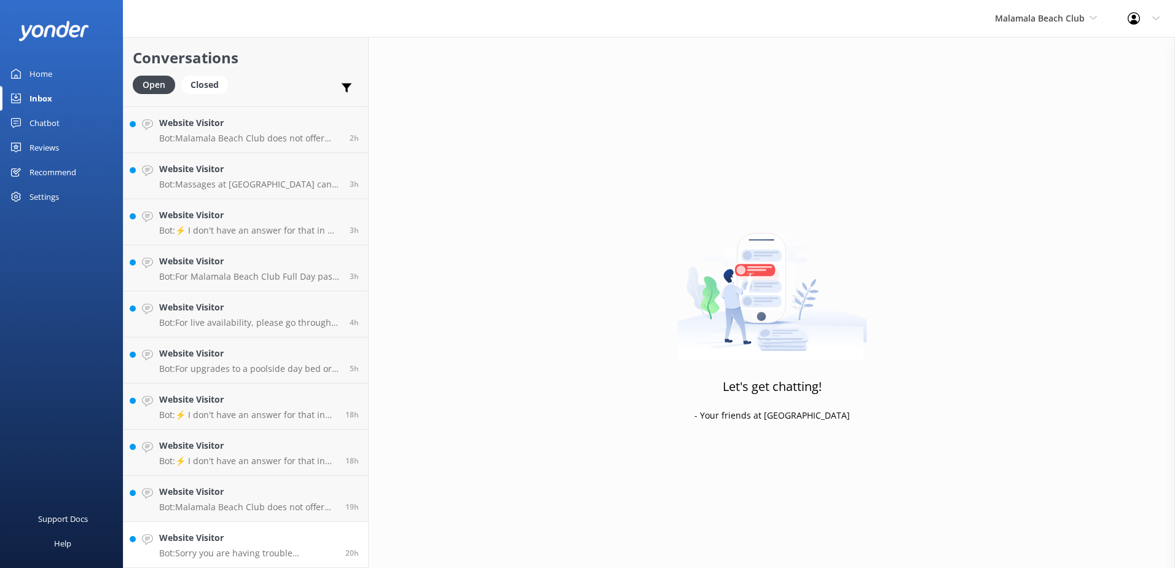
scroll to position [87, 0]
click at [316, 524] on link "Website Visitor Bot: Sorry you are having trouble processing a payment. Please …" at bounding box center [246, 545] width 245 height 46
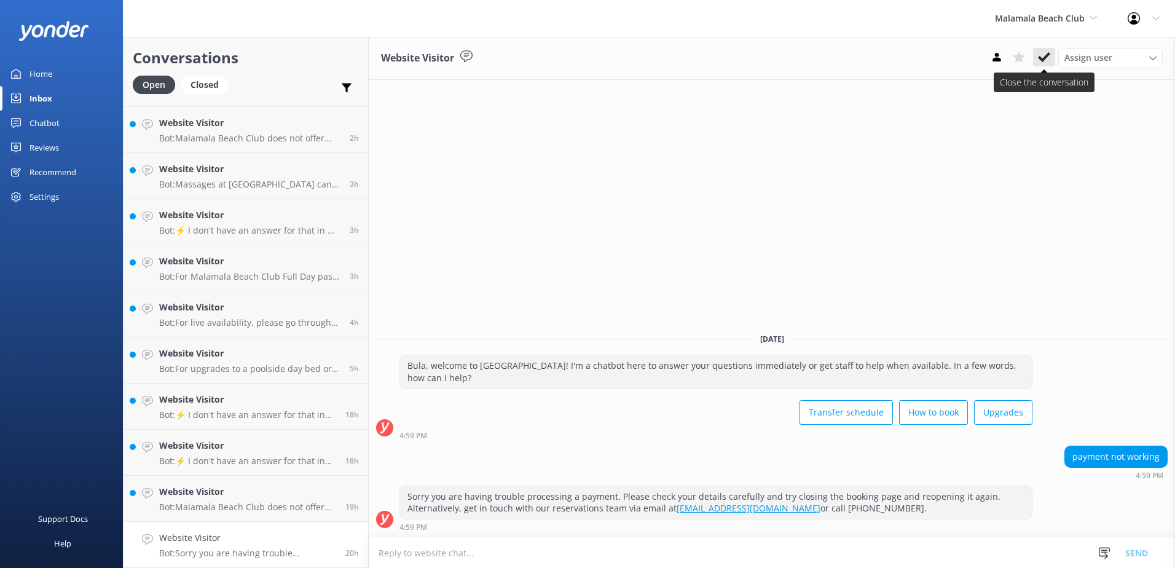
click at [1047, 53] on icon at bounding box center [1044, 57] width 12 height 12
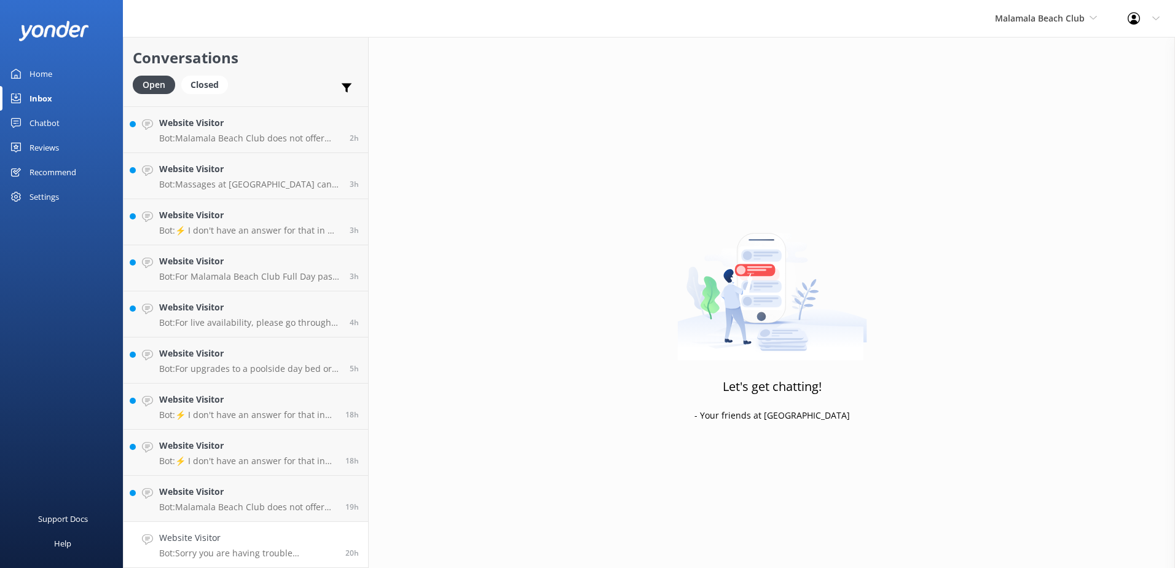
click at [302, 530] on link "Website Visitor Bot: Sorry you are having trouble processing a payment. Please …" at bounding box center [246, 545] width 245 height 46
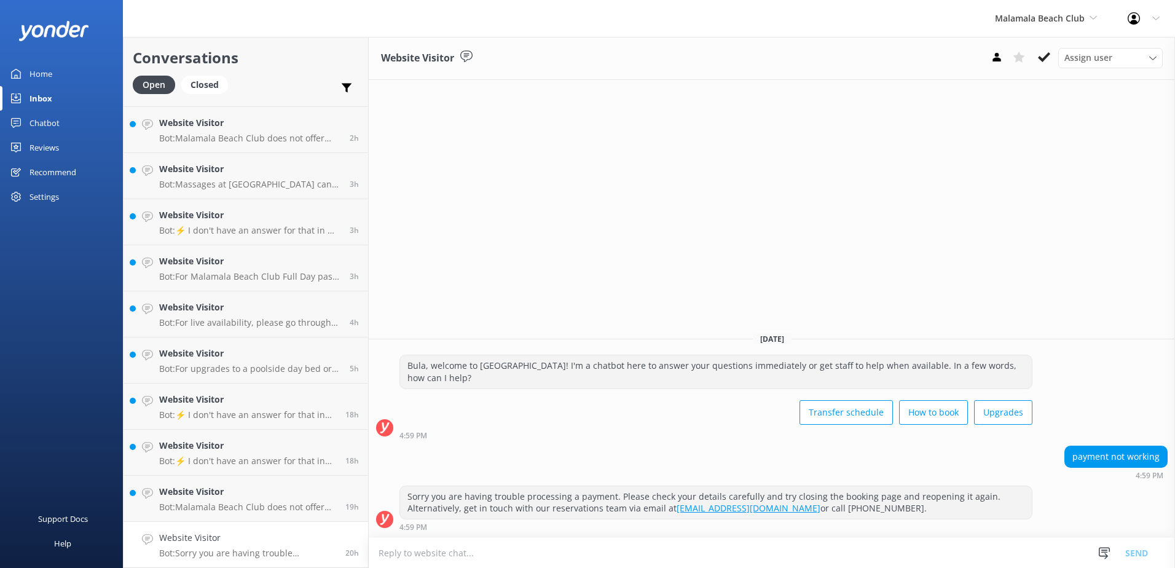
scroll to position [41, 0]
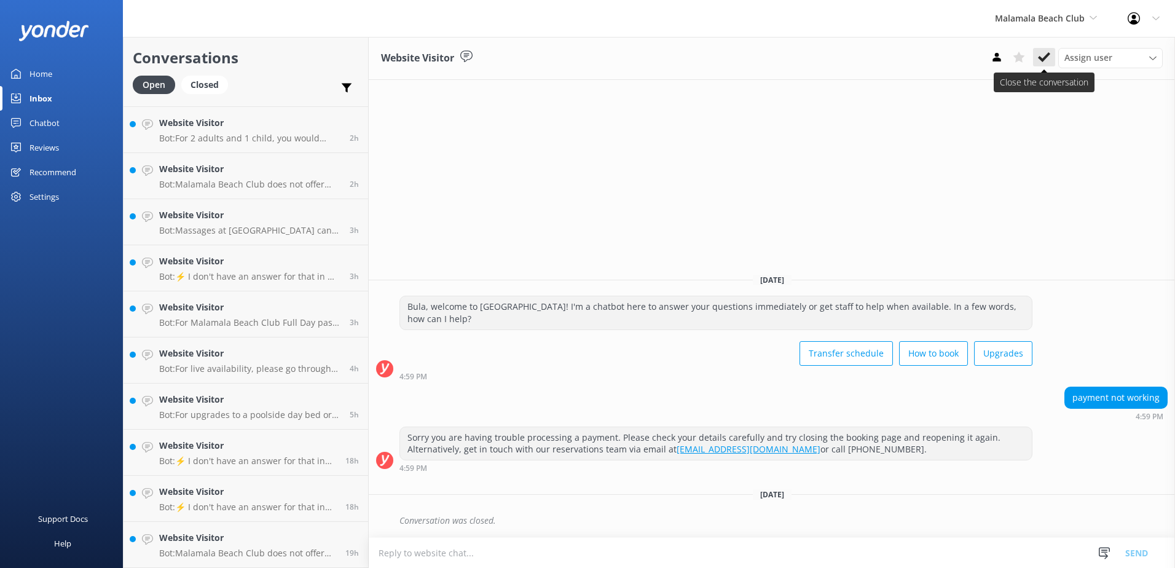
click at [1038, 52] on icon at bounding box center [1044, 57] width 12 height 12
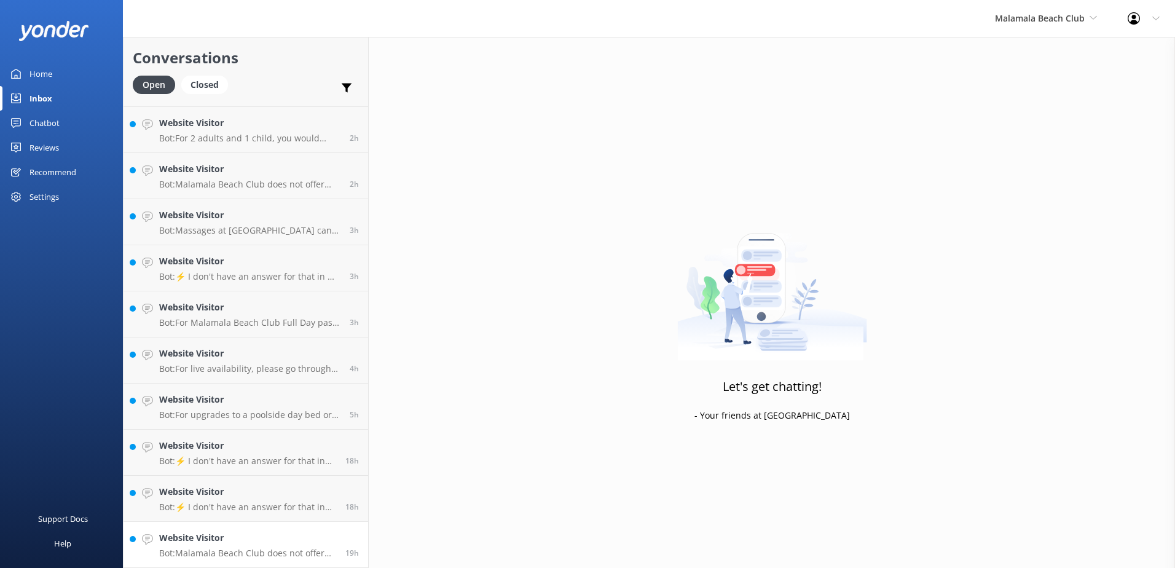
click at [258, 528] on link "Website Visitor Bot: Malamala Beach Club does not offer motorised water sports.…" at bounding box center [246, 545] width 245 height 46
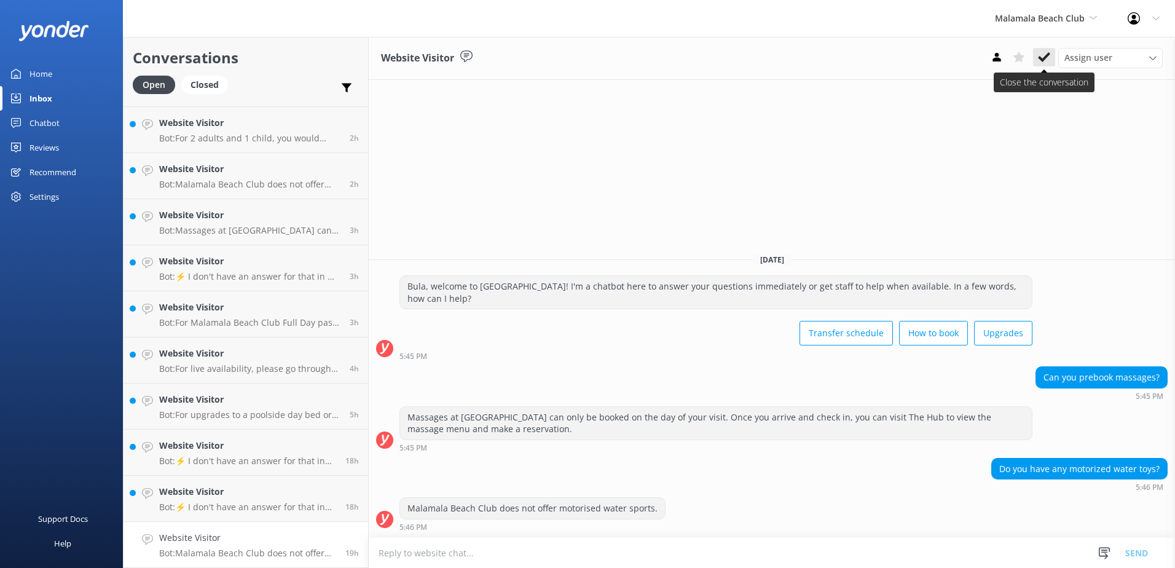
click at [1042, 53] on icon at bounding box center [1044, 57] width 12 height 12
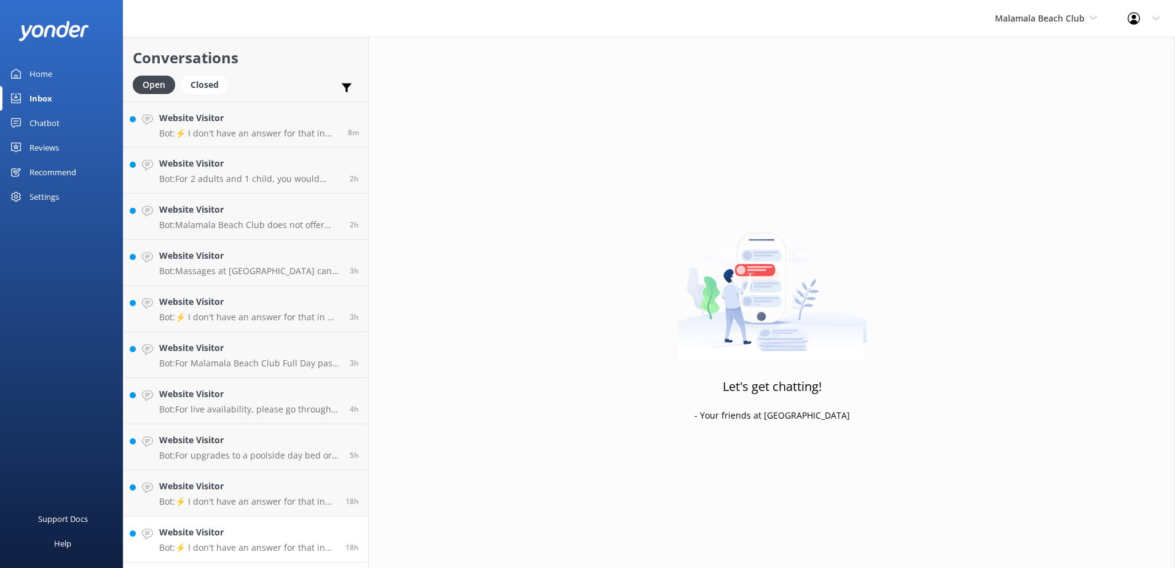
click at [304, 529] on h4 "Website Visitor" at bounding box center [247, 532] width 177 height 14
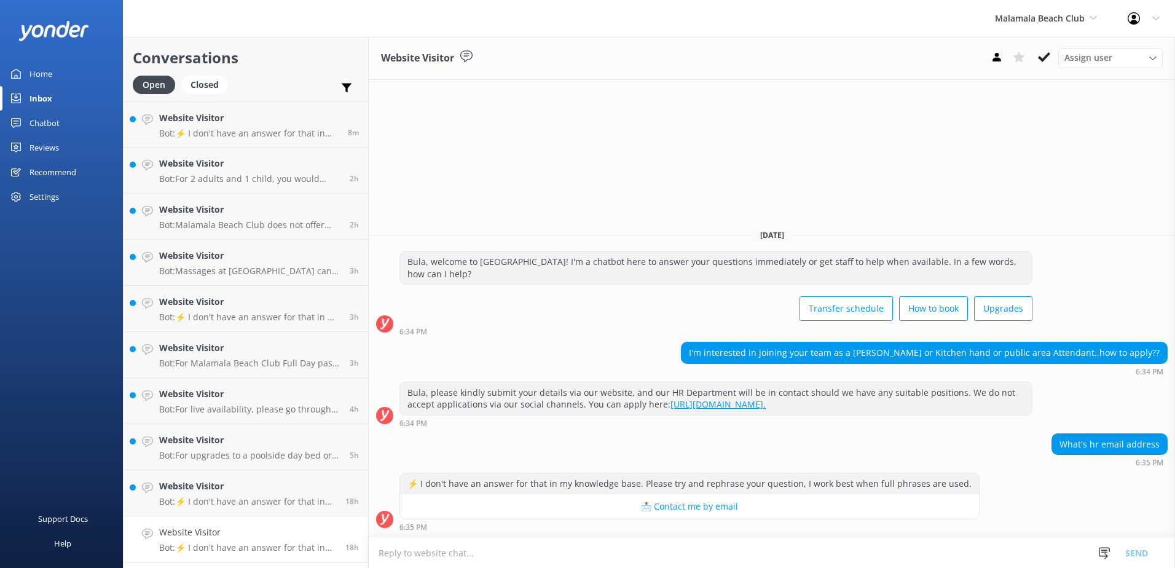
click at [422, 557] on textarea at bounding box center [772, 553] width 806 height 30
click at [471, 562] on textarea at bounding box center [772, 553] width 806 height 30
paste textarea "Bula, should you wish to view our job vacancies and apply, please visit the lin…"
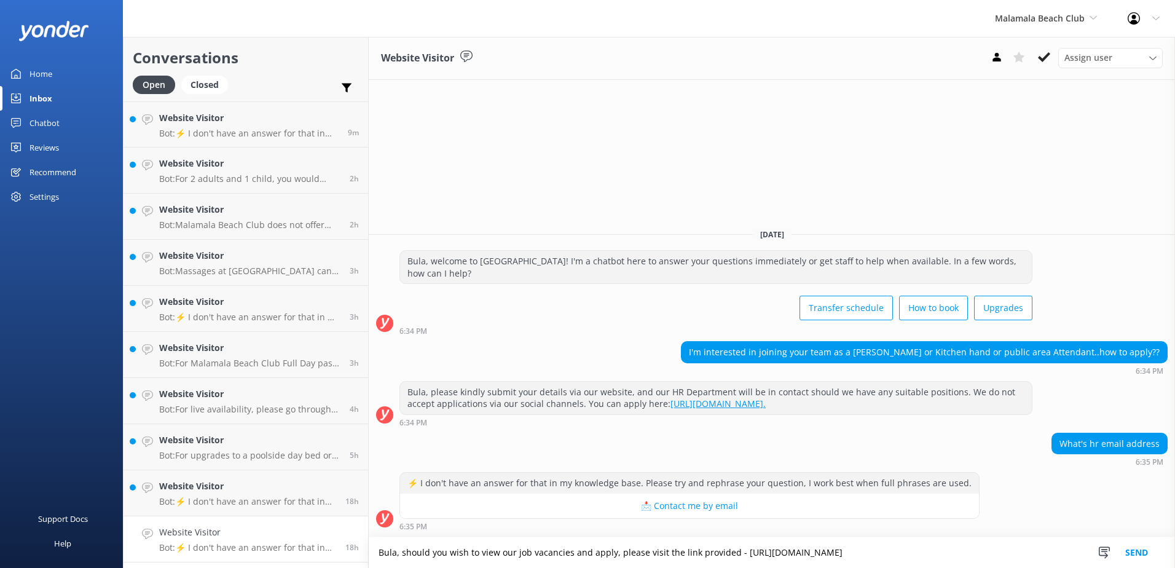
type textarea "Bula, should you wish to view our job vacancies and apply, please visit the lin…"
click at [1139, 551] on button "Send" at bounding box center [1136, 552] width 46 height 31
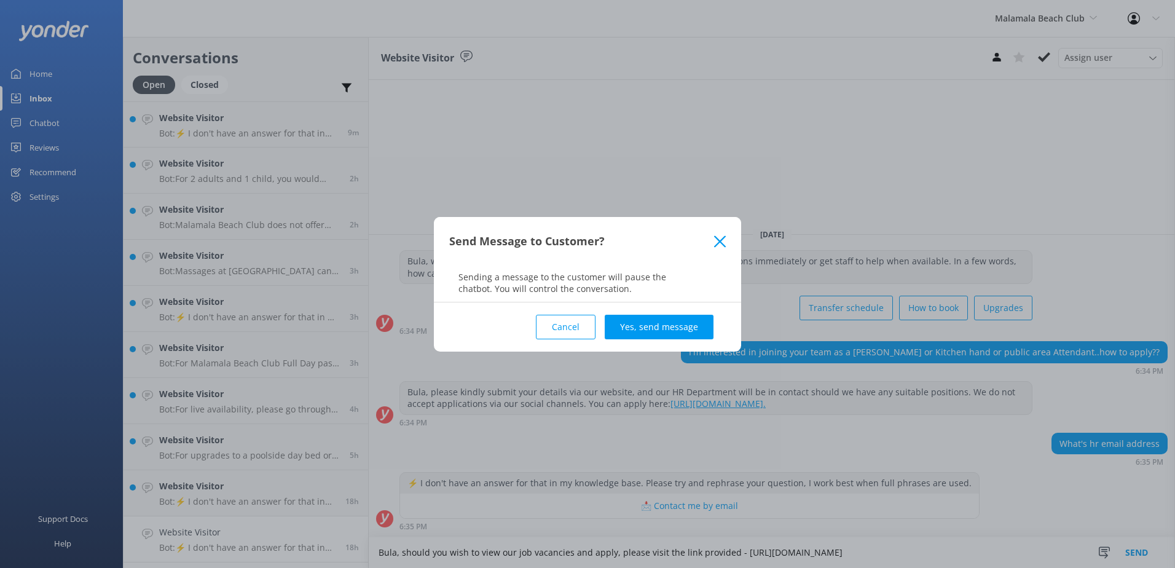
click at [636, 318] on button "Yes, send message" at bounding box center [659, 327] width 109 height 25
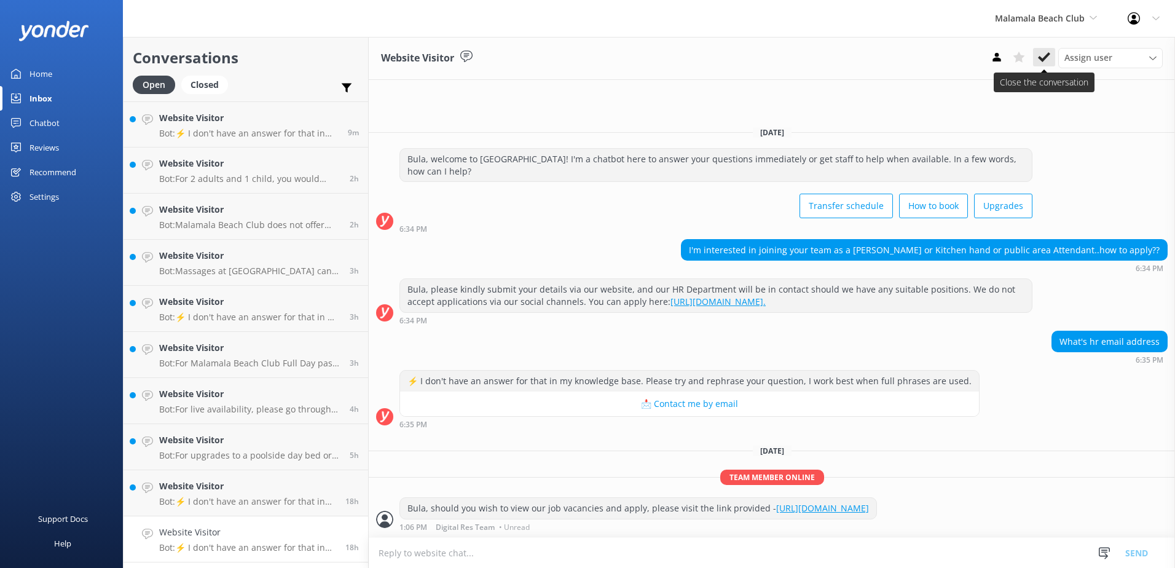
click at [1048, 55] on use at bounding box center [1044, 57] width 12 height 10
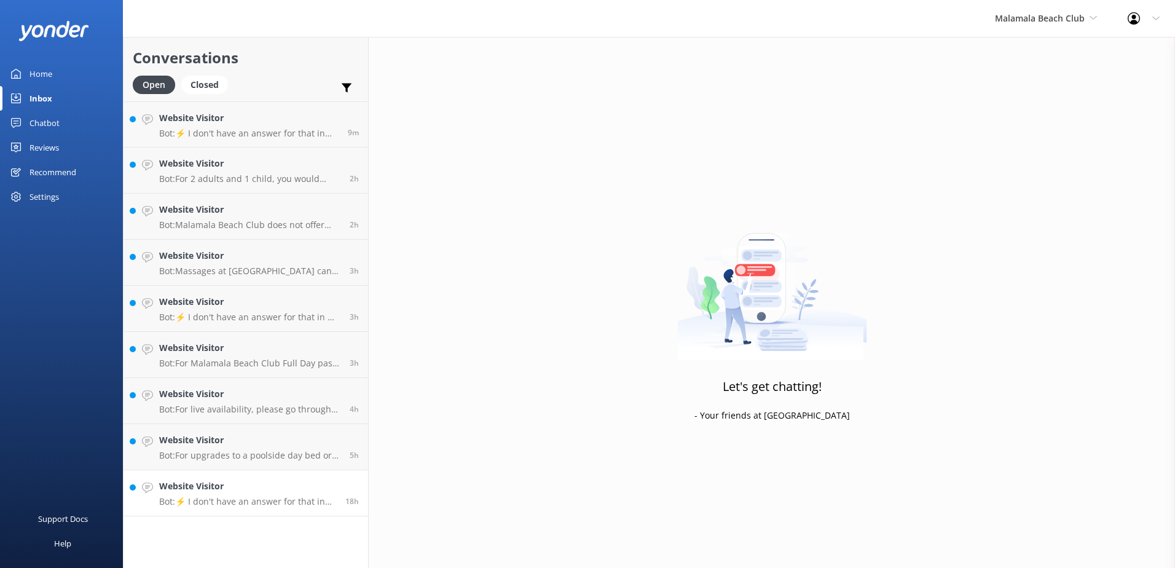
click at [309, 485] on h4 "Website Visitor" at bounding box center [247, 486] width 177 height 14
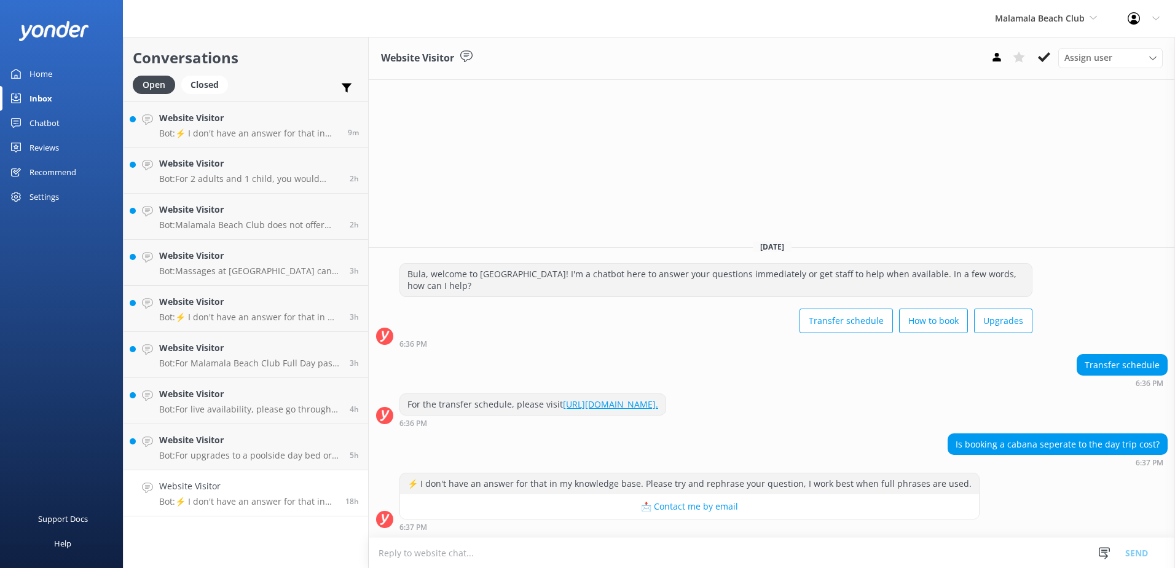
click at [397, 552] on textarea at bounding box center [772, 553] width 806 height 30
click at [417, 560] on textarea at bounding box center [772, 553] width 806 height 30
type textarea "You either have the option to book it together or separately."
click at [1150, 550] on button "Send" at bounding box center [1136, 552] width 46 height 31
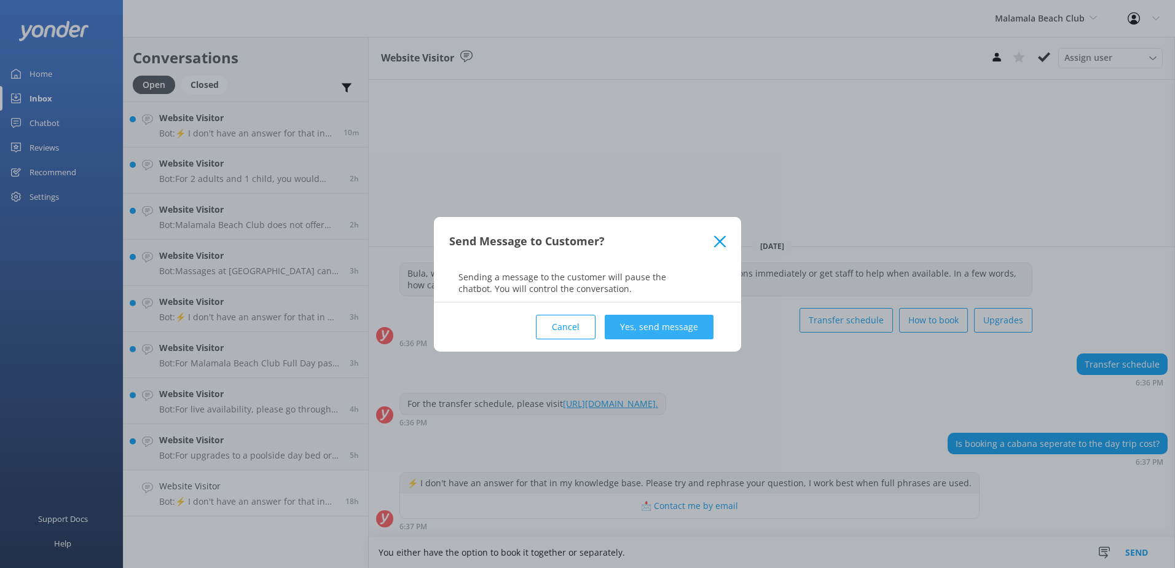
click at [656, 325] on button "Yes, send message" at bounding box center [659, 327] width 109 height 25
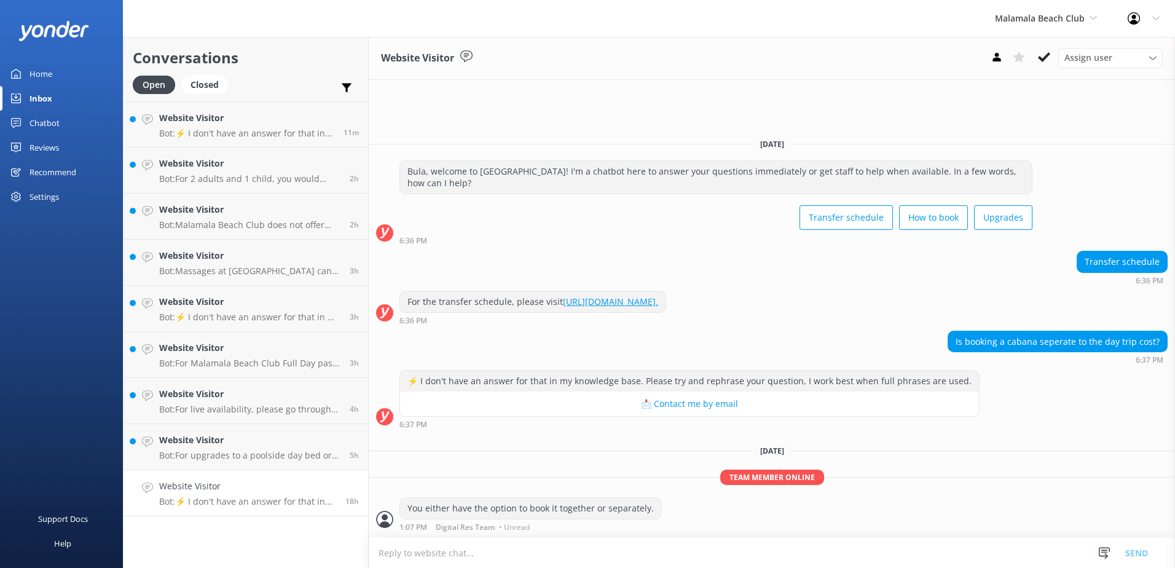
click at [470, 558] on textarea at bounding box center [772, 553] width 806 height 30
paste textarea "PRICING: FULL DAY PASS: $186.00(FJD) HALF DAY PASS: $163.00(FJD) Please be advi…"
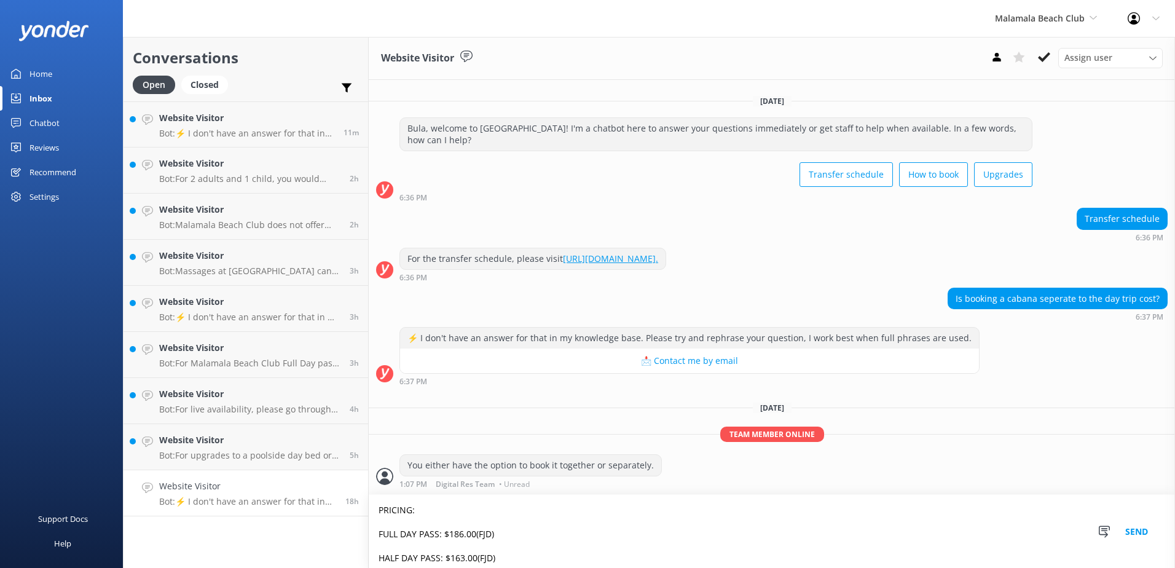
scroll to position [53, 0]
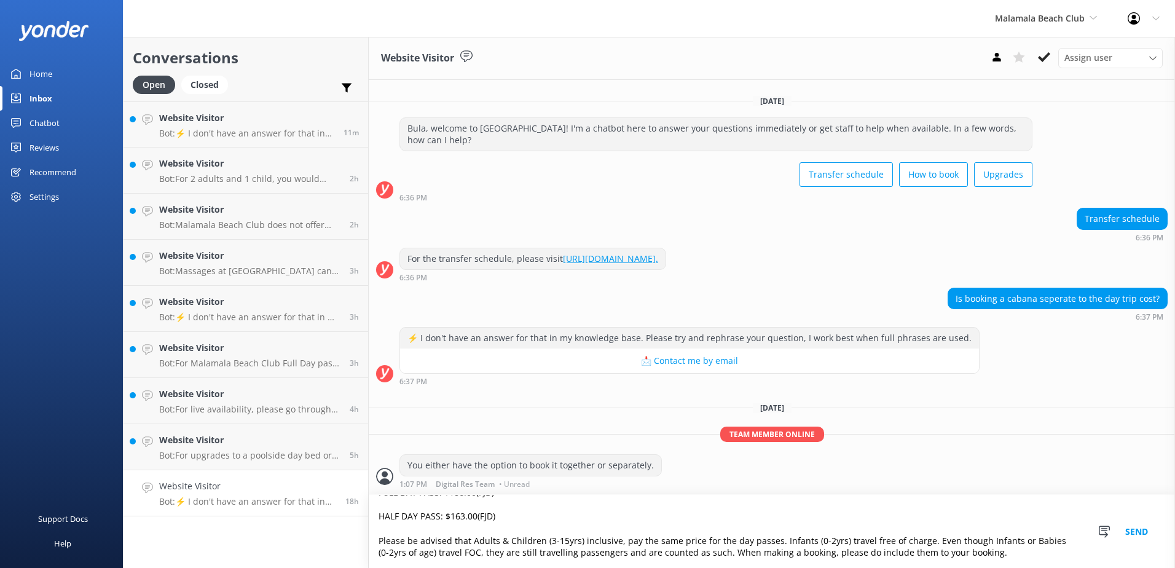
click at [968, 544] on textarea "PRICING: FULL DAY PASS: $186.00(FJD) HALF DAY PASS: $163.00(FJD) Please be advi…" at bounding box center [772, 531] width 806 height 73
type textarea "PRICING: FULL DAY PASS: $186.00(FJD) HALF DAY PASS: $163.00(FJD) Please be advi…"
click at [1135, 530] on button "Send" at bounding box center [1136, 531] width 46 height 73
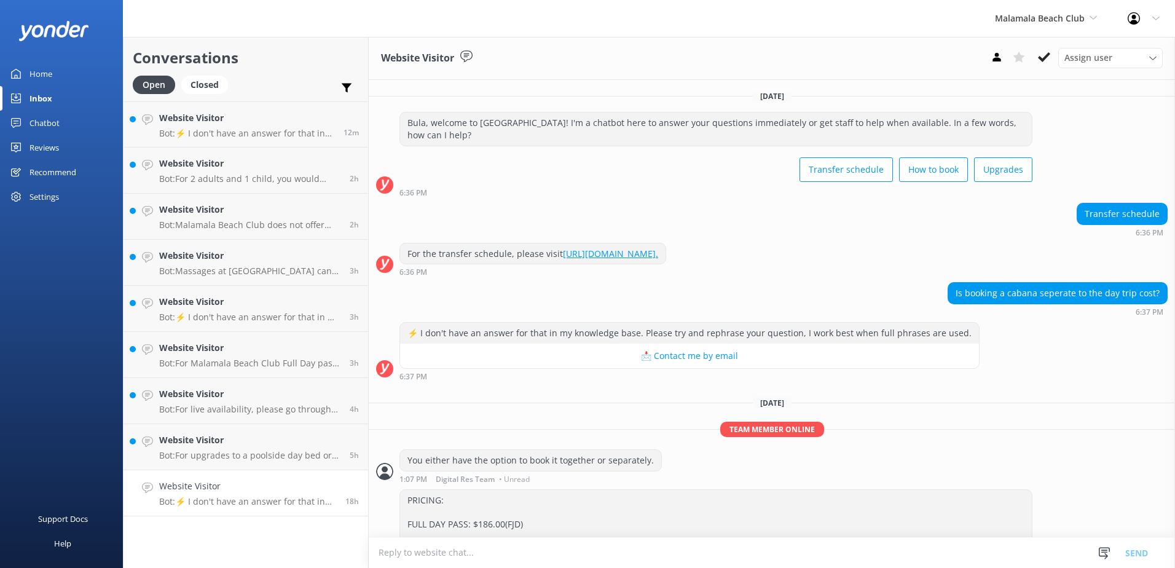
scroll to position [88, 0]
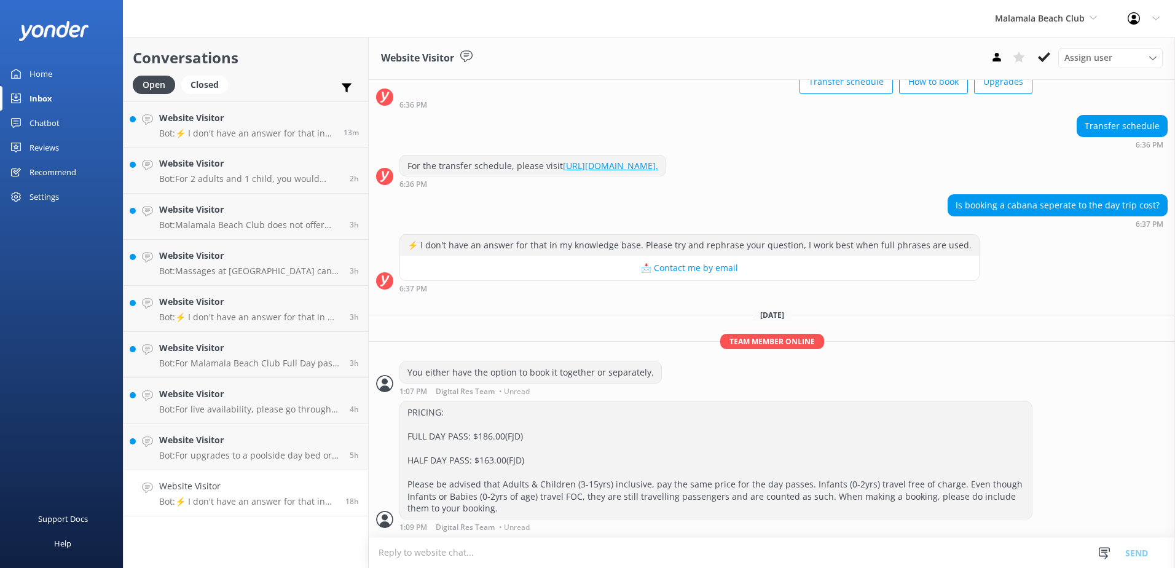
click at [398, 552] on textarea at bounding box center [772, 553] width 806 height 30
paste textarea "Please be advised the prices shown below are the cost of the Poolside Day Beds …"
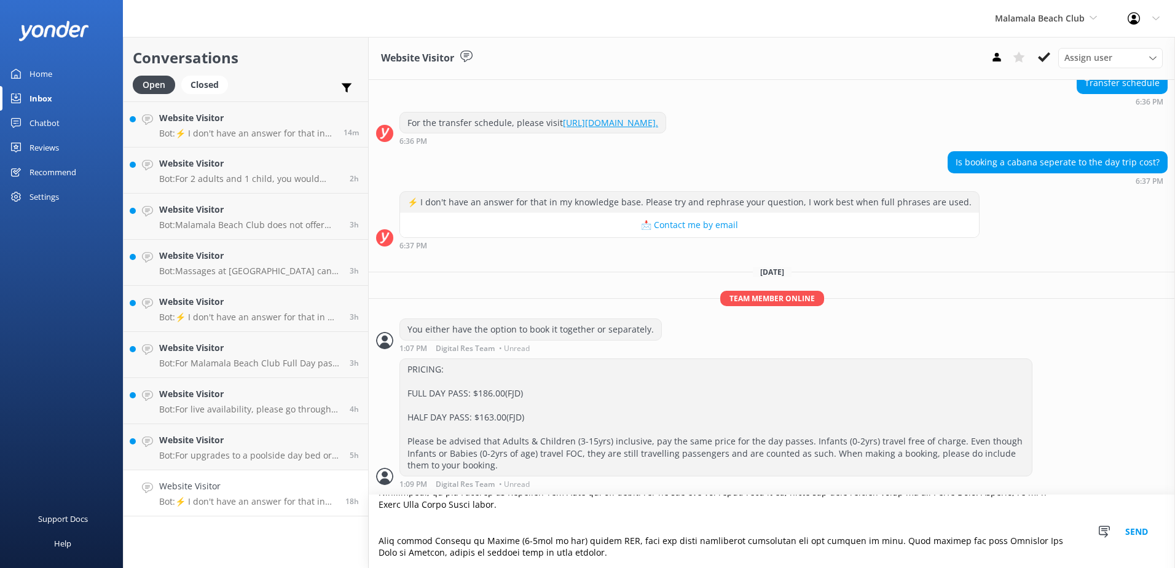
scroll to position [198, 0]
click at [551, 544] on textarea at bounding box center [772, 531] width 806 height 73
type textarea "Please be advised the prices shown below are the cost of the Poolside Day Beds …"
click at [1131, 531] on button "Send" at bounding box center [1136, 531] width 46 height 73
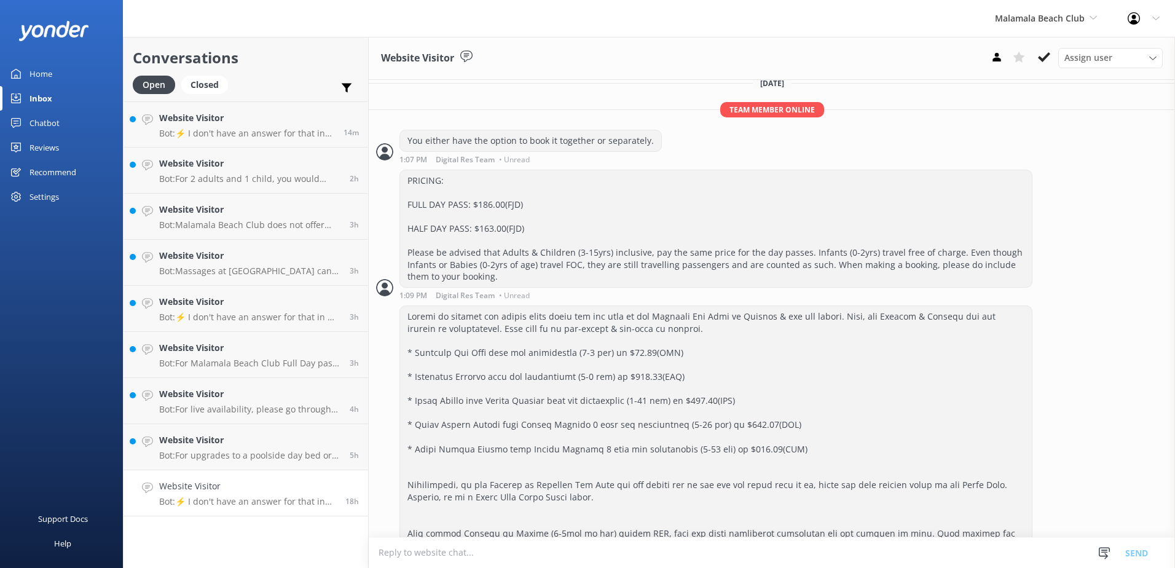
scroll to position [356, 0]
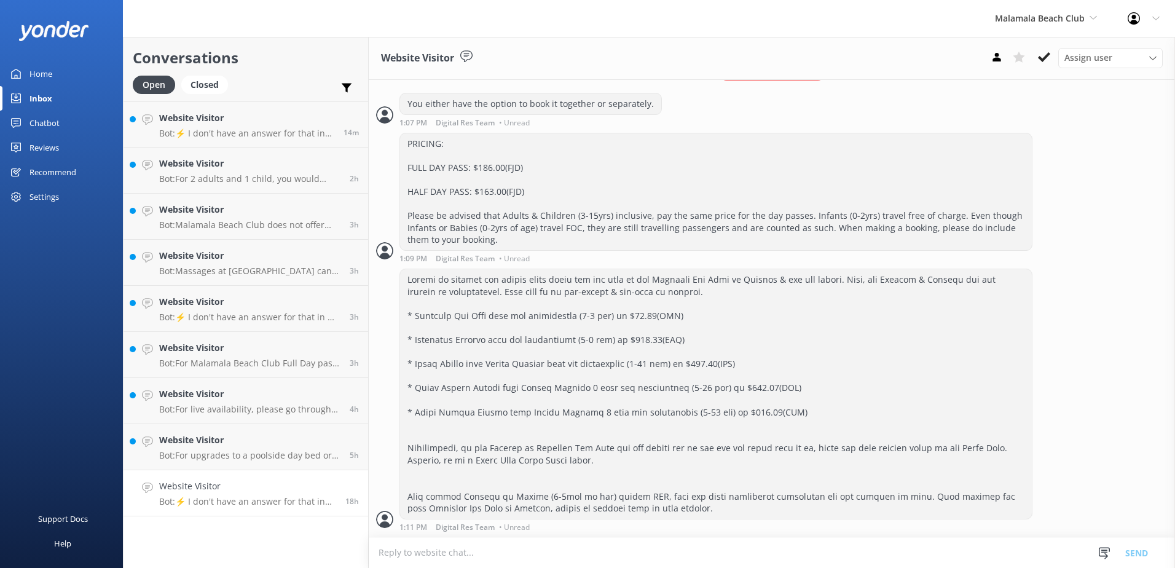
click at [440, 550] on textarea at bounding box center [772, 553] width 806 height 30
paste textarea "https://southseacruisesfiji.com/day-trips/malamala-beach-club/"
type textarea "Should you wish to book, please visit the link provided - https://southseacruis…"
click at [1140, 551] on button "Send" at bounding box center [1136, 552] width 46 height 31
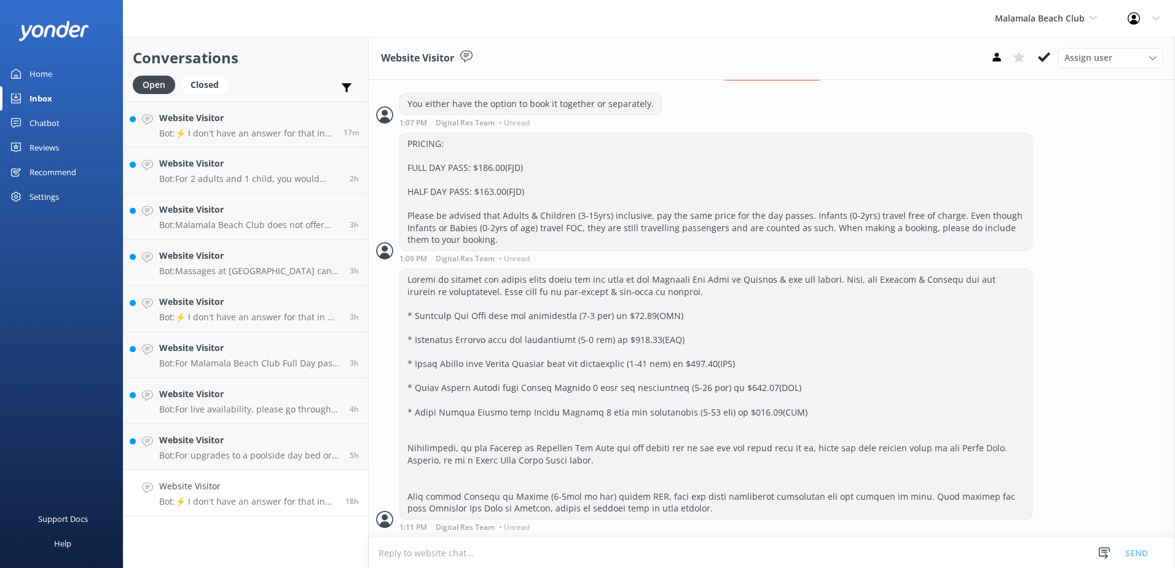
scroll to position [396, 0]
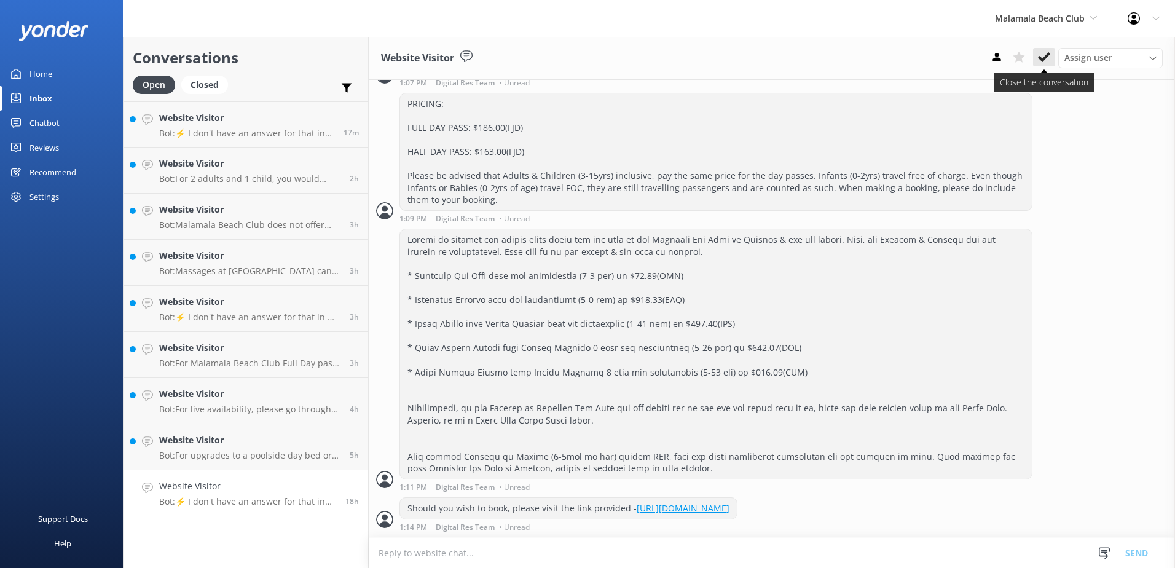
click at [1046, 58] on icon at bounding box center [1044, 57] width 12 height 12
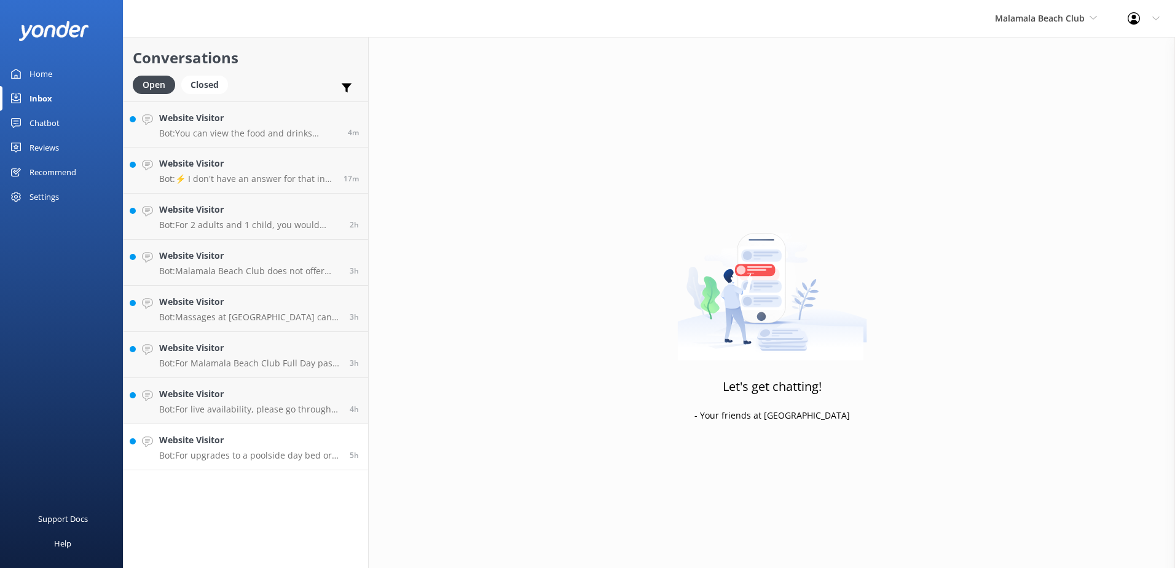
click at [283, 428] on link "Website Visitor Bot: For upgrades to a poolside day bed or cabana of your choic…" at bounding box center [246, 447] width 245 height 46
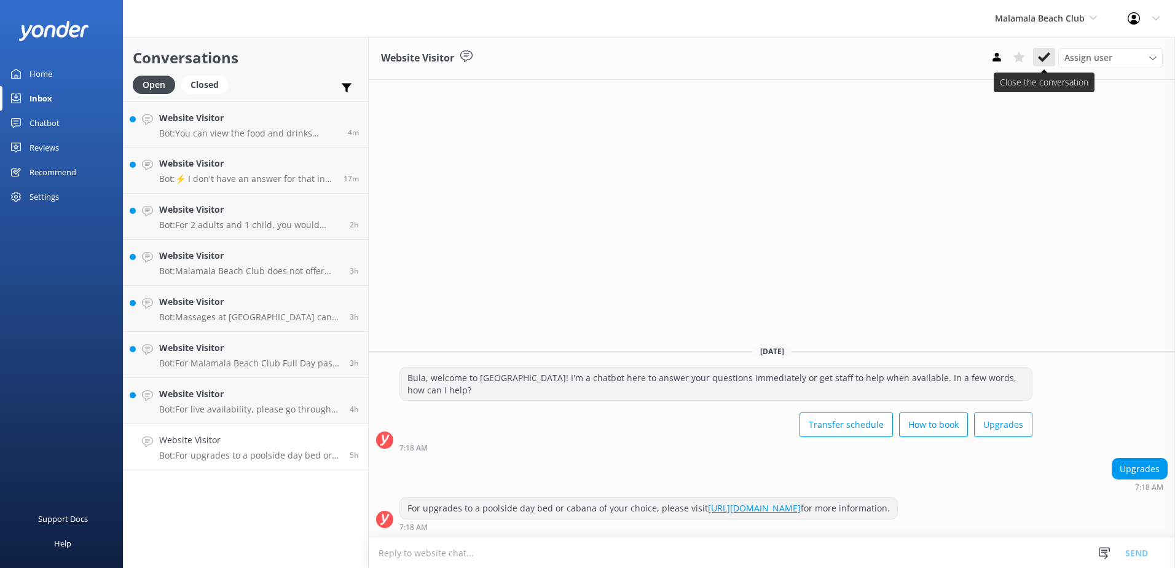
click at [1039, 63] on icon at bounding box center [1044, 57] width 12 height 12
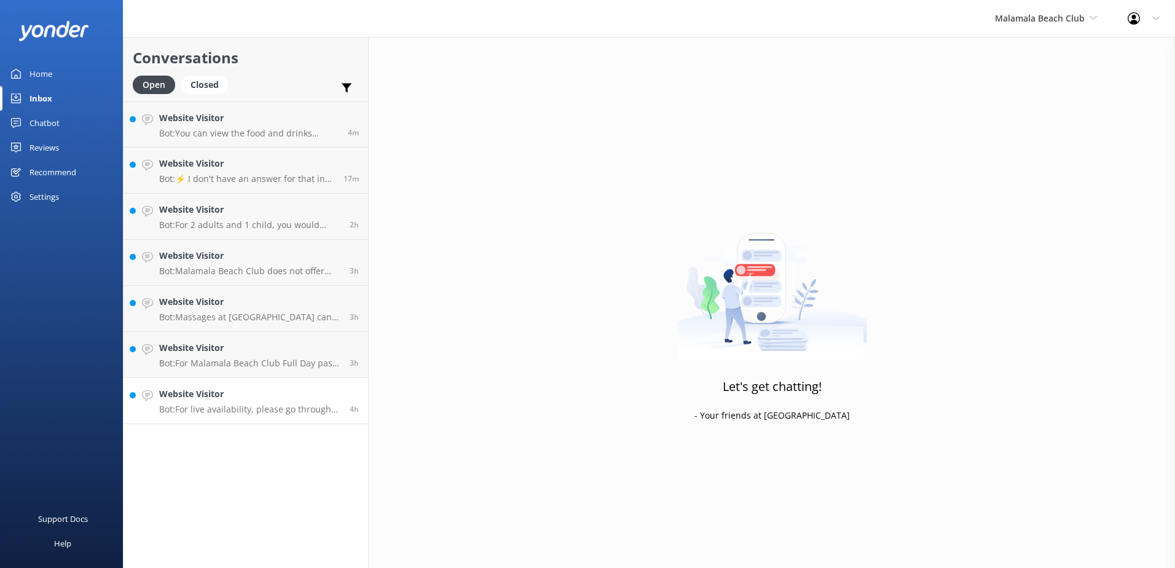
click at [276, 402] on div "Website Visitor Bot: For live availability, please go through our booking proce…" at bounding box center [249, 400] width 181 height 27
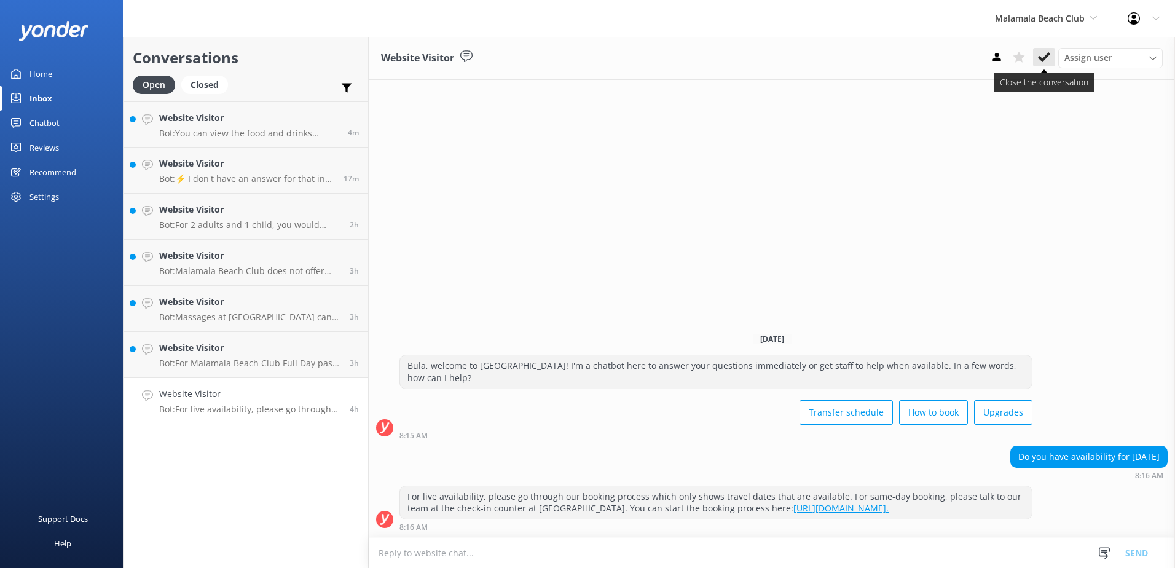
click at [1038, 58] on use at bounding box center [1044, 57] width 12 height 10
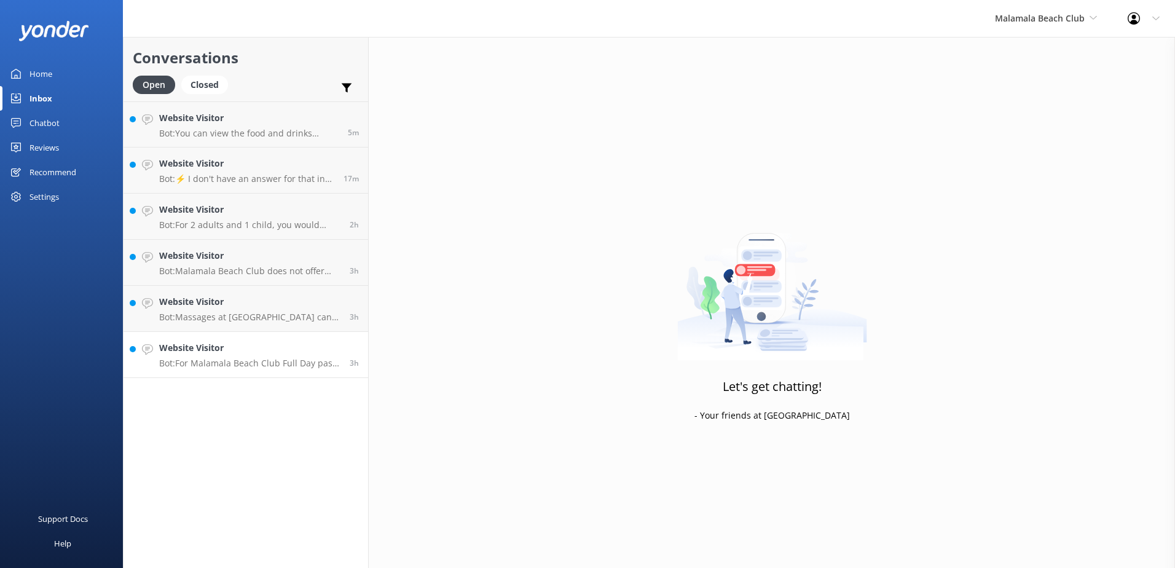
click at [328, 339] on link "Website Visitor Bot: For Malamala Beach Club Full Day pass pricing, please visi…" at bounding box center [246, 355] width 245 height 46
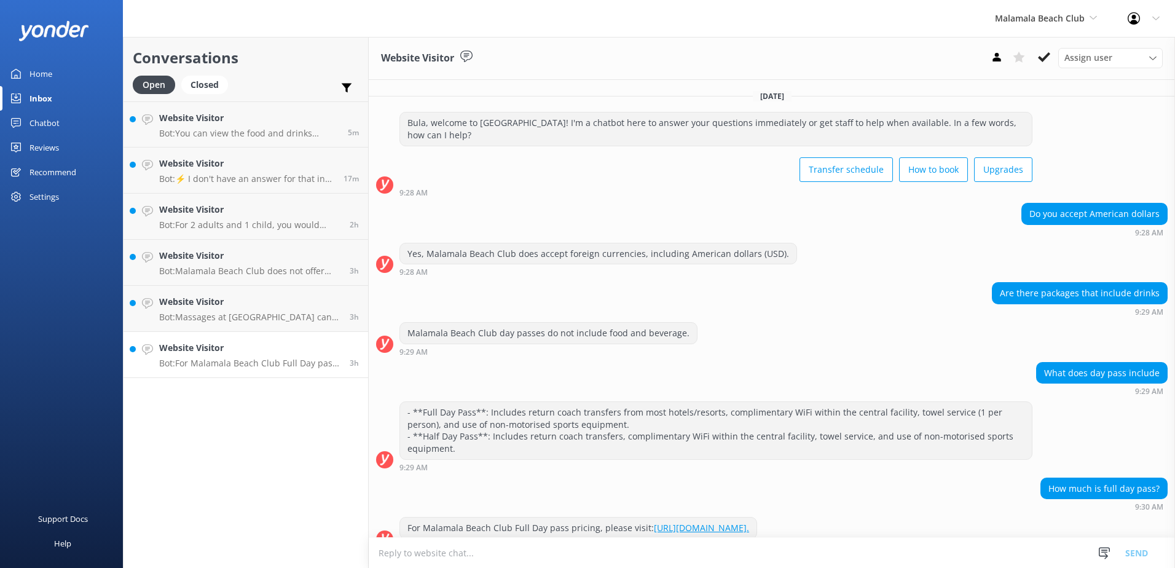
scroll to position [20, 0]
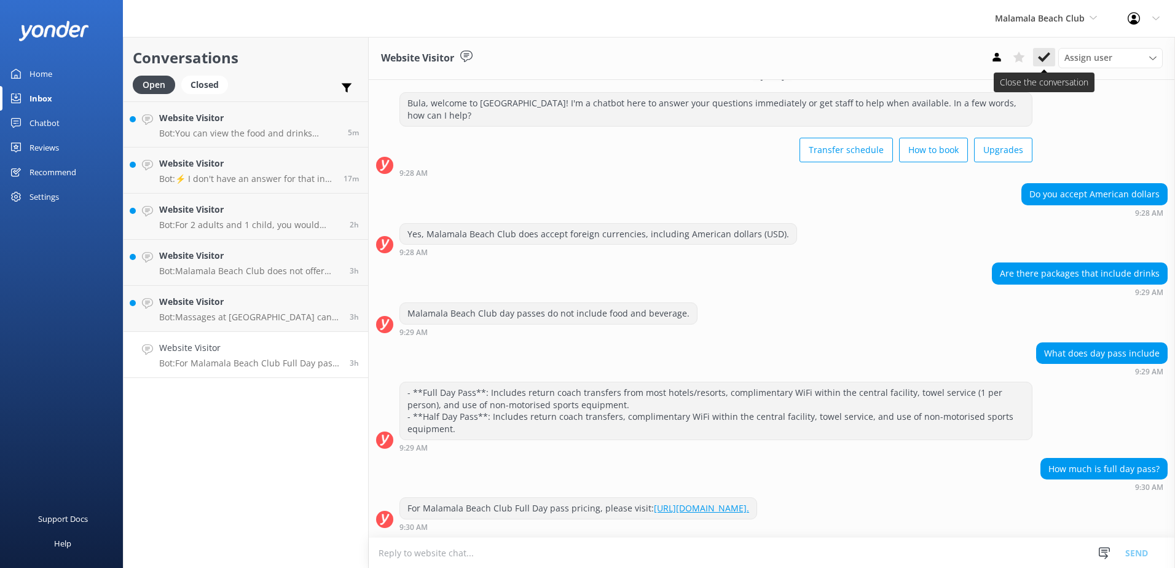
click at [1042, 52] on icon at bounding box center [1044, 57] width 12 height 12
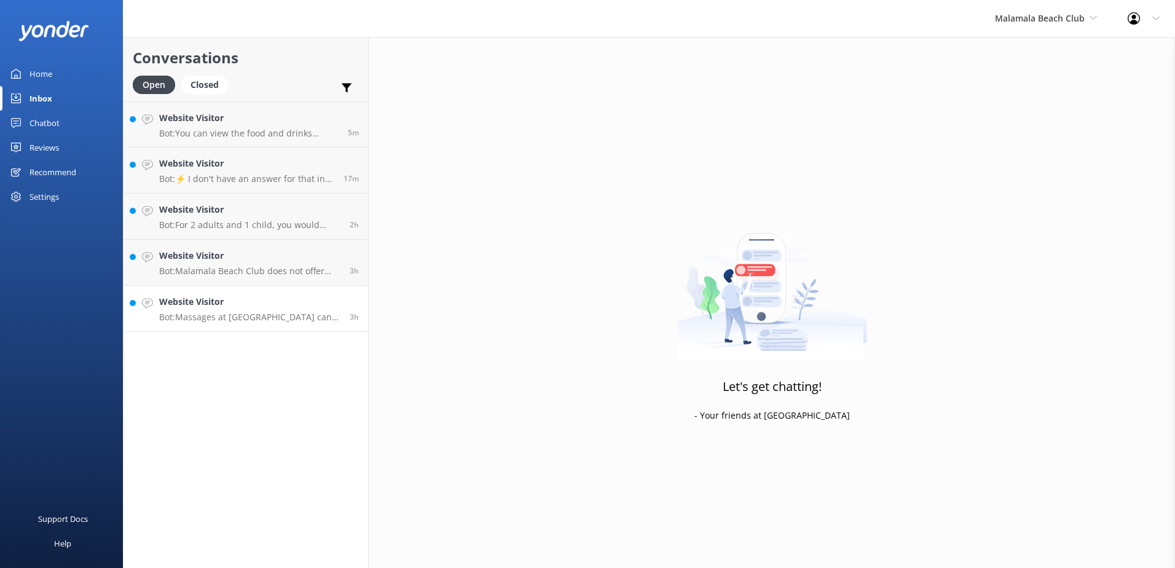
click at [340, 305] on h4 "Website Visitor" at bounding box center [249, 302] width 181 height 14
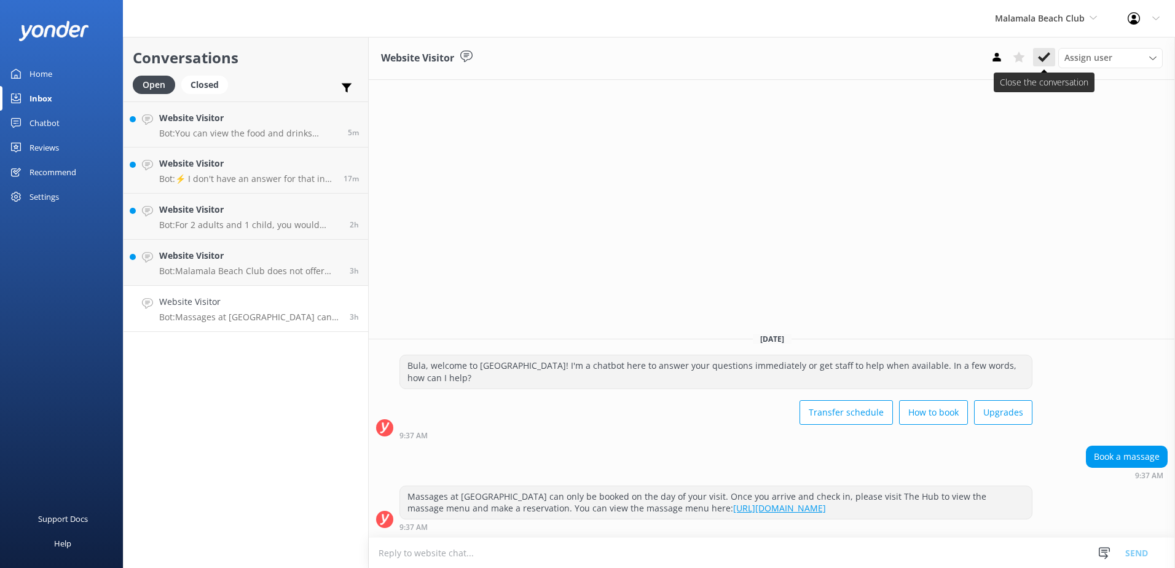
click at [1041, 58] on use at bounding box center [1044, 57] width 12 height 10
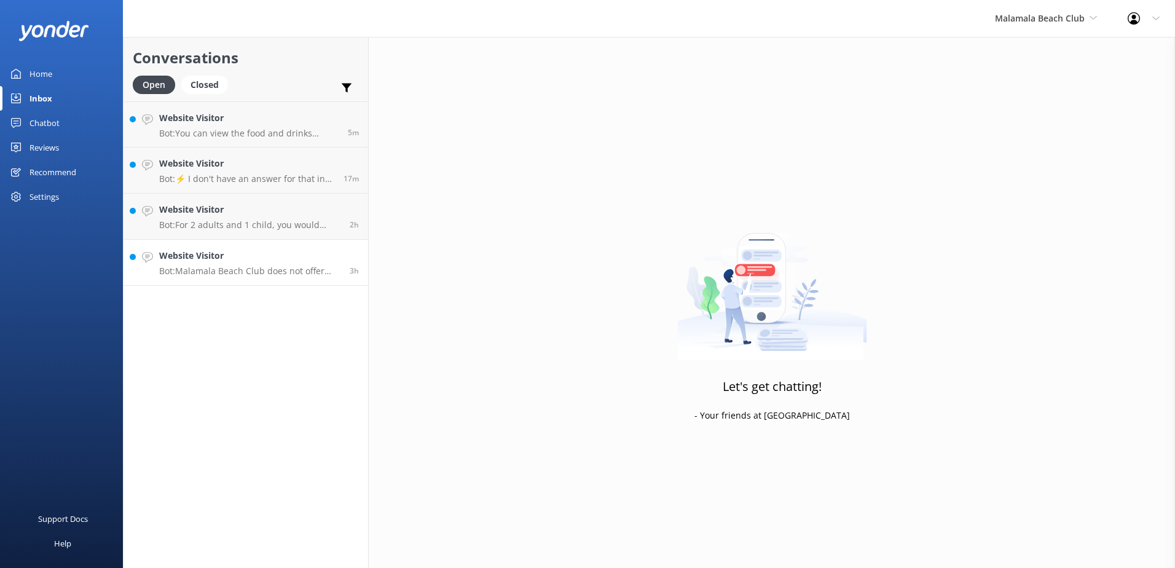
click at [298, 249] on h4 "Website Visitor" at bounding box center [249, 256] width 181 height 14
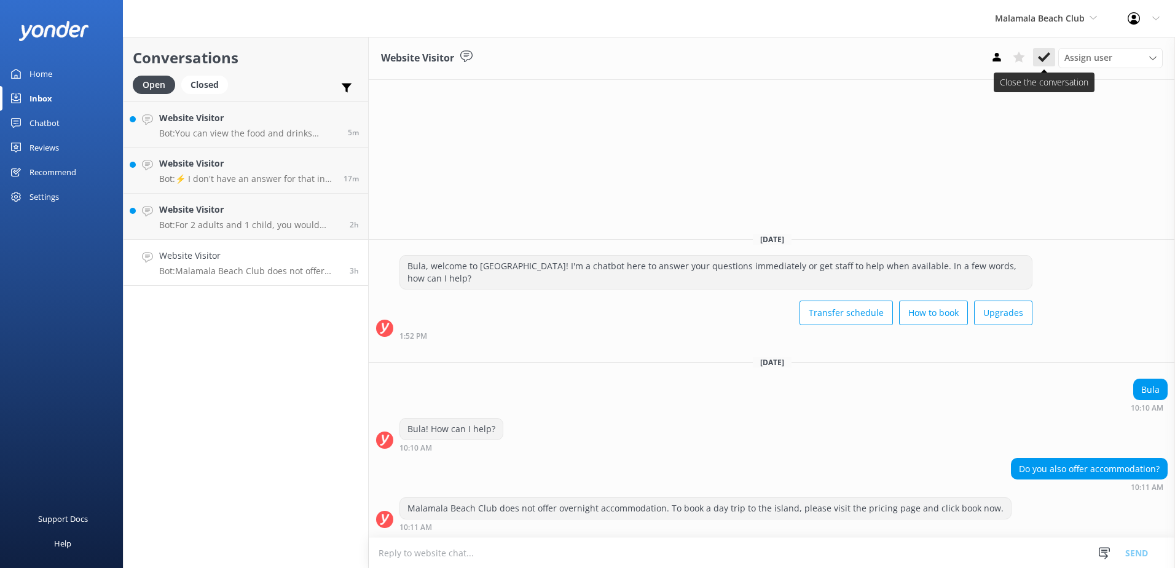
click at [1043, 55] on icon at bounding box center [1044, 57] width 12 height 12
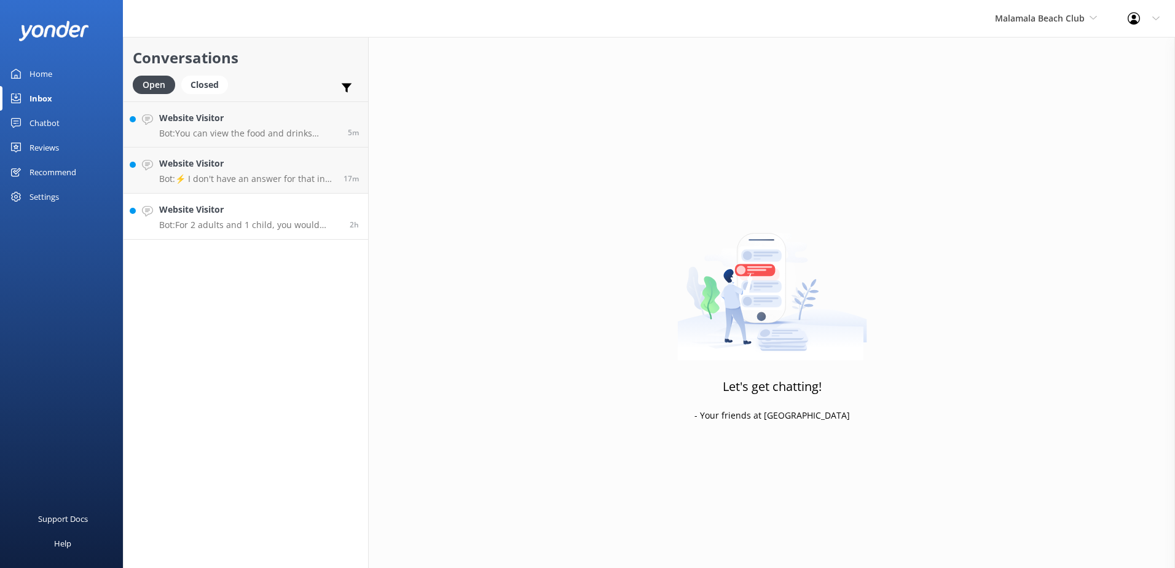
click at [335, 202] on link "Website Visitor Bot: For 2 adults and 1 child, you would need to book a Grand C…" at bounding box center [246, 217] width 245 height 46
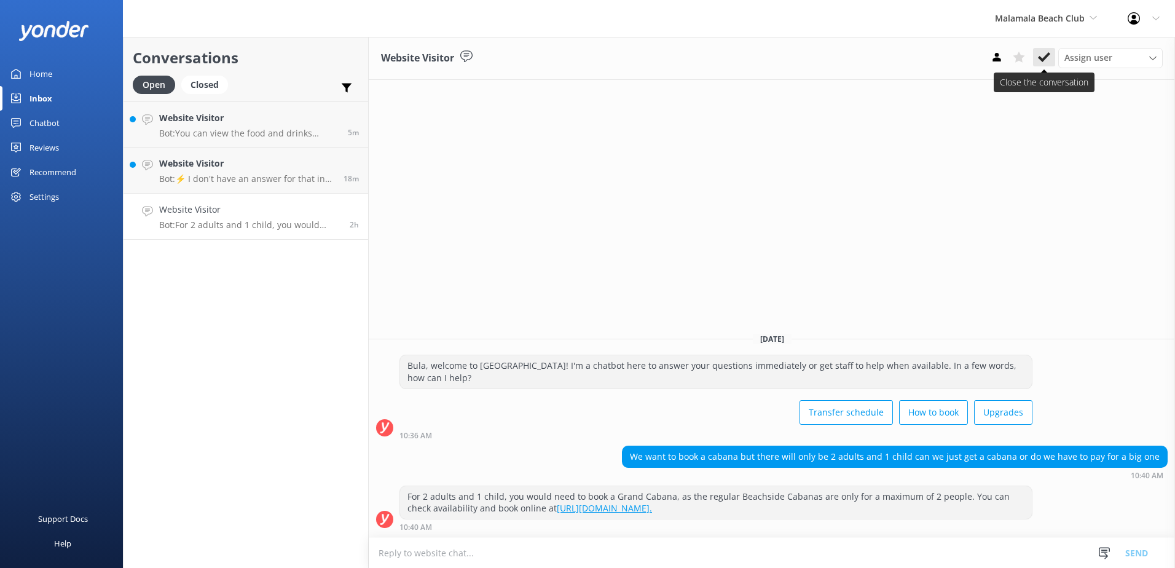
click at [1048, 55] on use at bounding box center [1044, 57] width 12 height 10
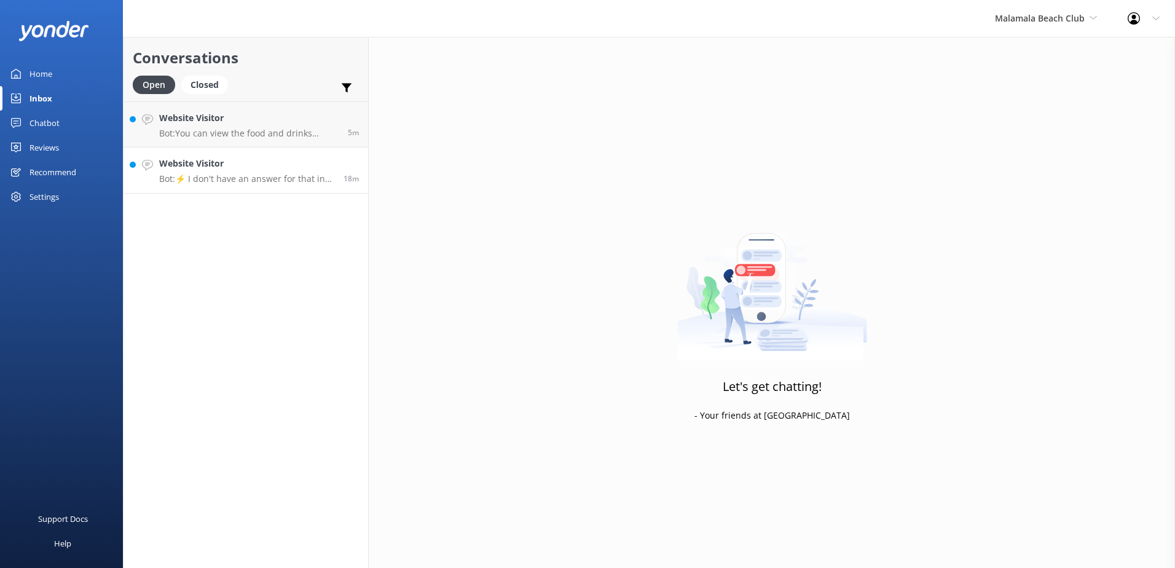
click at [310, 171] on div "Website Visitor Bot: ⚡ I don't have an answer for that in my knowledge base. Pl…" at bounding box center [246, 170] width 175 height 27
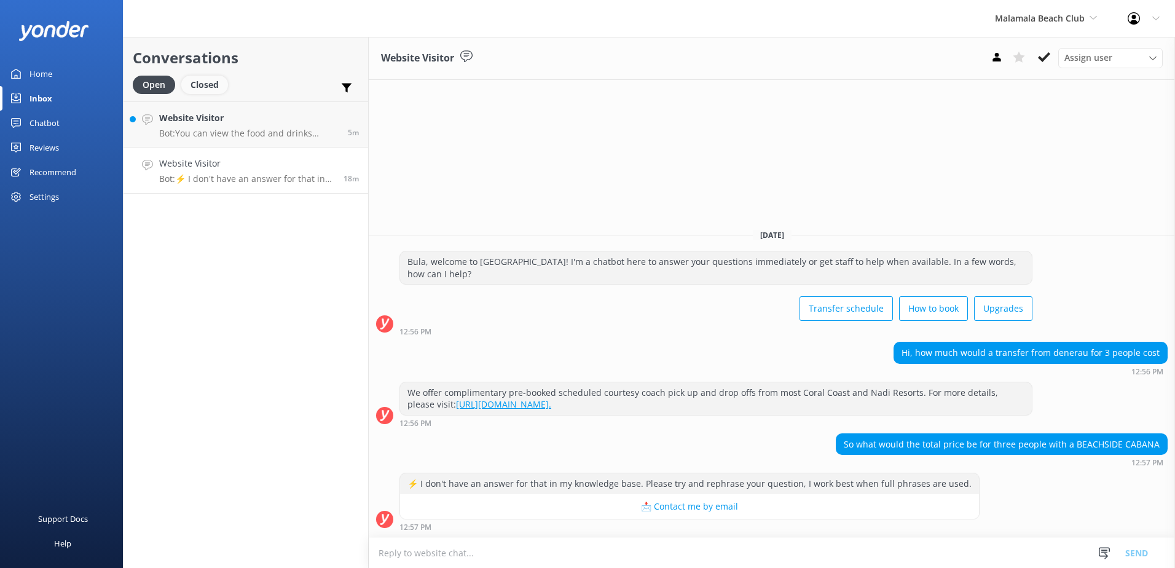
click at [202, 86] on div "Closed" at bounding box center [204, 85] width 47 height 18
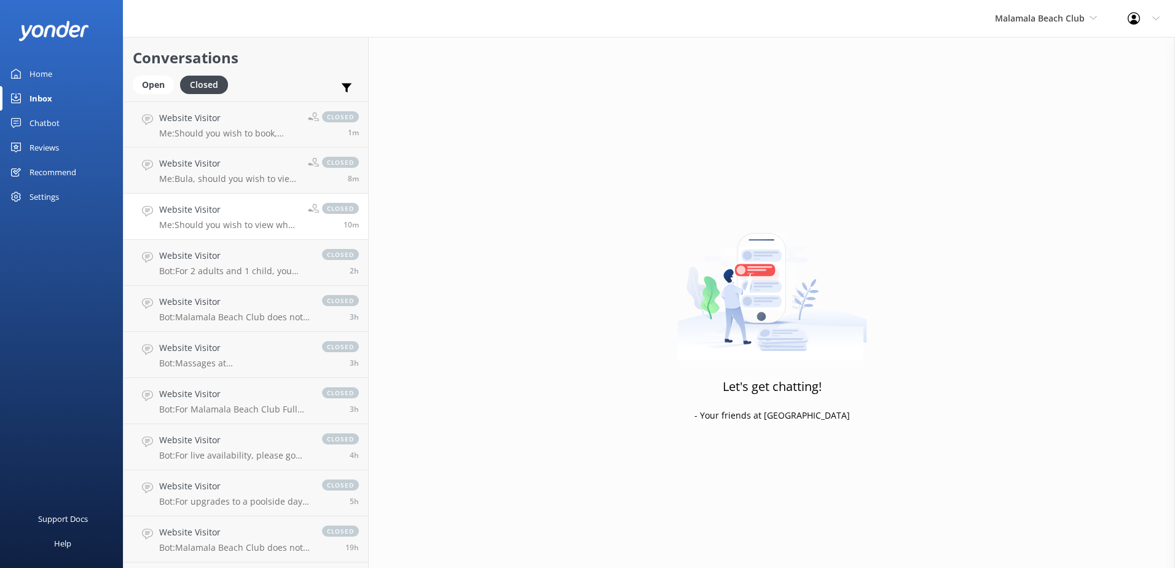
click at [259, 198] on link "Website Visitor Me: Should you wish to view what the Poolside Day Beds and Caba…" at bounding box center [246, 217] width 245 height 46
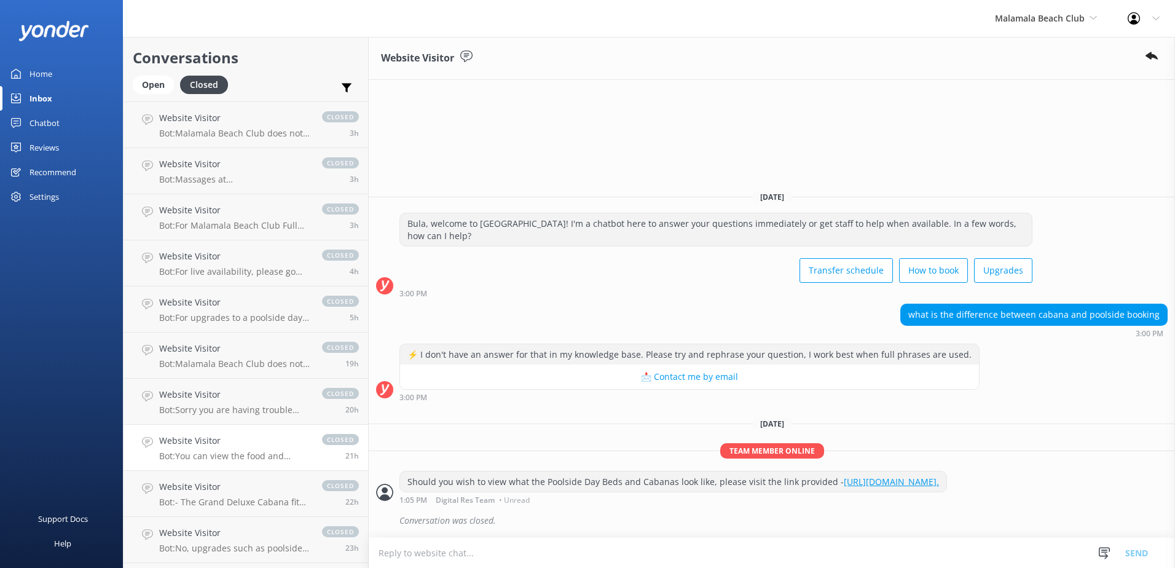
scroll to position [184, 0]
click at [262, 476] on link "Website Visitor Bot: - The Grand Deluxe Cabana fits up to 20 people and include…" at bounding box center [246, 493] width 245 height 46
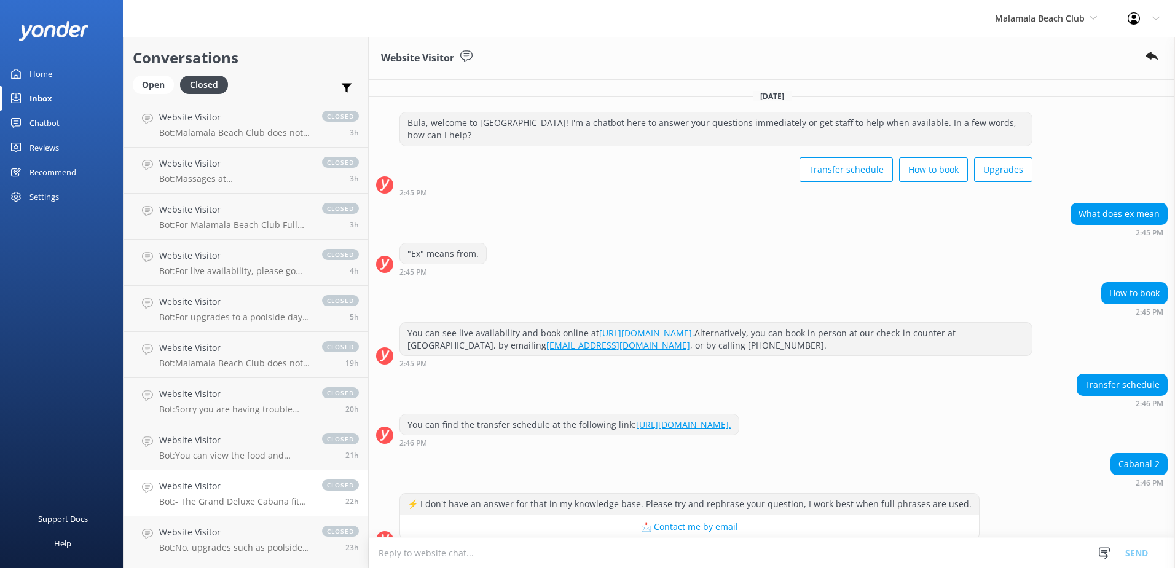
scroll to position [194, 0]
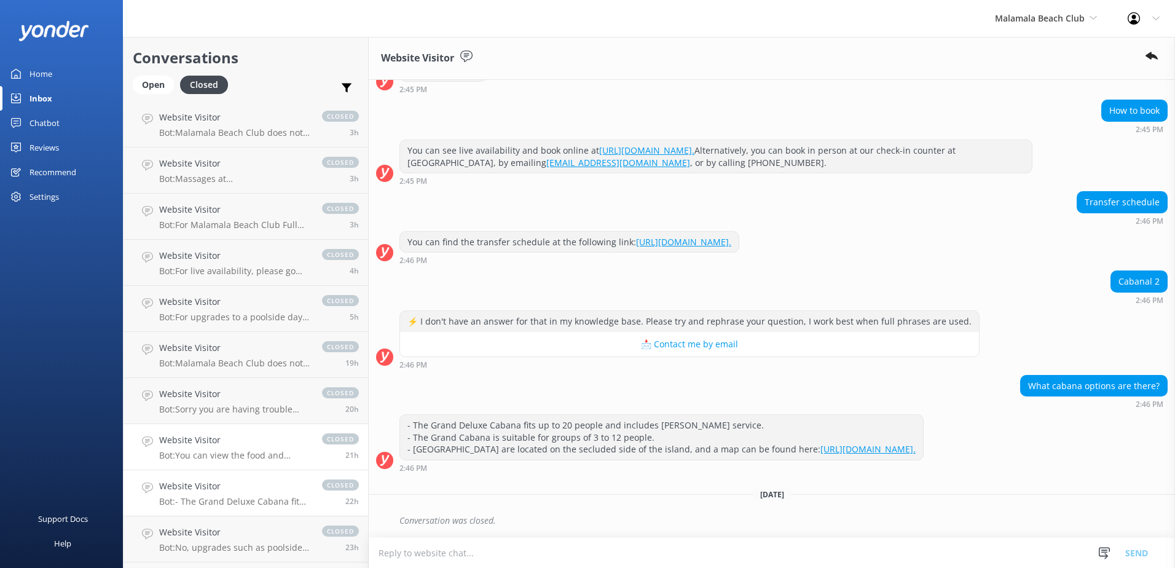
click at [244, 438] on h4 "Website Visitor" at bounding box center [234, 440] width 151 height 14
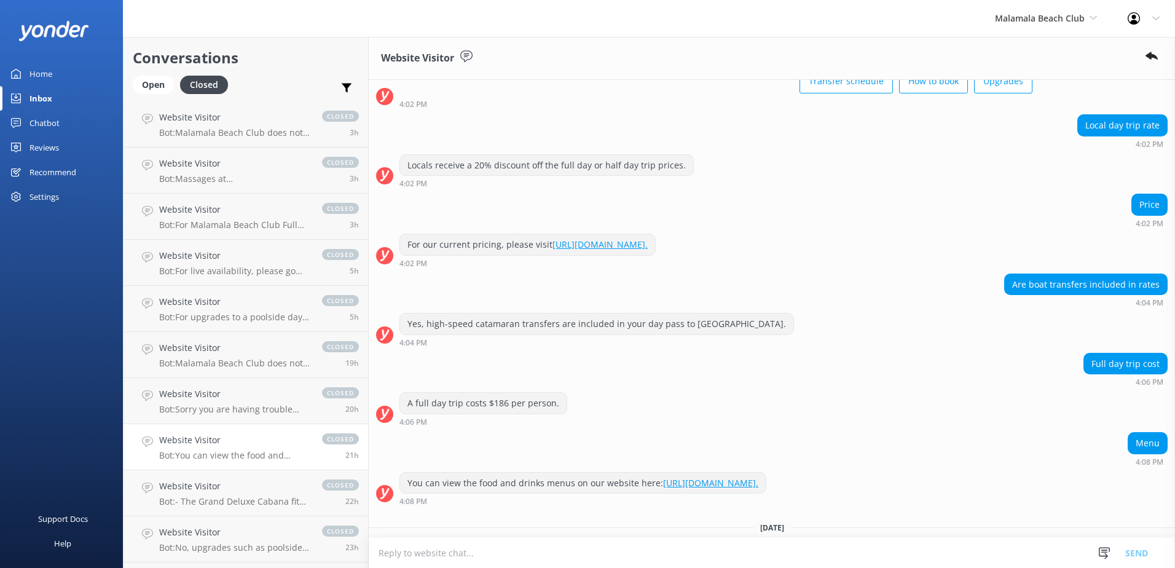
scroll to position [122, 0]
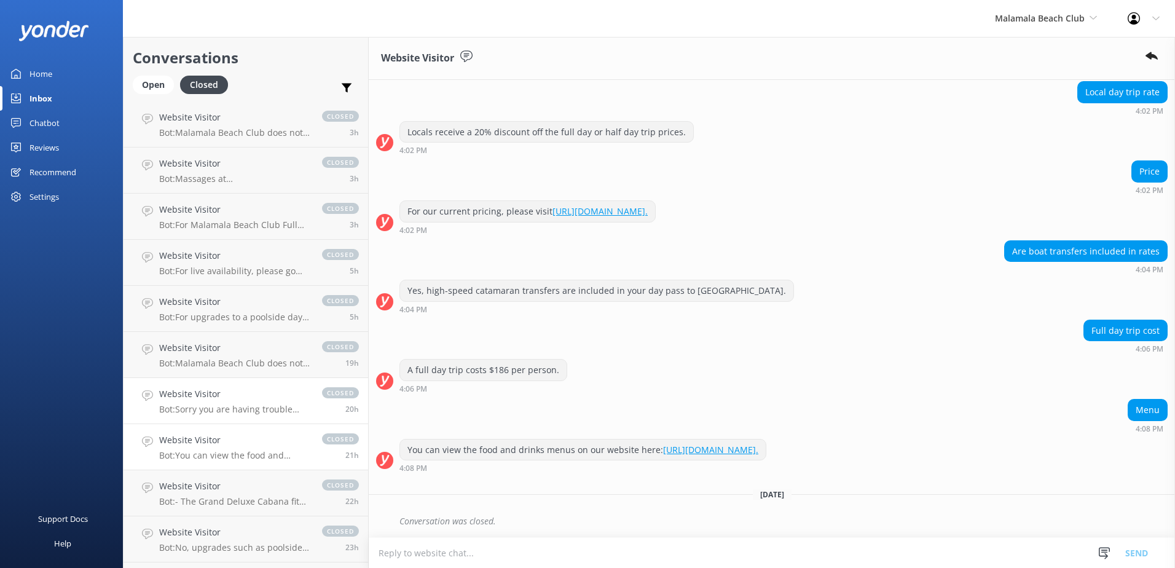
click at [241, 396] on h4 "Website Visitor" at bounding box center [234, 394] width 151 height 14
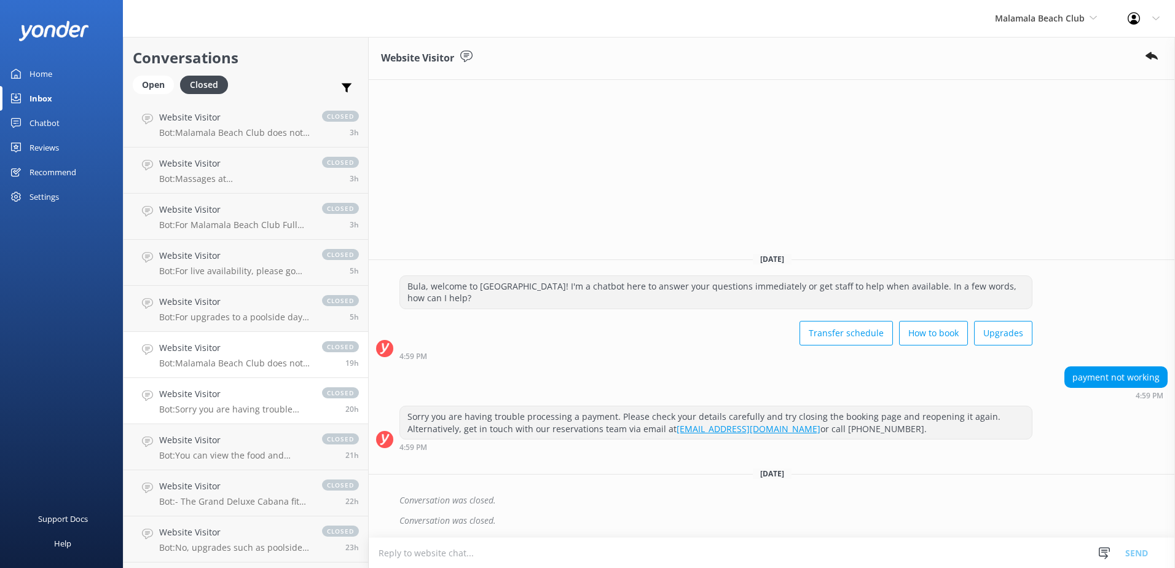
click at [257, 345] on h4 "Website Visitor" at bounding box center [234, 348] width 151 height 14
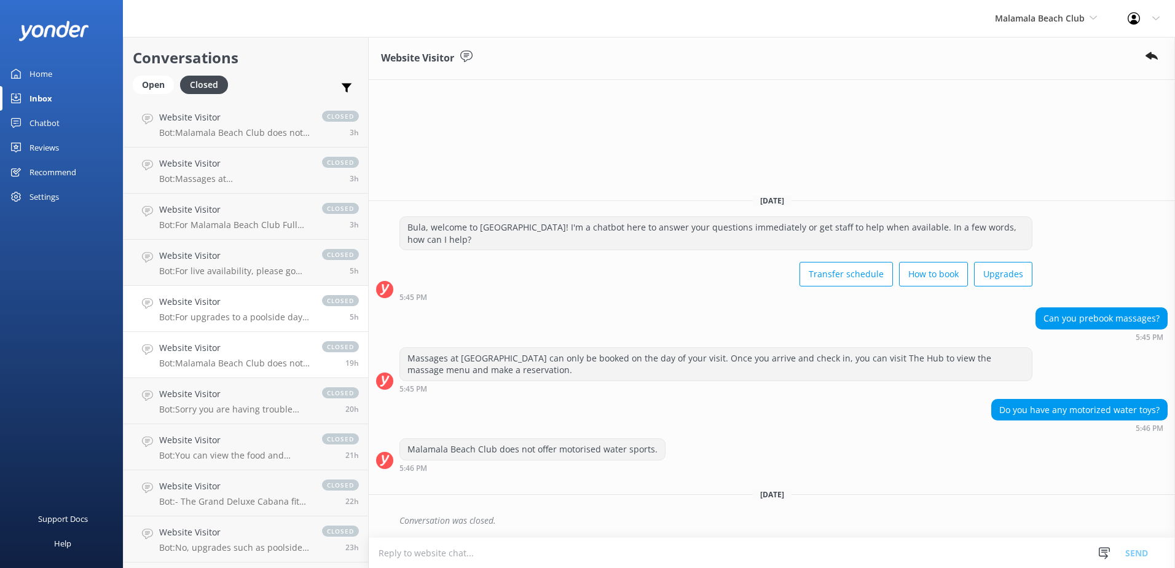
click at [258, 308] on h4 "Website Visitor" at bounding box center [234, 302] width 151 height 14
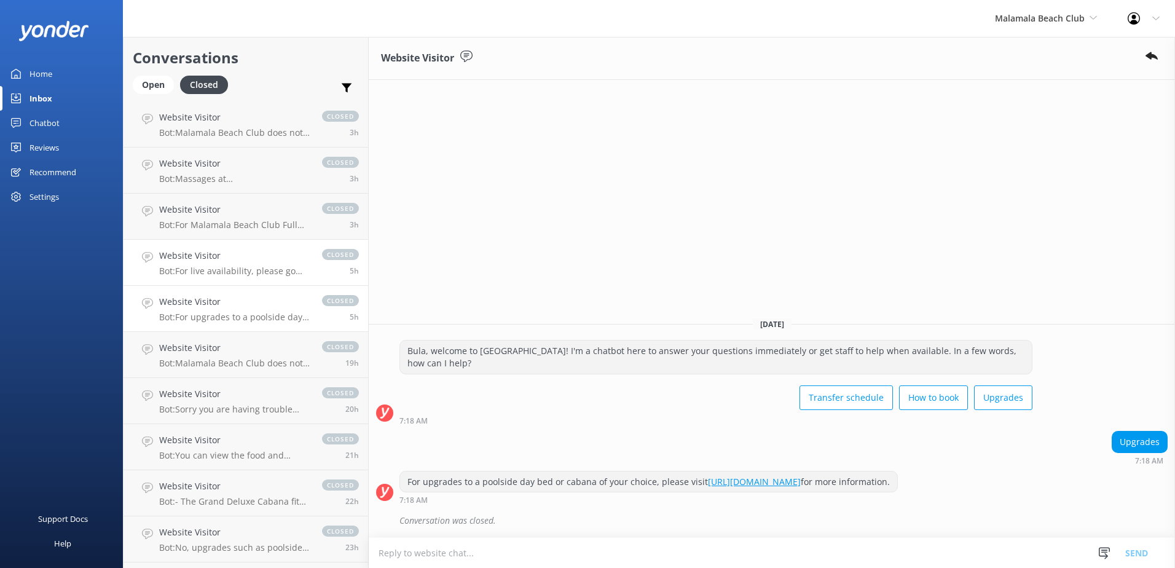
click at [265, 257] on h4 "Website Visitor" at bounding box center [234, 256] width 151 height 14
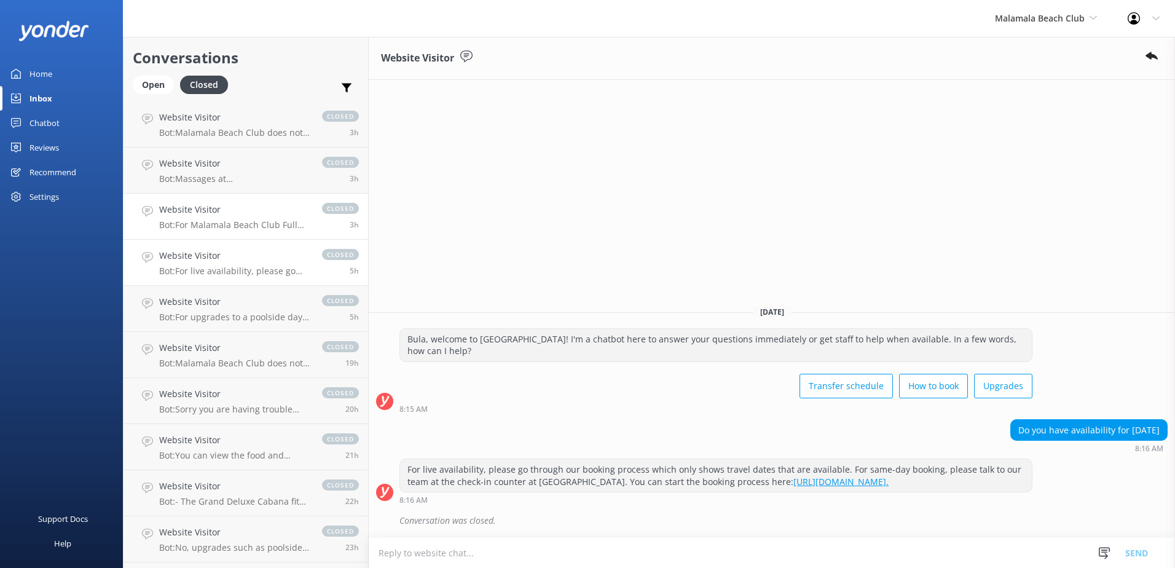
click at [262, 224] on p "Bot: For Malamala Beach Club Full Day pass pricing, please visit: https://www.m…" at bounding box center [234, 224] width 151 height 11
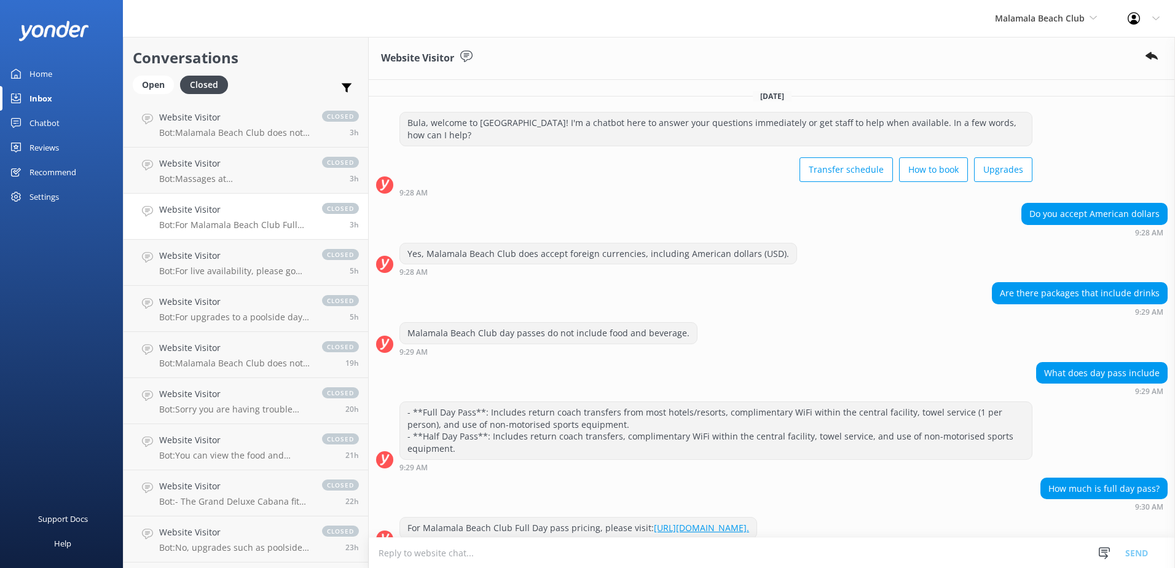
scroll to position [46, 0]
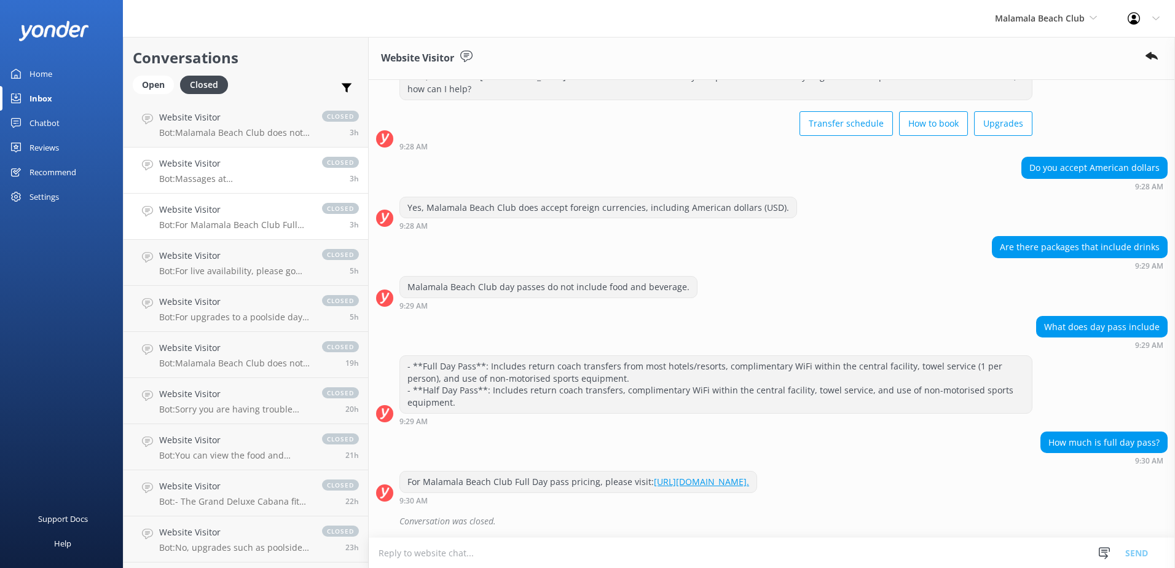
click at [259, 162] on h4 "Website Visitor" at bounding box center [234, 164] width 151 height 14
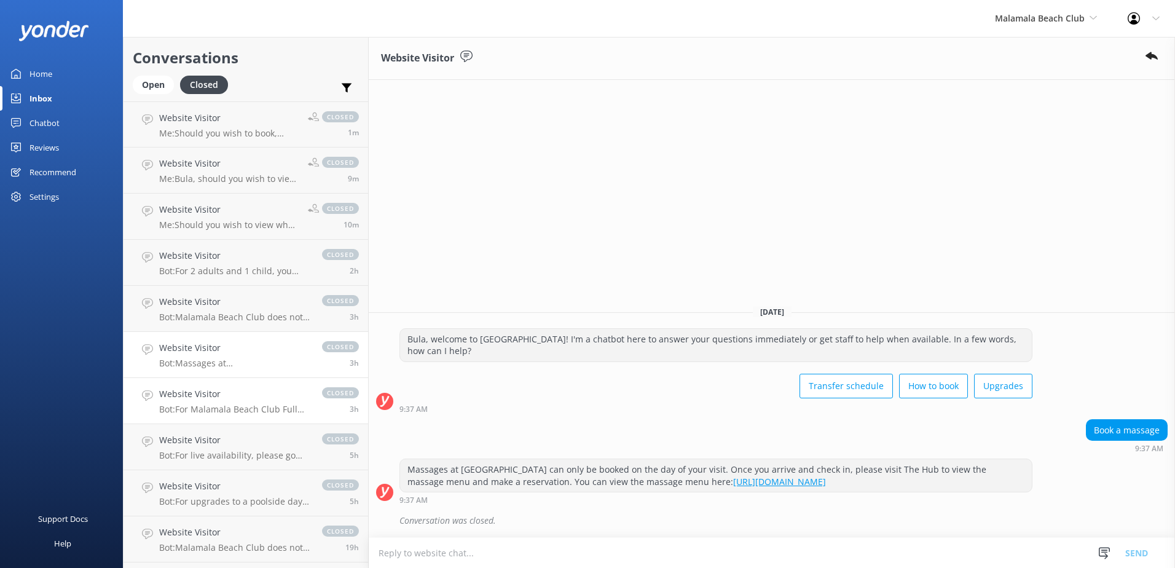
click at [257, 399] on h4 "Website Visitor" at bounding box center [234, 394] width 151 height 14
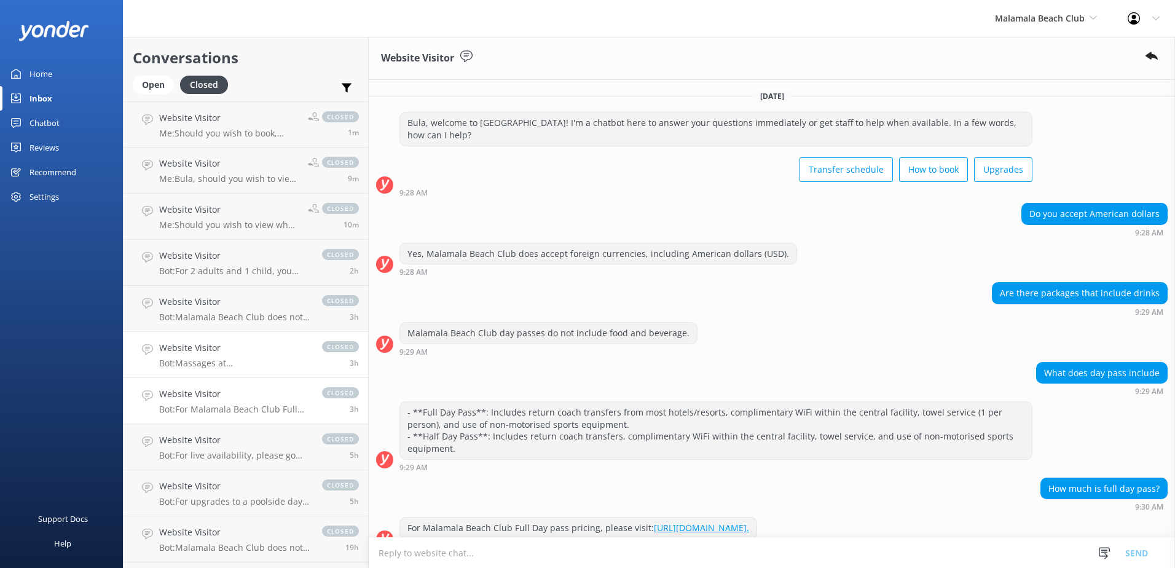
scroll to position [46, 0]
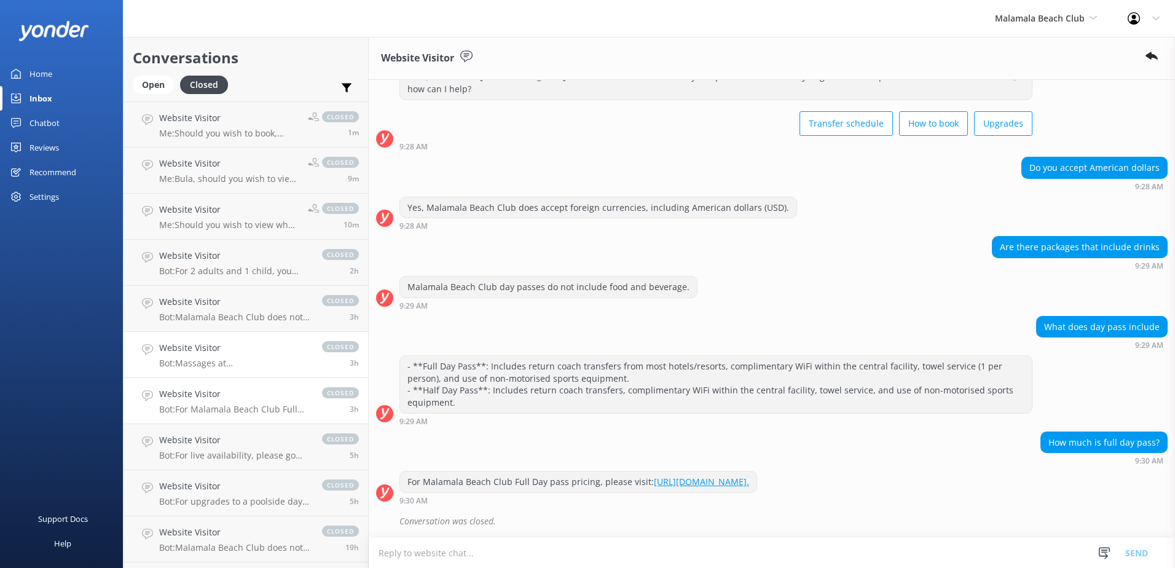
click at [270, 343] on h4 "Website Visitor" at bounding box center [234, 348] width 151 height 14
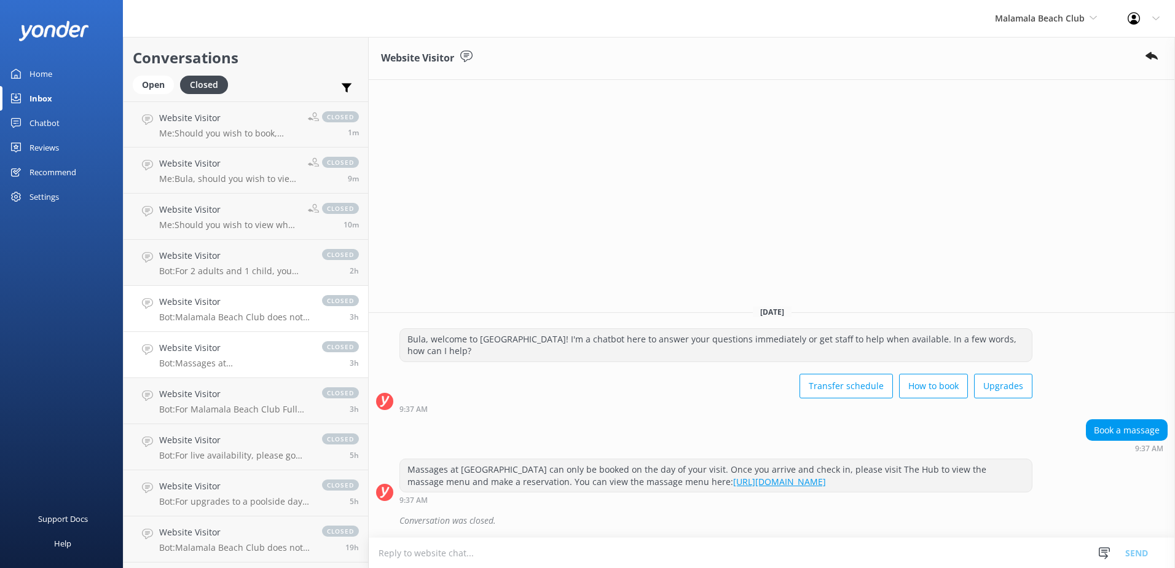
click at [264, 310] on div "Website Visitor Bot: Malamala Beach Club does not offer overnight accommodation…" at bounding box center [234, 308] width 151 height 27
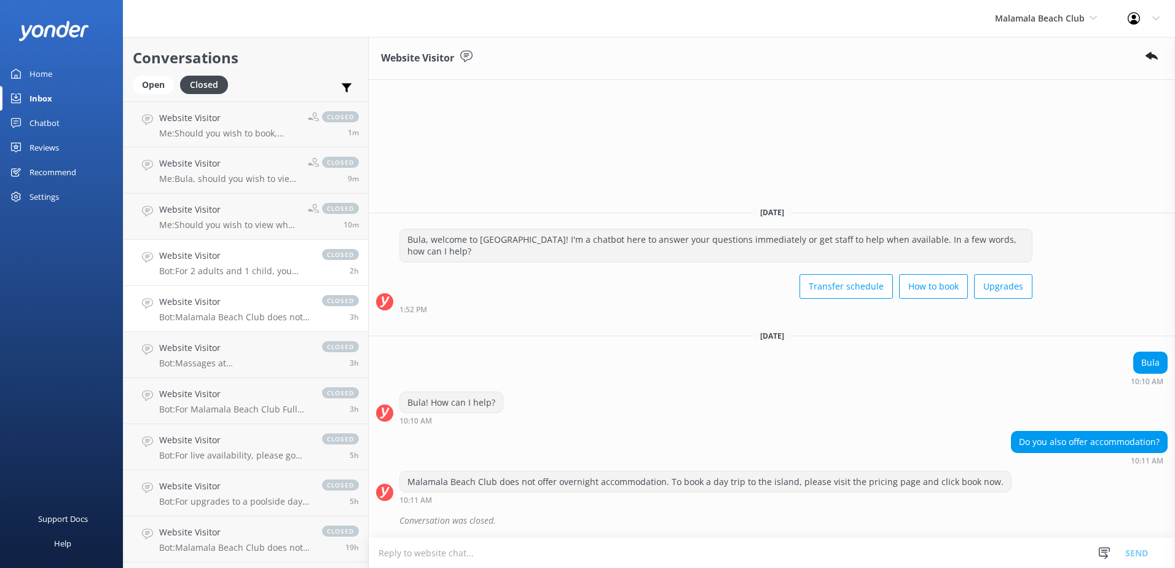
click at [261, 254] on h4 "Website Visitor" at bounding box center [234, 256] width 151 height 14
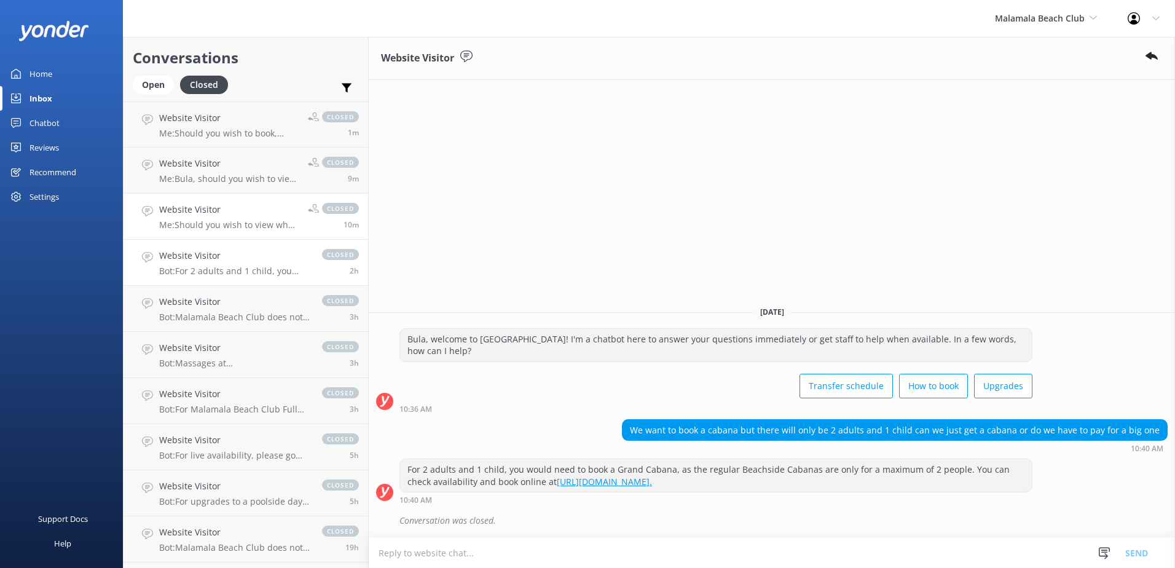
click at [267, 223] on p "Me: Should you wish to view what the Poolside Day Beds and Cabanas look like, p…" at bounding box center [228, 224] width 139 height 11
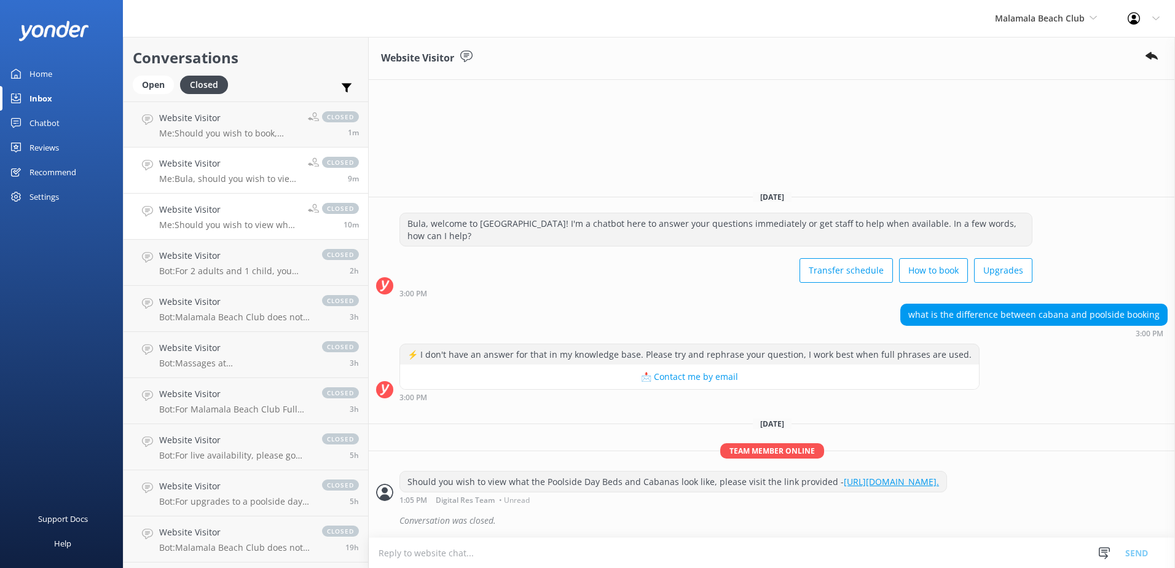
click at [267, 171] on div "Website Visitor Me: Bula, should you wish to view our job vacancies and apply, …" at bounding box center [228, 170] width 139 height 27
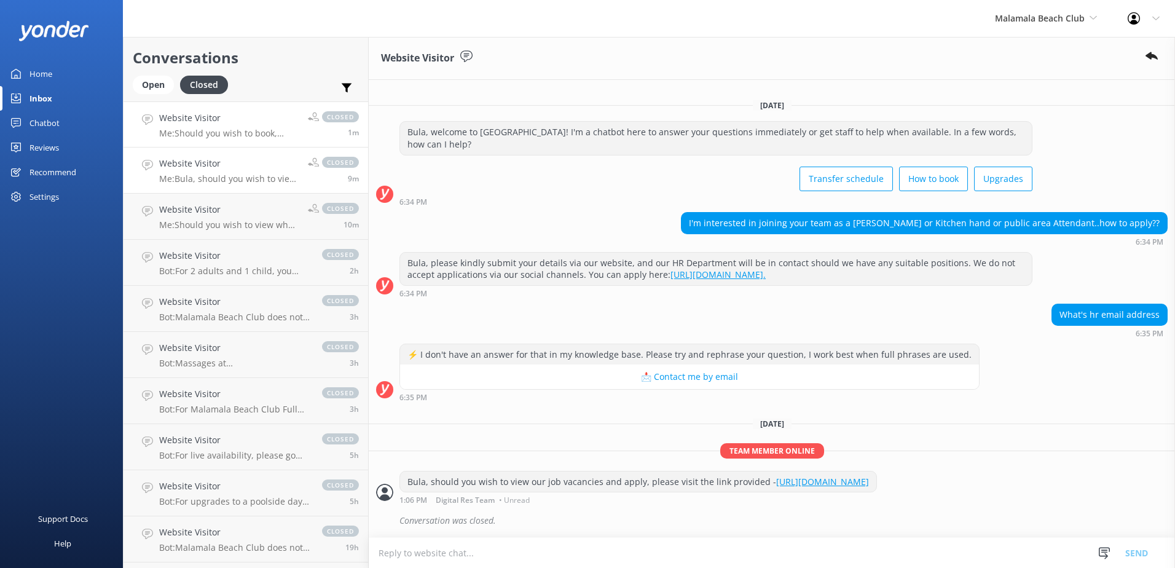
click at [241, 121] on h4 "Website Visitor" at bounding box center [228, 118] width 139 height 14
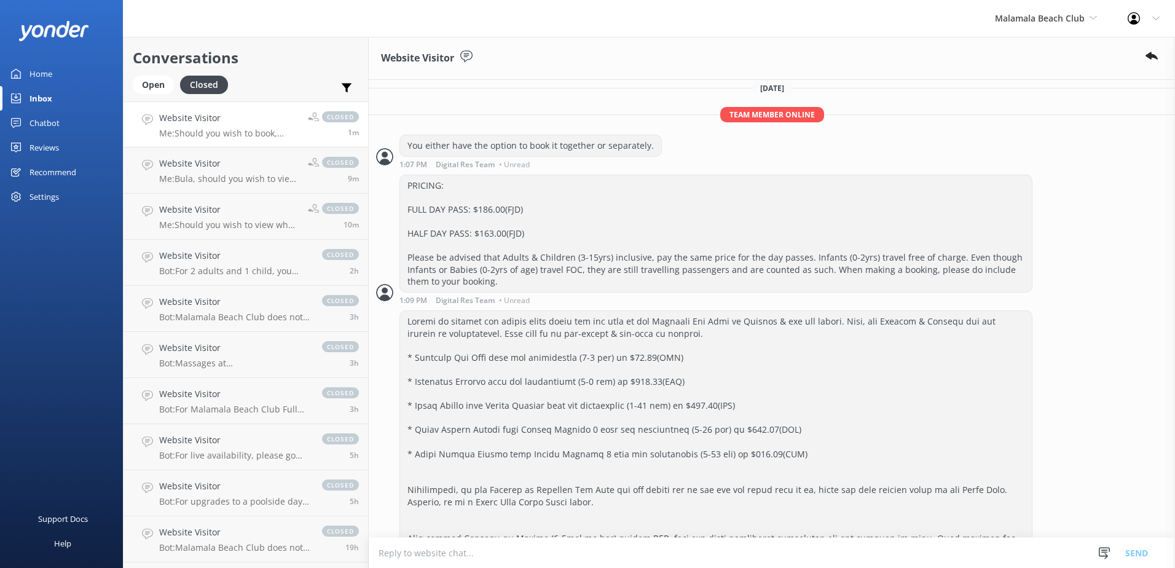
scroll to position [300, 0]
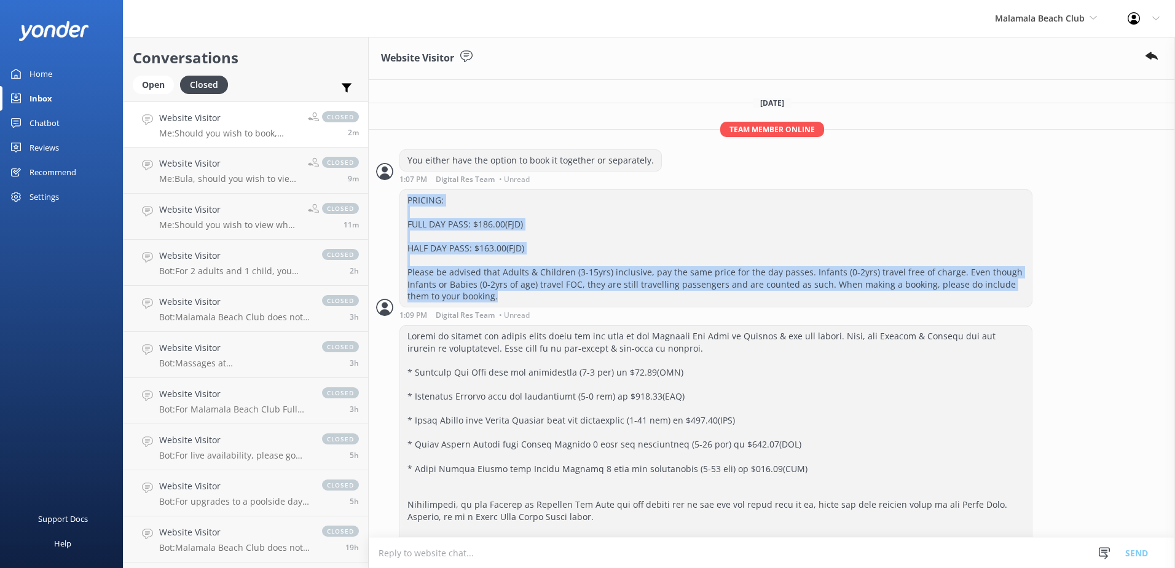
drag, startPoint x: 409, startPoint y: 199, endPoint x: 519, endPoint y: 298, distance: 148.4
click at [519, 298] on div "PRICING: FULL DAY PASS: $186.00(FJD) HALF DAY PASS: $163.00(FJD) Please be advi…" at bounding box center [716, 248] width 632 height 117
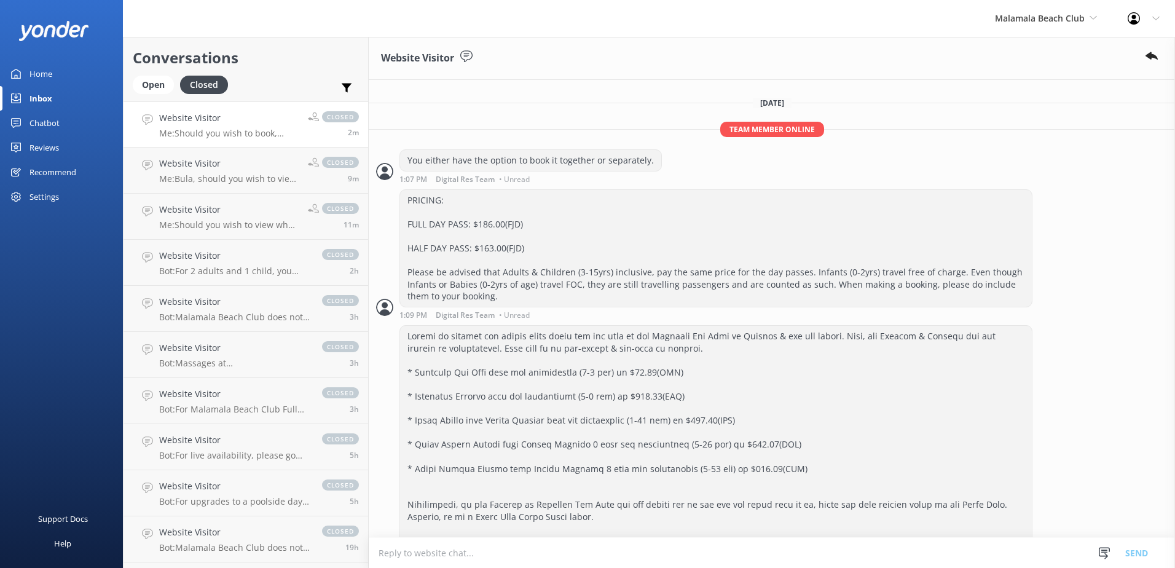
click at [836, 402] on div at bounding box center [716, 450] width 632 height 249
click at [155, 83] on div "Open" at bounding box center [153, 85] width 41 height 18
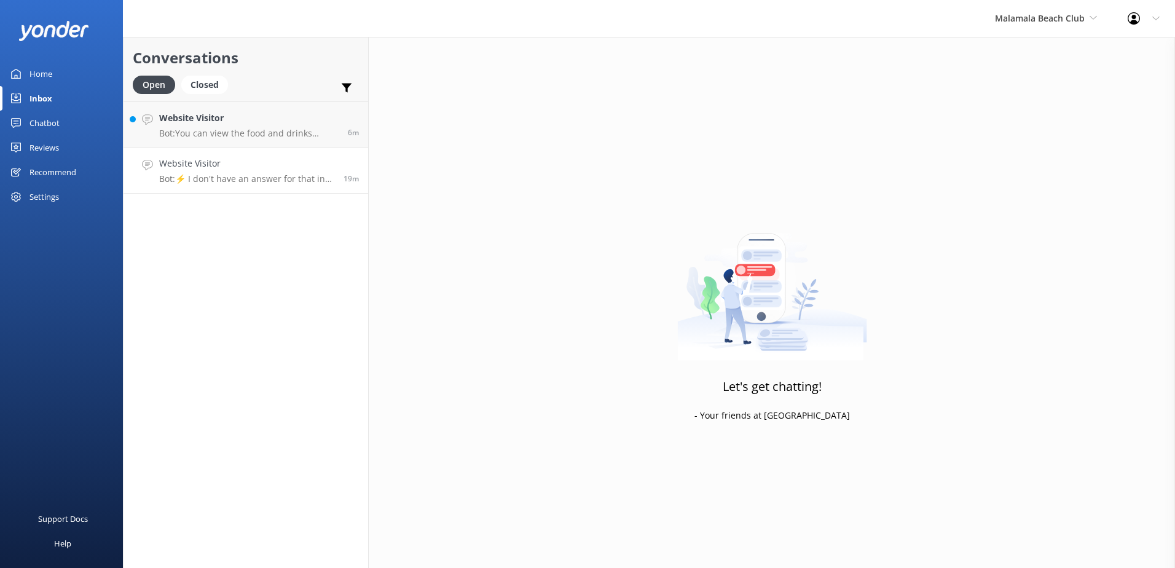
click at [249, 169] on h4 "Website Visitor" at bounding box center [246, 164] width 175 height 14
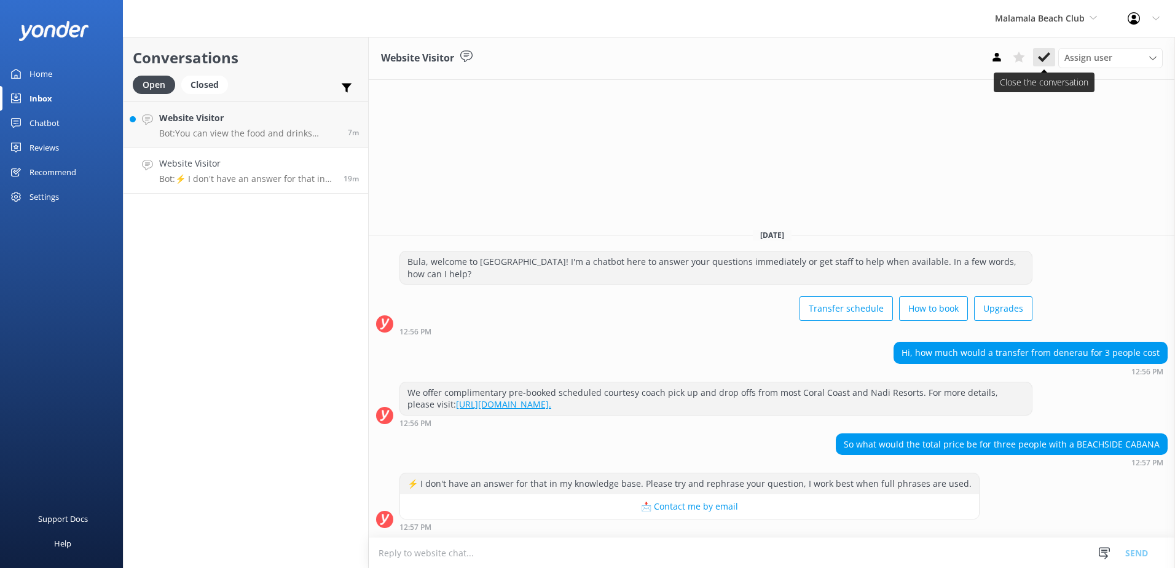
click at [1045, 54] on icon at bounding box center [1044, 57] width 12 height 12
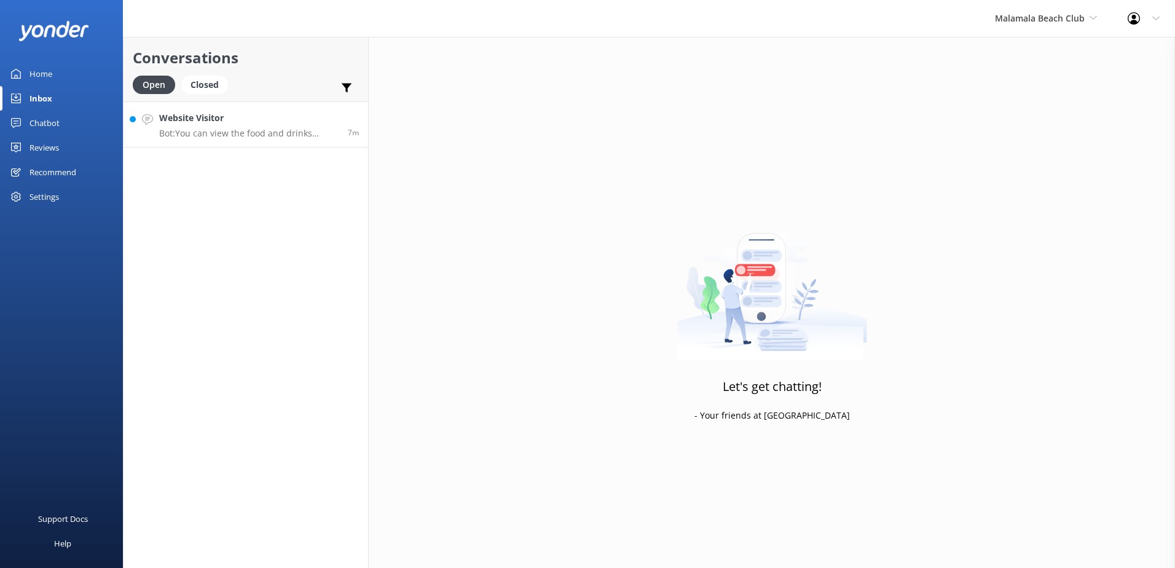
click at [281, 117] on h4 "Website Visitor" at bounding box center [248, 118] width 179 height 14
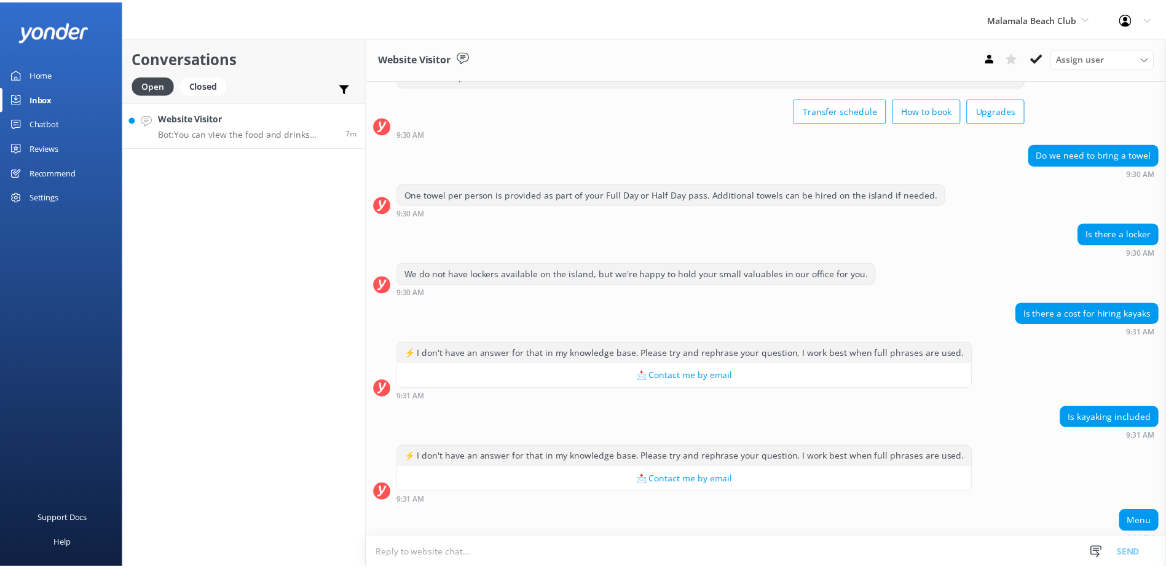
scroll to position [112, 0]
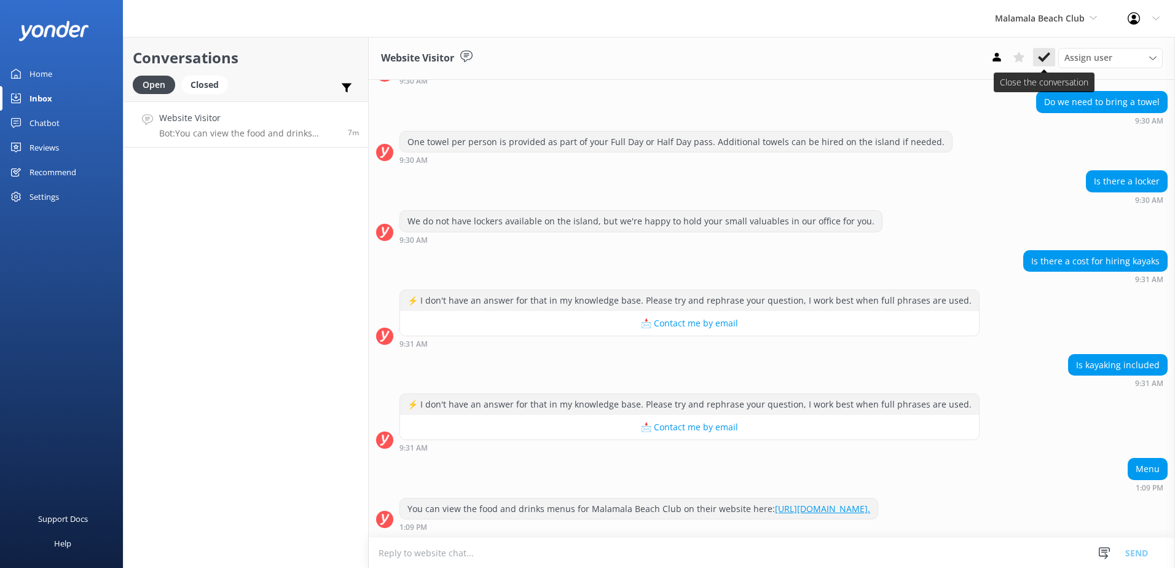
click at [1039, 52] on icon at bounding box center [1044, 57] width 12 height 12
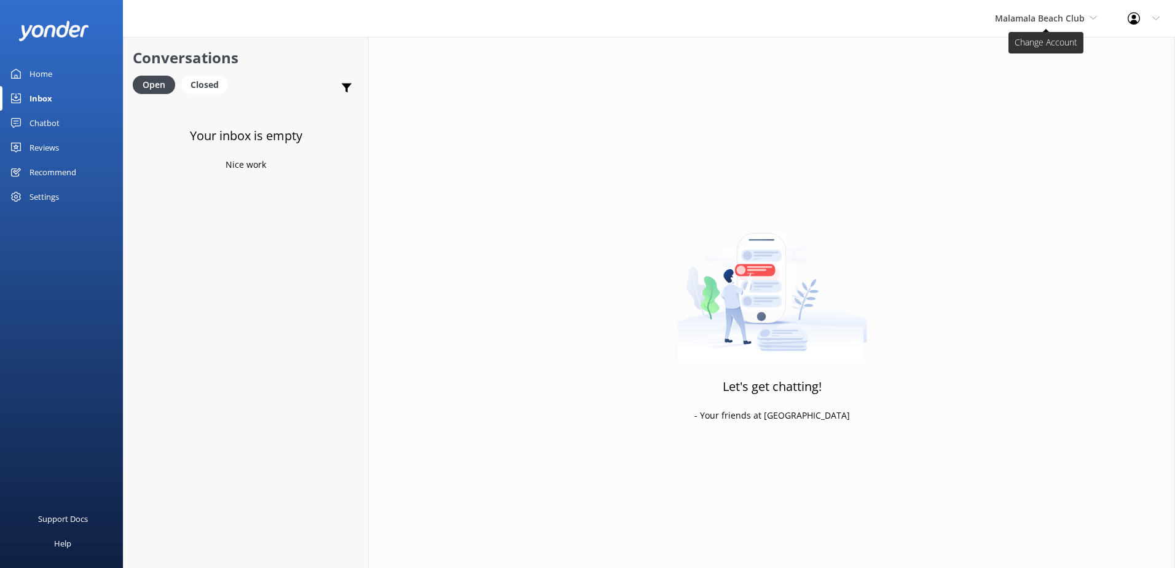
click at [1074, 13] on span "Malamala Beach Club" at bounding box center [1040, 18] width 90 height 12
click at [1054, 144] on link "Awesome Adventures Fiji" at bounding box center [1040, 139] width 123 height 29
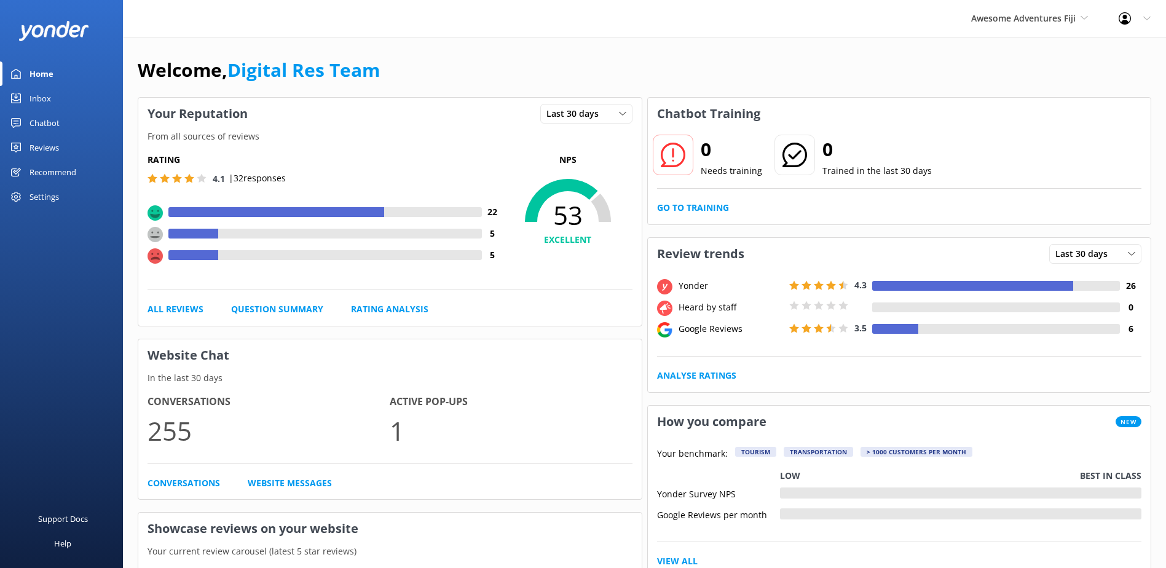
click at [42, 95] on div "Inbox" at bounding box center [40, 98] width 22 height 25
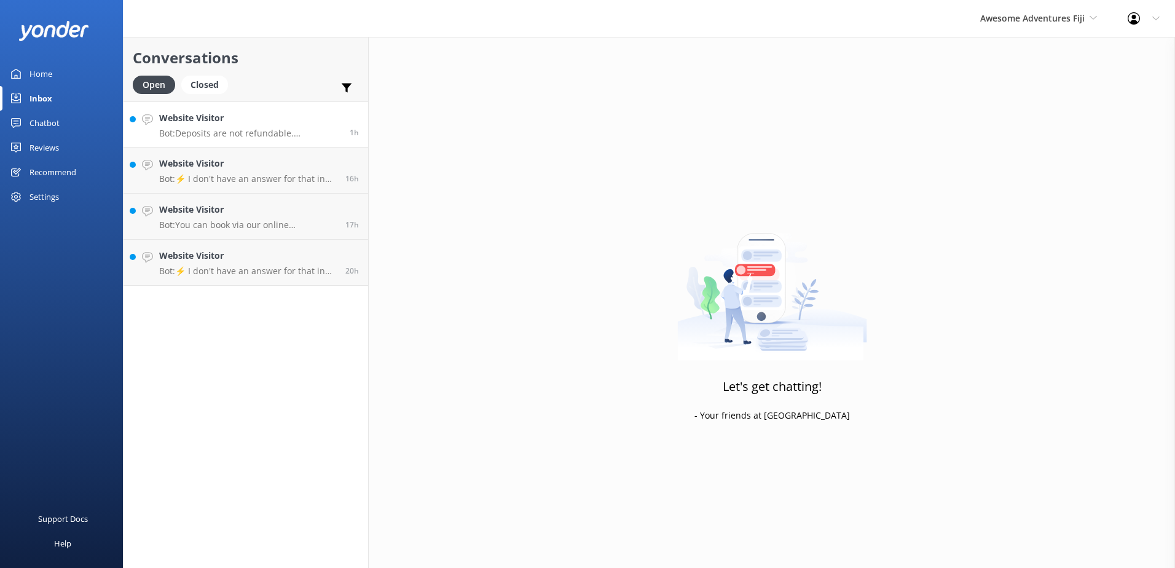
click at [264, 114] on h4 "Website Visitor" at bounding box center [249, 118] width 181 height 14
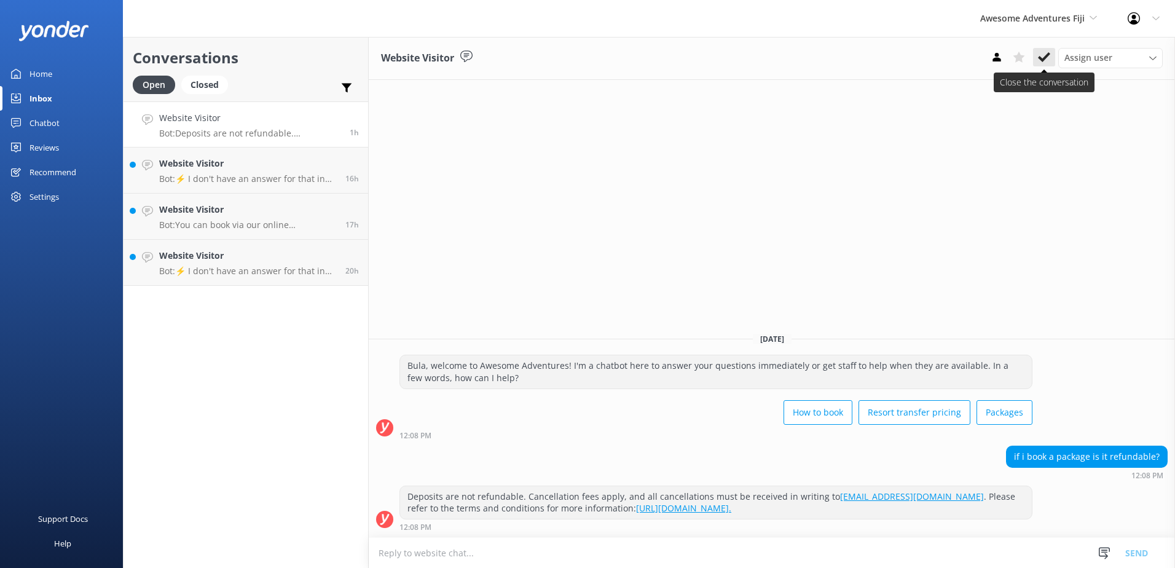
click at [1041, 55] on icon at bounding box center [1044, 57] width 12 height 12
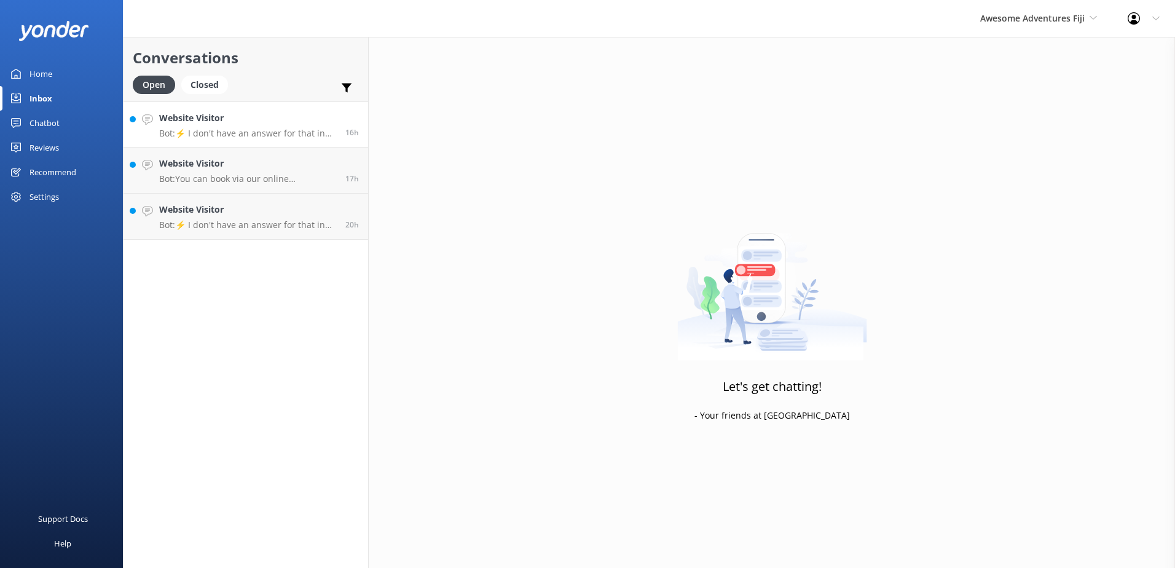
click at [293, 126] on div "Website Visitor Bot: ⚡ I don't have an answer for that in my knowledge base. Pl…" at bounding box center [247, 124] width 177 height 26
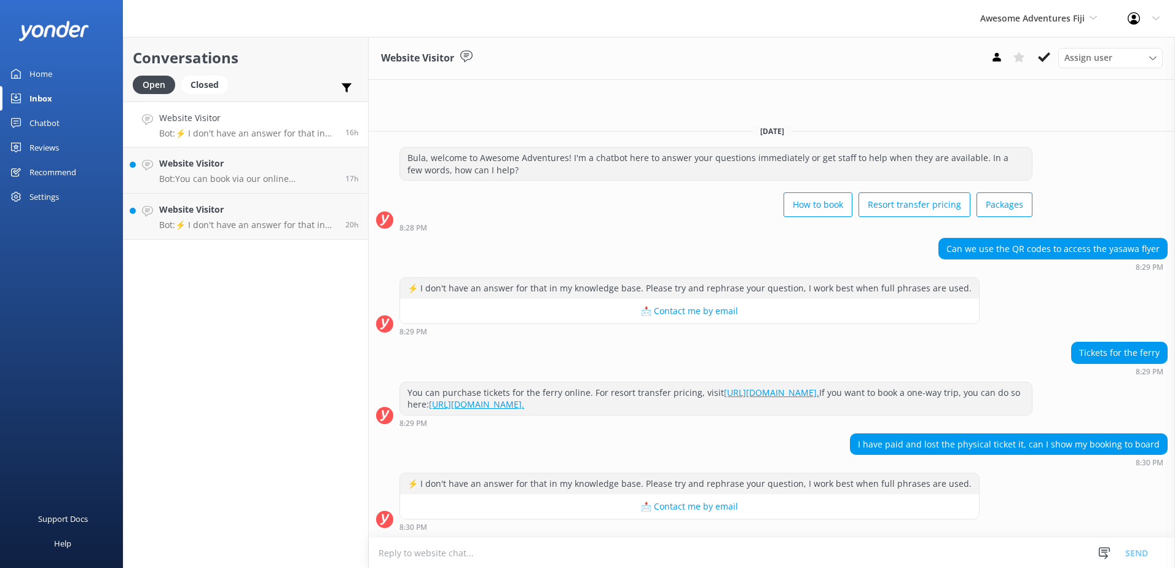
click at [454, 551] on textarea at bounding box center [772, 553] width 806 height 30
click at [616, 556] on textarea "Yes, you can show your booking to our staffs on-board" at bounding box center [772, 552] width 806 height 31
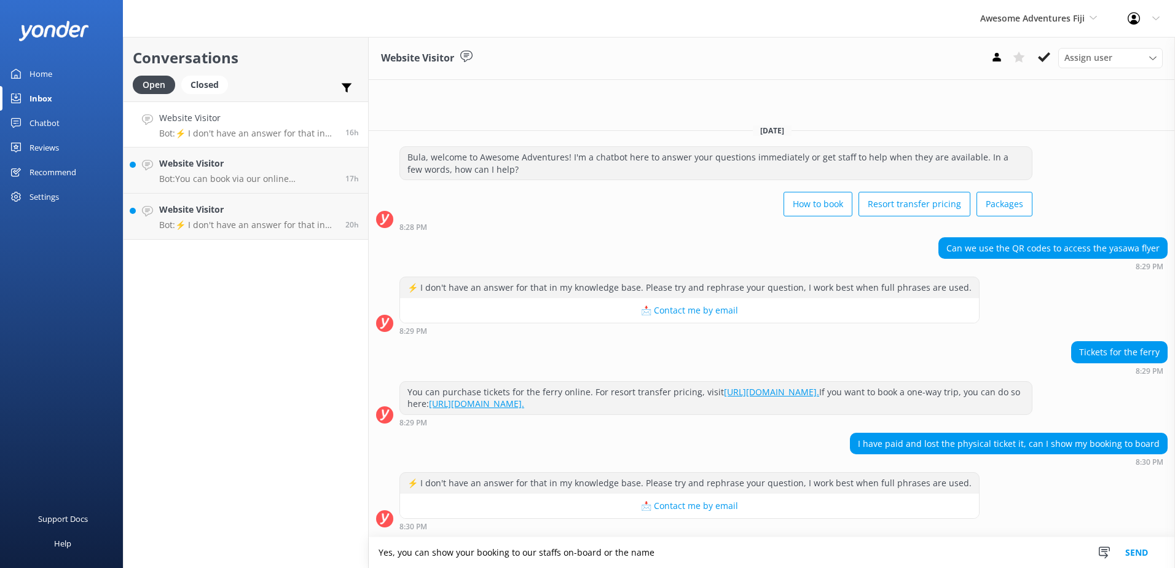
drag, startPoint x: 659, startPoint y: 552, endPoint x: 600, endPoint y: 552, distance: 59.6
click at [600, 552] on textarea "Yes, you can show your booking to our staffs on-board or the name" at bounding box center [772, 552] width 806 height 31
type textarea "Yes, you can show your booking to our staffs on-board for check-in."
click at [1118, 549] on button "Send" at bounding box center [1136, 552] width 46 height 31
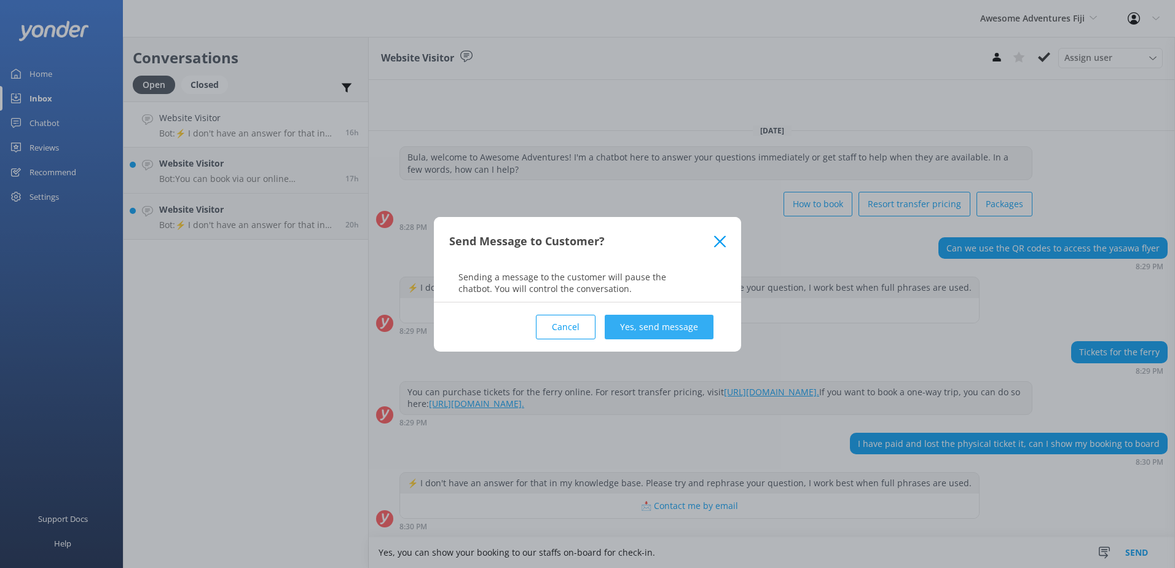
click at [653, 323] on button "Yes, send message" at bounding box center [659, 327] width 109 height 25
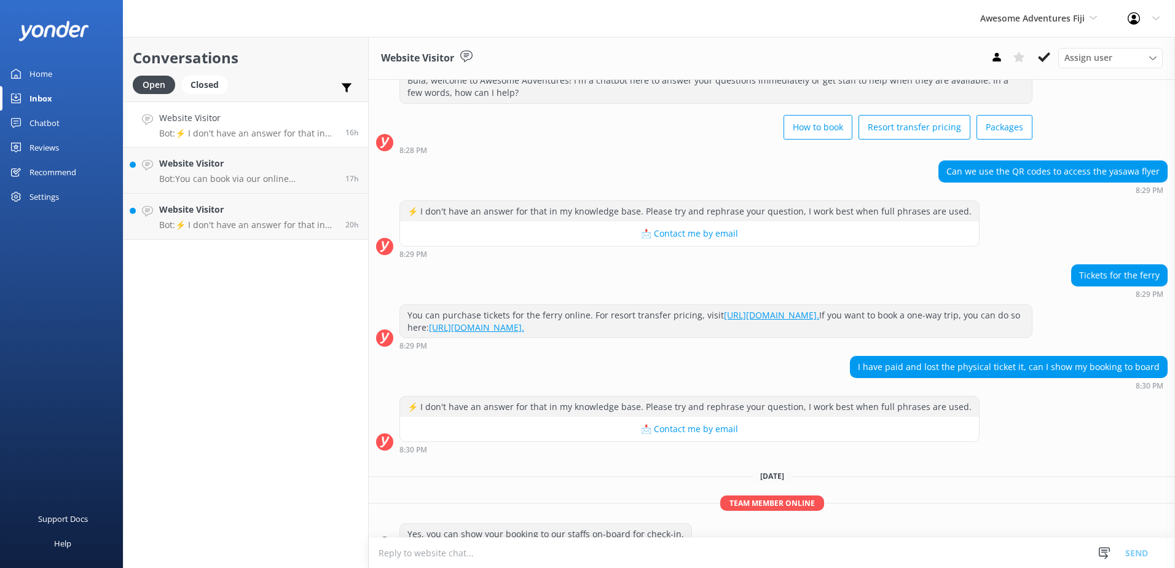
scroll to position [68, 0]
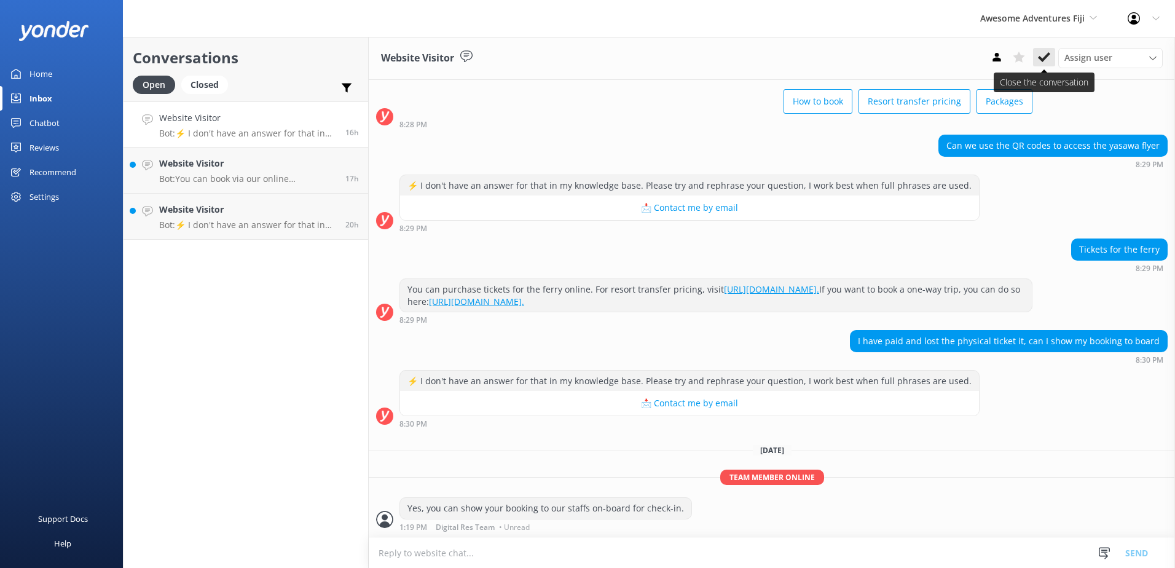
click at [1037, 60] on button at bounding box center [1044, 57] width 22 height 18
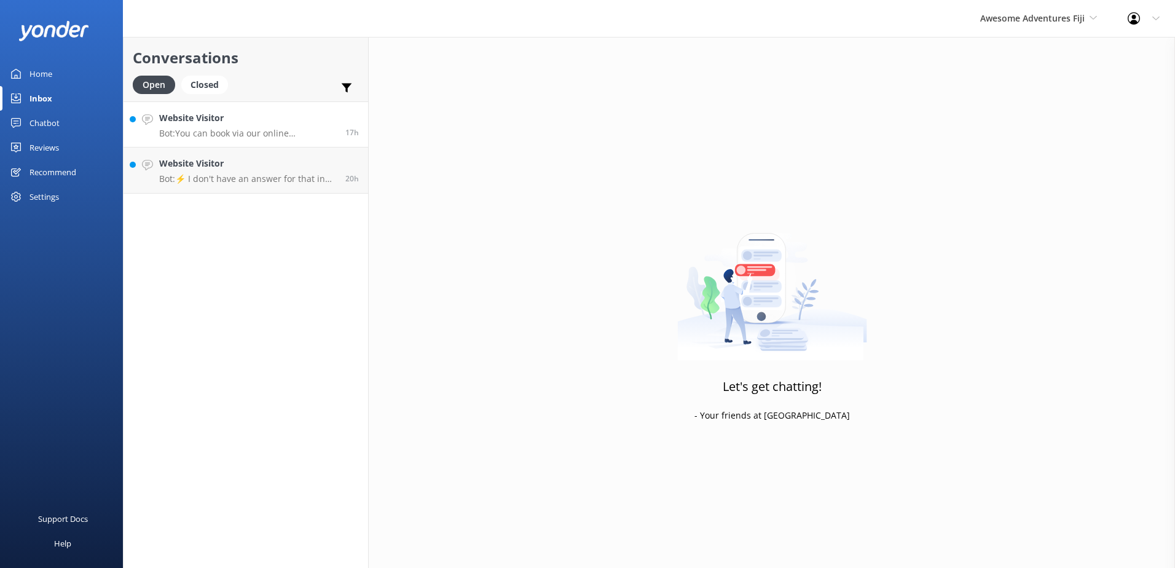
click at [318, 114] on h4 "Website Visitor" at bounding box center [247, 118] width 177 height 14
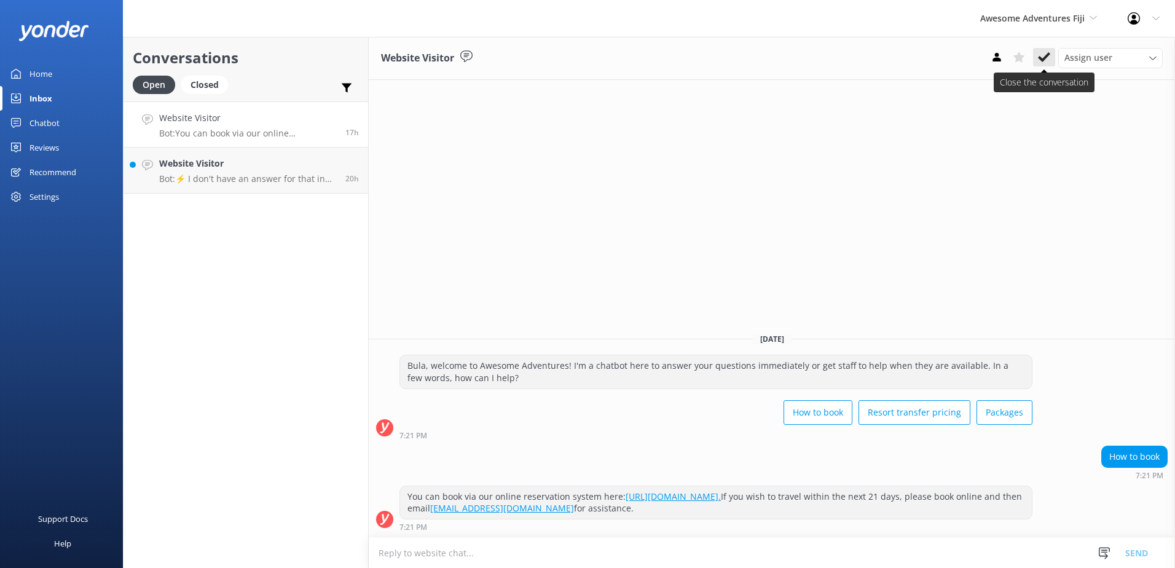
click at [1038, 55] on icon at bounding box center [1044, 57] width 12 height 12
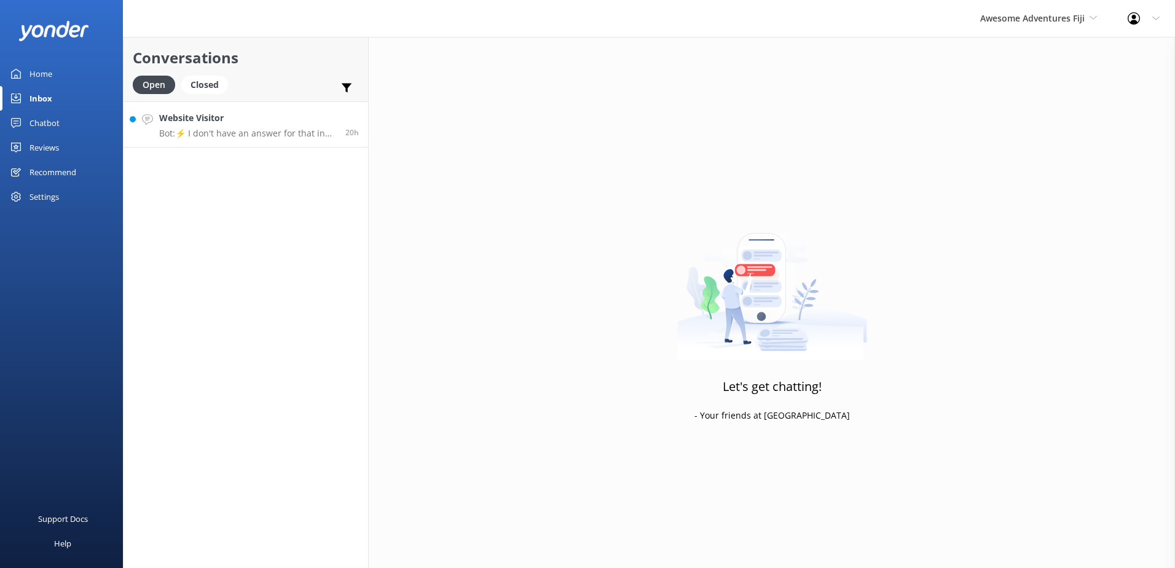
click at [269, 128] on p "Bot: ⚡ I don't have an answer for that in my knowledge base. Please try and rep…" at bounding box center [247, 133] width 177 height 11
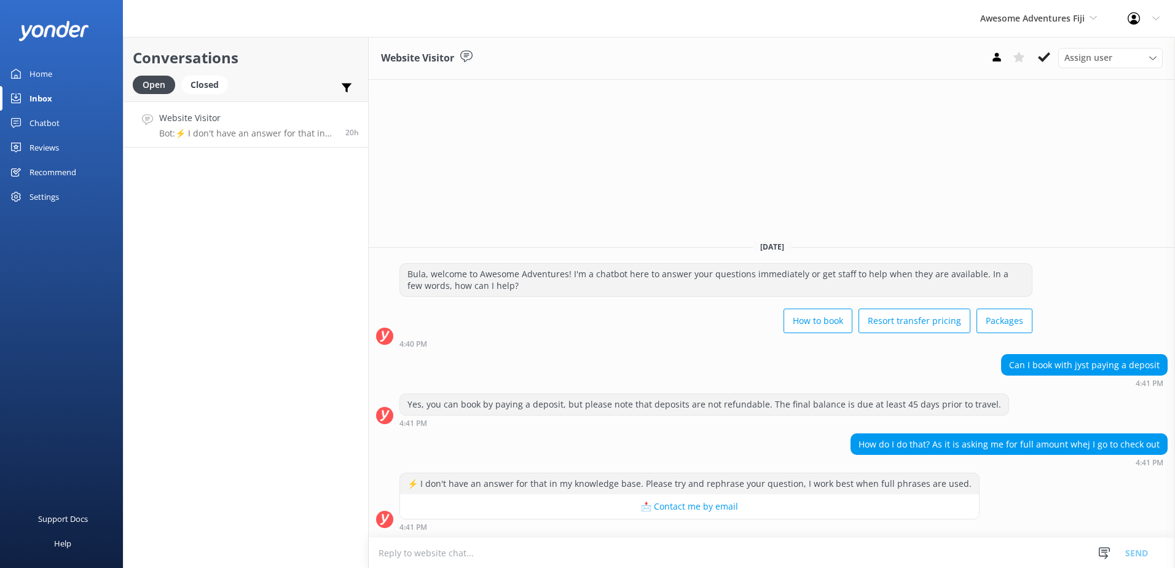
click at [516, 552] on textarea at bounding box center [772, 553] width 806 height 30
paste textarea "Please contact & liaise directly with our Awesome Adventures Fiji Reservations …"
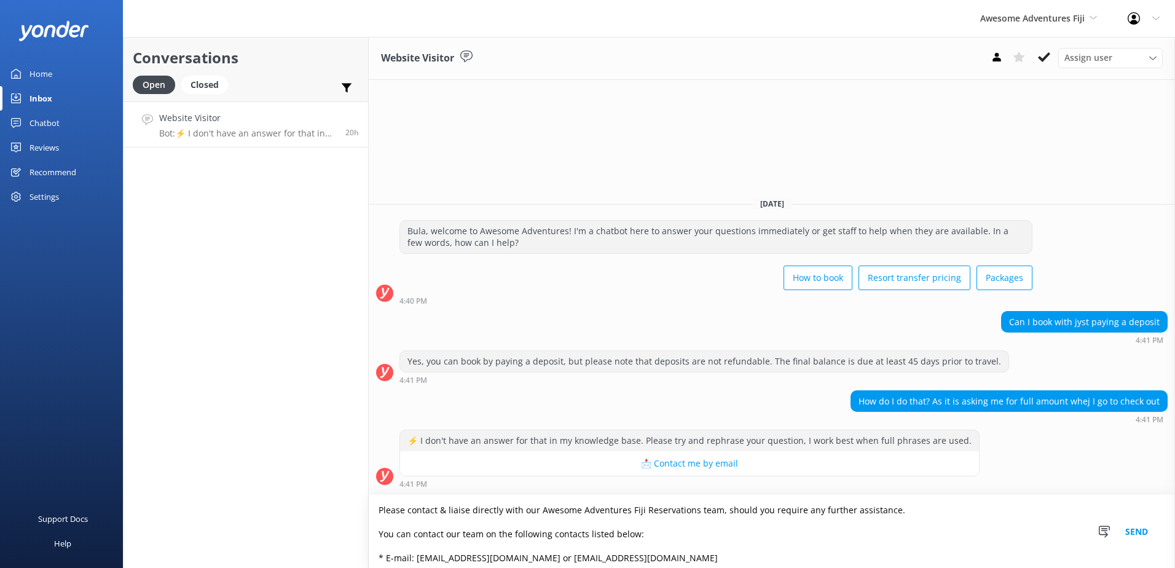
type textarea "Please contact & liaise directly with our Awesome Adventures Fiji Reservations …"
click at [1145, 530] on button "Send" at bounding box center [1136, 531] width 46 height 73
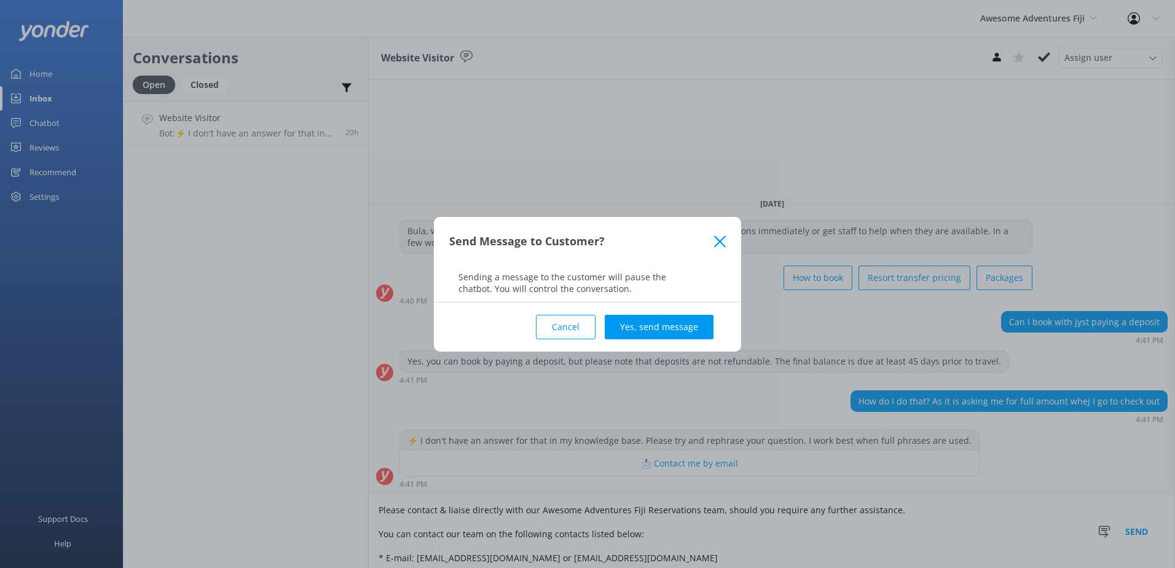
drag, startPoint x: 653, startPoint y: 331, endPoint x: 640, endPoint y: 328, distance: 13.1
click at [653, 331] on button "Yes, send message" at bounding box center [659, 327] width 109 height 25
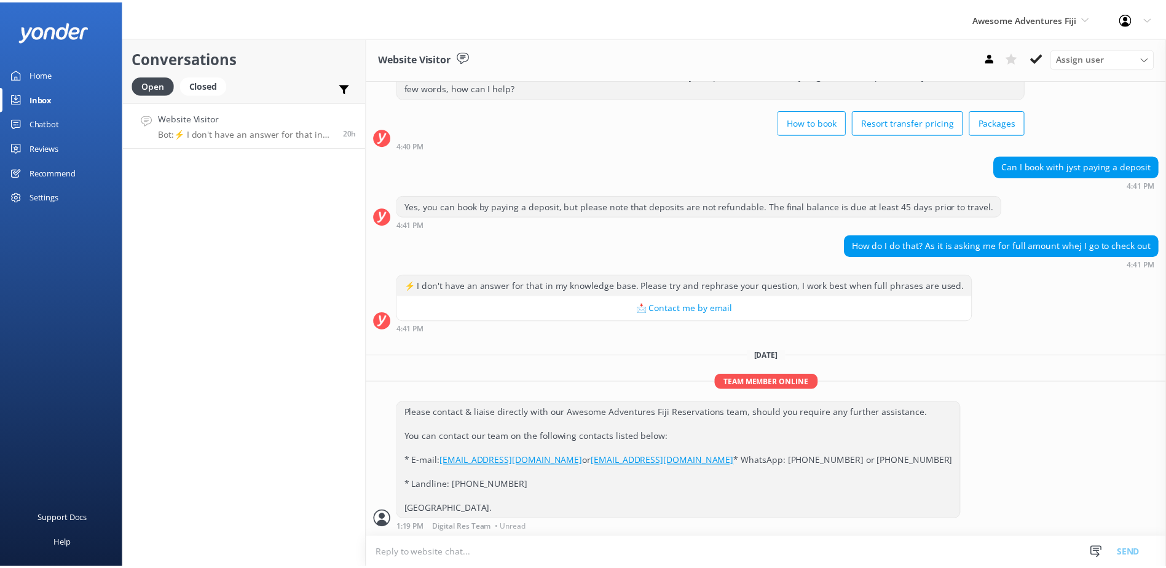
scroll to position [73, 0]
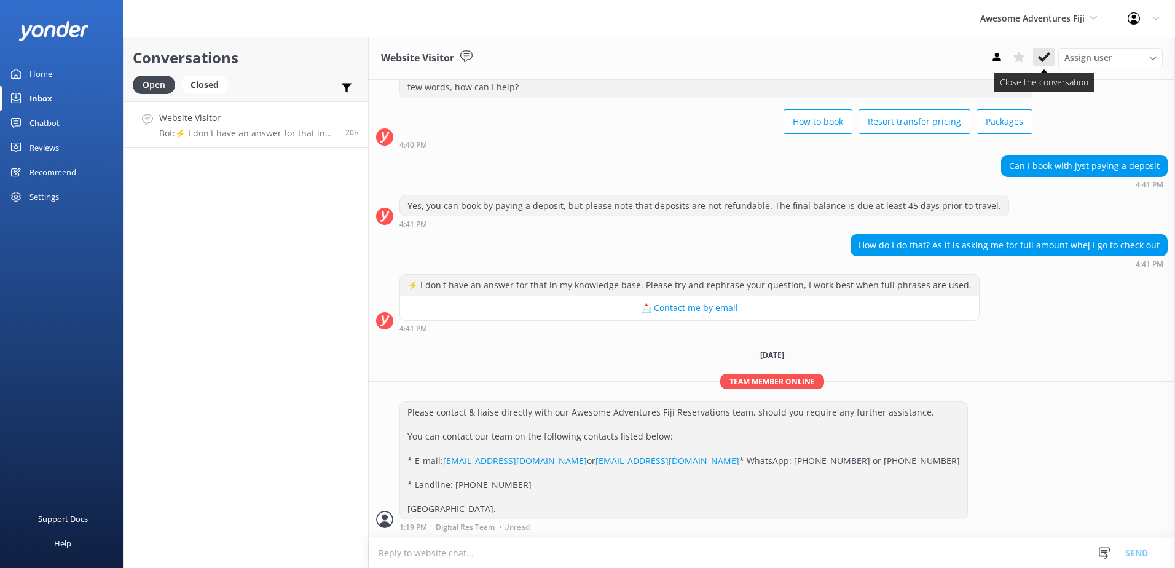
click at [1037, 55] on button at bounding box center [1044, 57] width 22 height 18
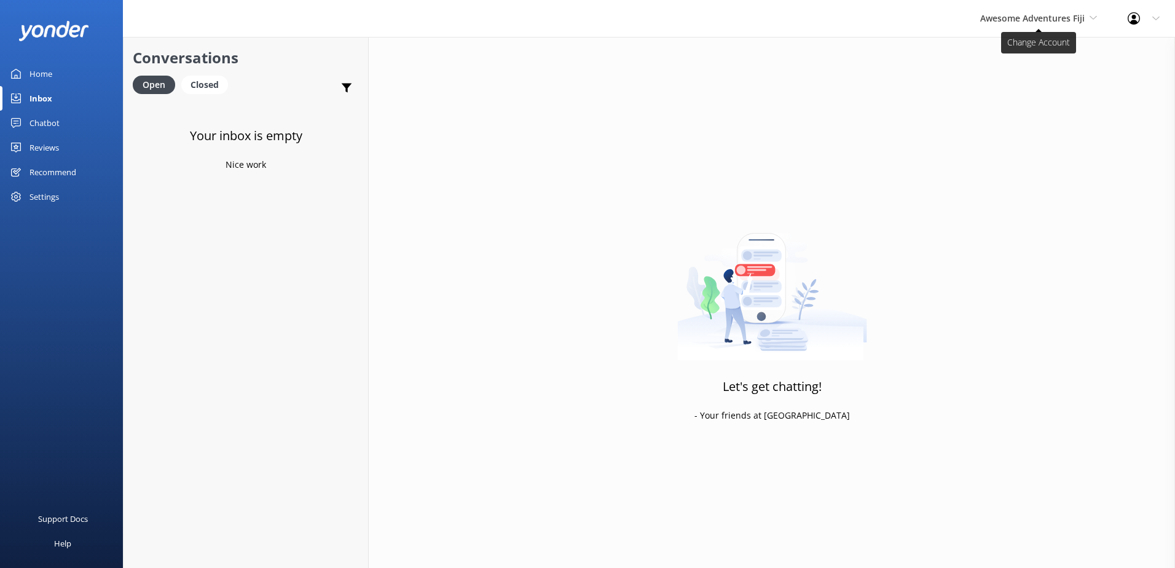
click at [1059, 22] on span "Awesome Adventures Fiji" at bounding box center [1032, 18] width 104 height 12
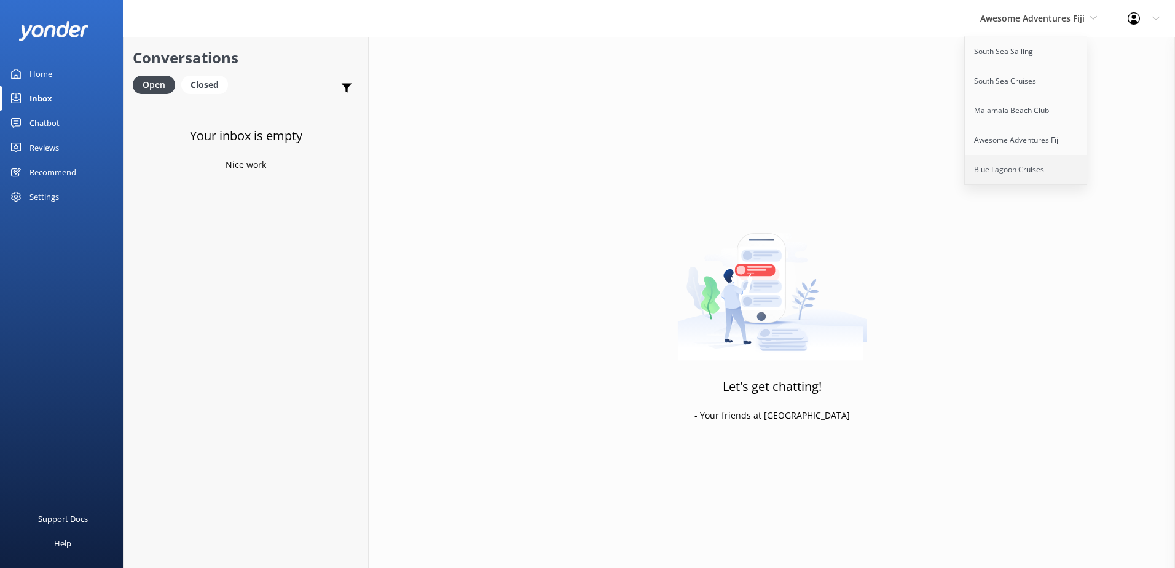
click at [1018, 168] on link "Blue Lagoon Cruises" at bounding box center [1026, 169] width 123 height 29
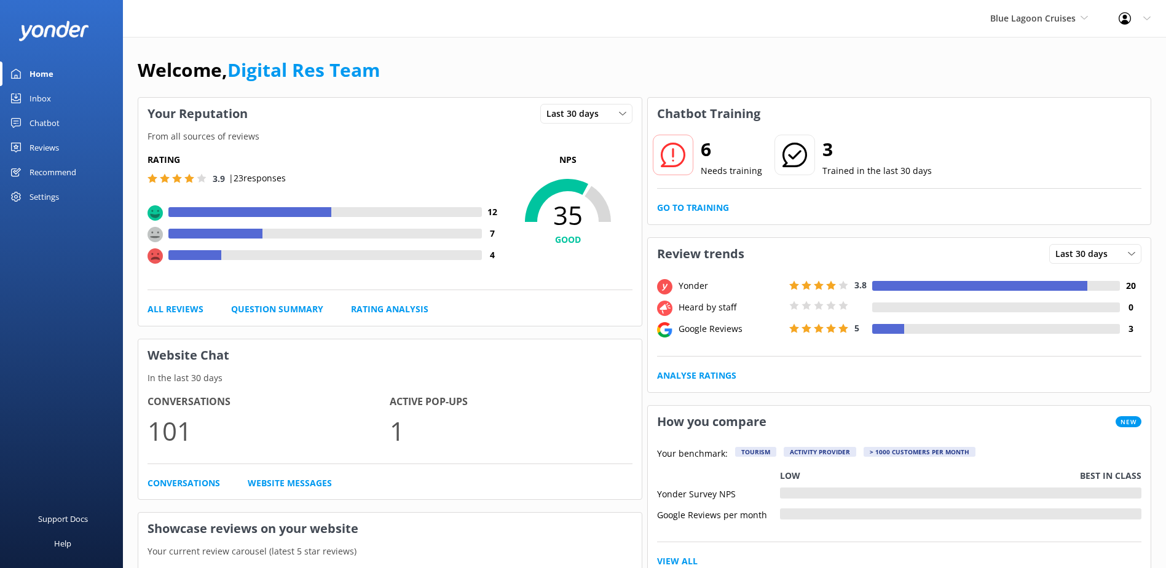
click at [35, 98] on div "Inbox" at bounding box center [40, 98] width 22 height 25
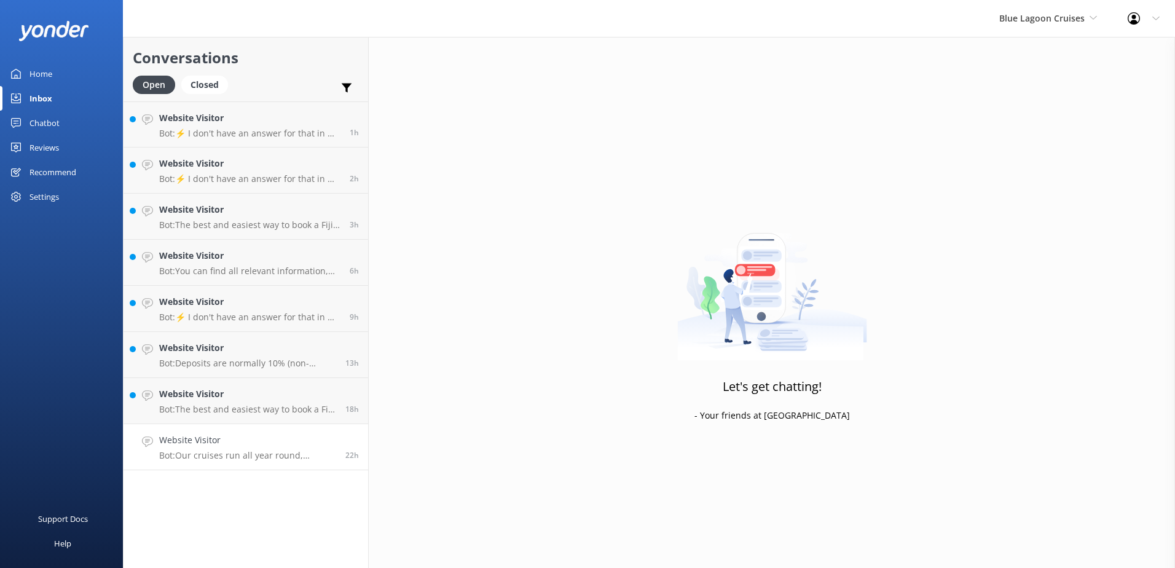
click at [334, 432] on link "Website Visitor Bot: Our cruises run all year round, including [DATE]. You can …" at bounding box center [246, 447] width 245 height 46
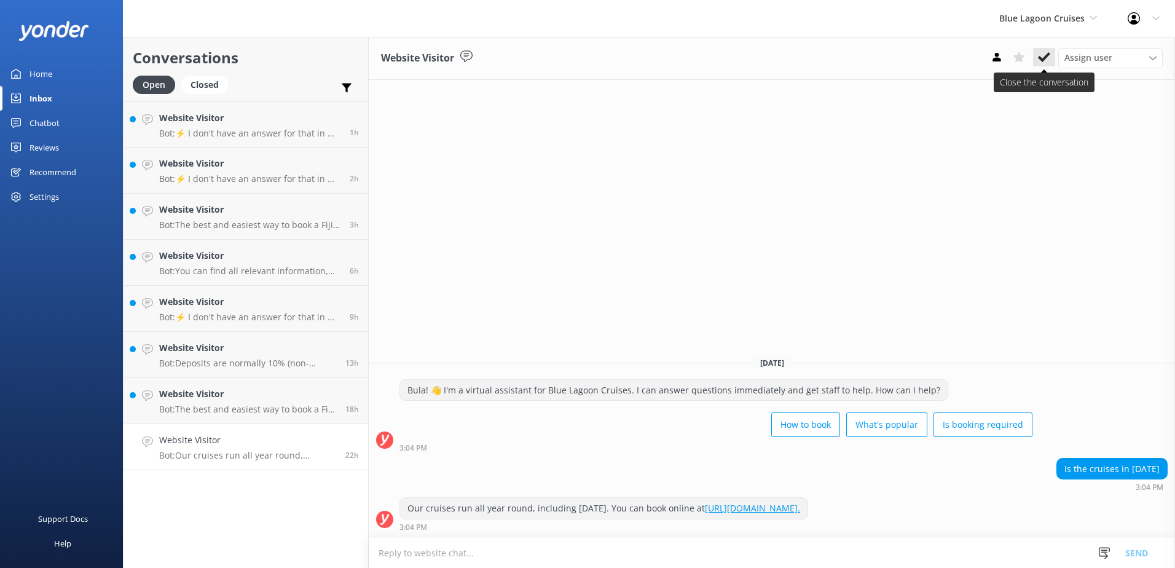
click at [1037, 59] on button at bounding box center [1044, 57] width 22 height 18
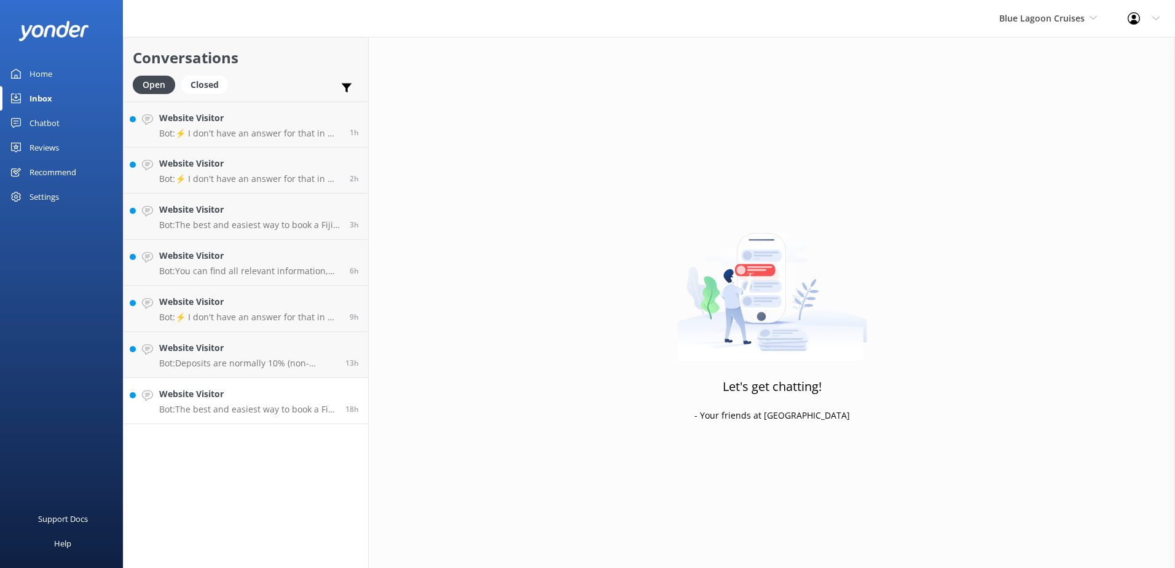
click at [313, 396] on h4 "Website Visitor" at bounding box center [247, 394] width 177 height 14
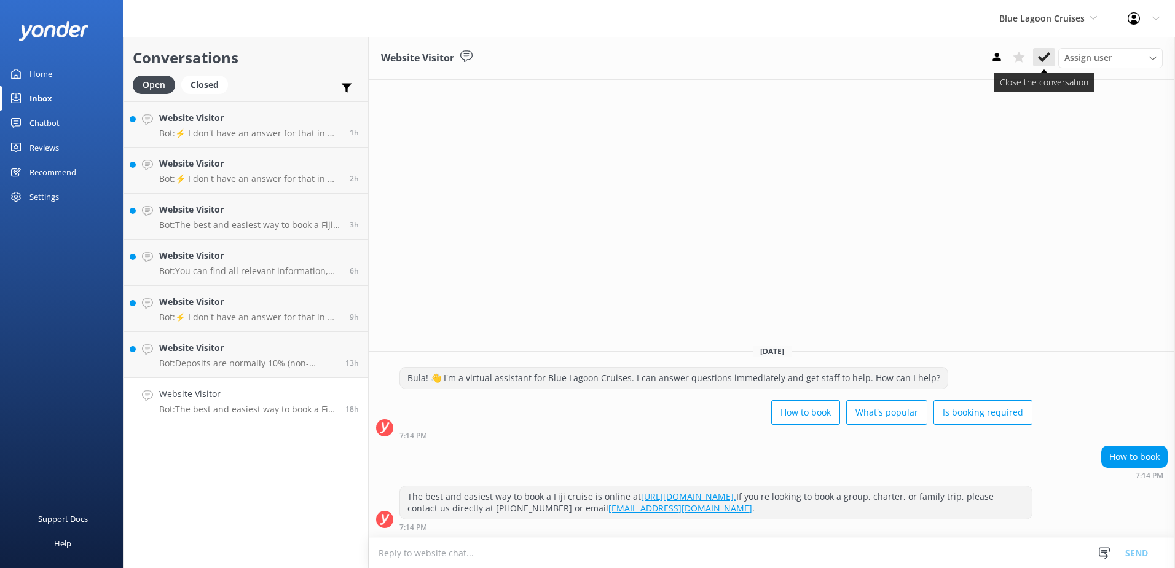
click at [1043, 66] on div "Assign user [PERSON_NAME] [PERSON_NAME] Asena Naweilulu [PERSON_NAME] Adivou [P…" at bounding box center [1074, 58] width 177 height 20
click at [1044, 59] on use at bounding box center [1044, 57] width 12 height 10
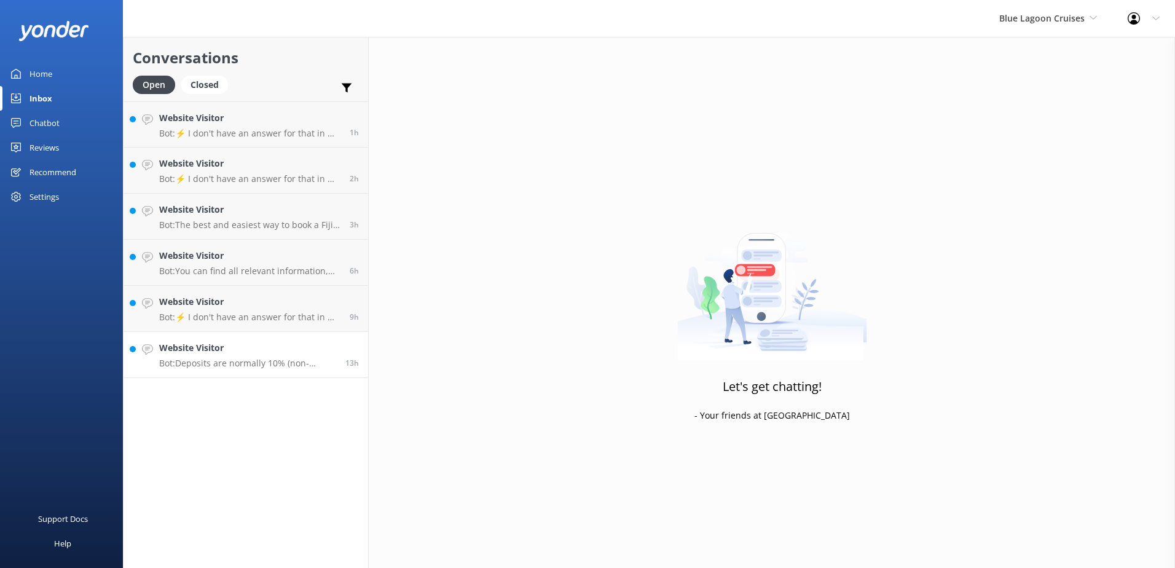
click at [280, 352] on h4 "Website Visitor" at bounding box center [247, 348] width 177 height 14
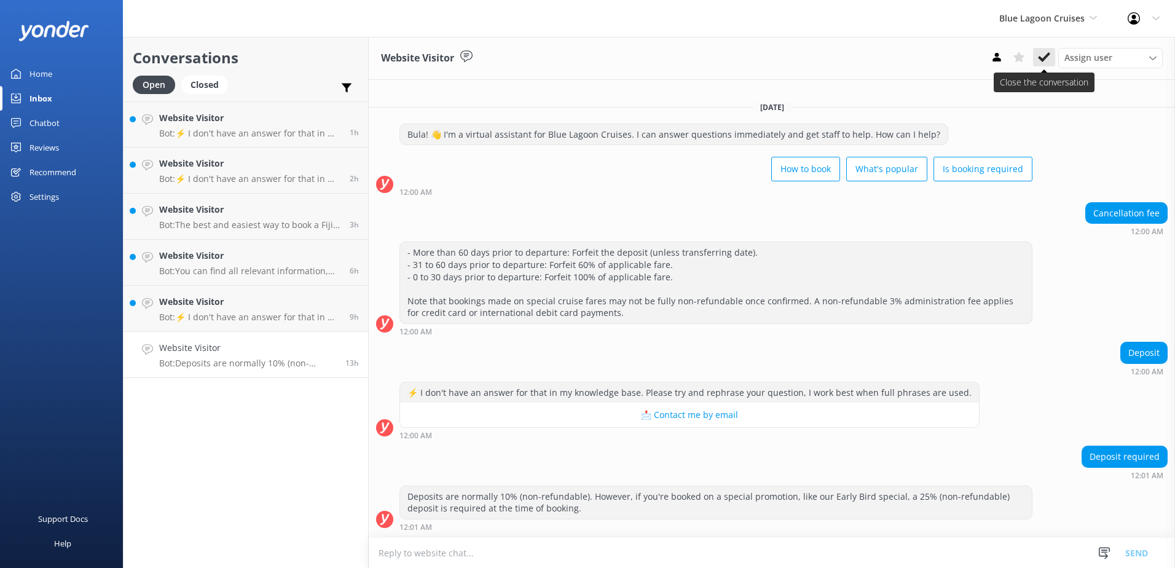
click at [1042, 57] on icon at bounding box center [1044, 57] width 12 height 12
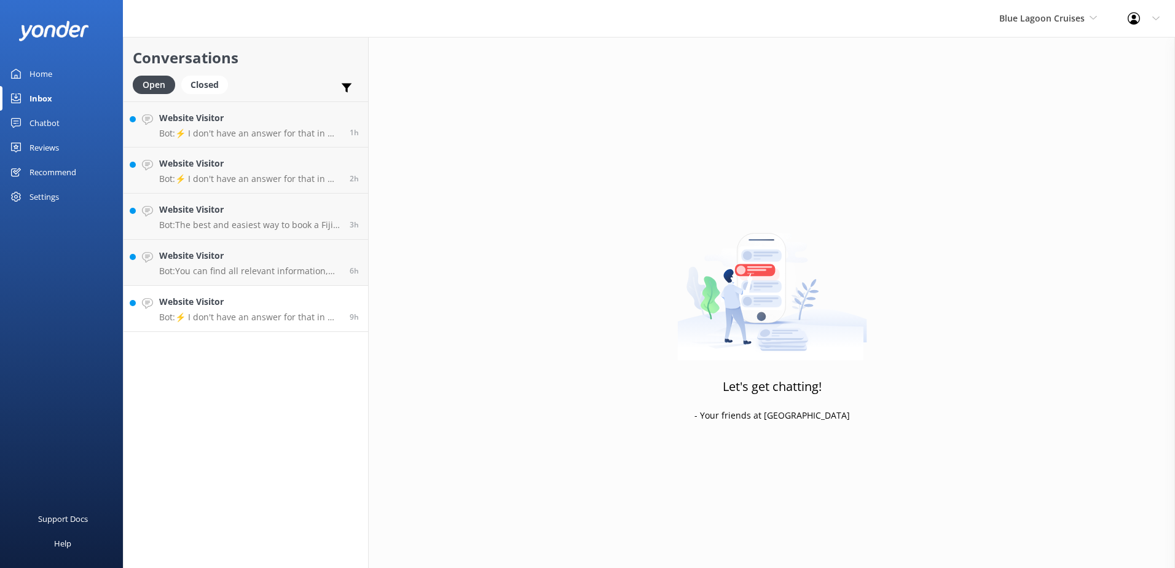
click at [332, 294] on link "Website Visitor Bot: ⚡ I don't have an answer for that in my knowledge base. Pl…" at bounding box center [246, 309] width 245 height 46
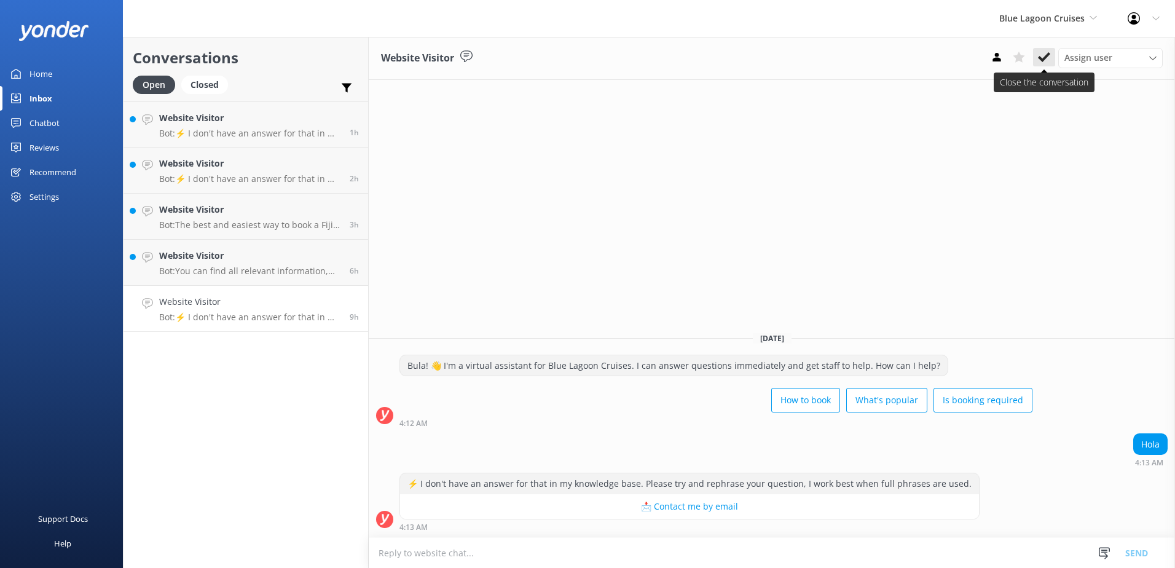
click at [1038, 55] on icon at bounding box center [1044, 57] width 12 height 12
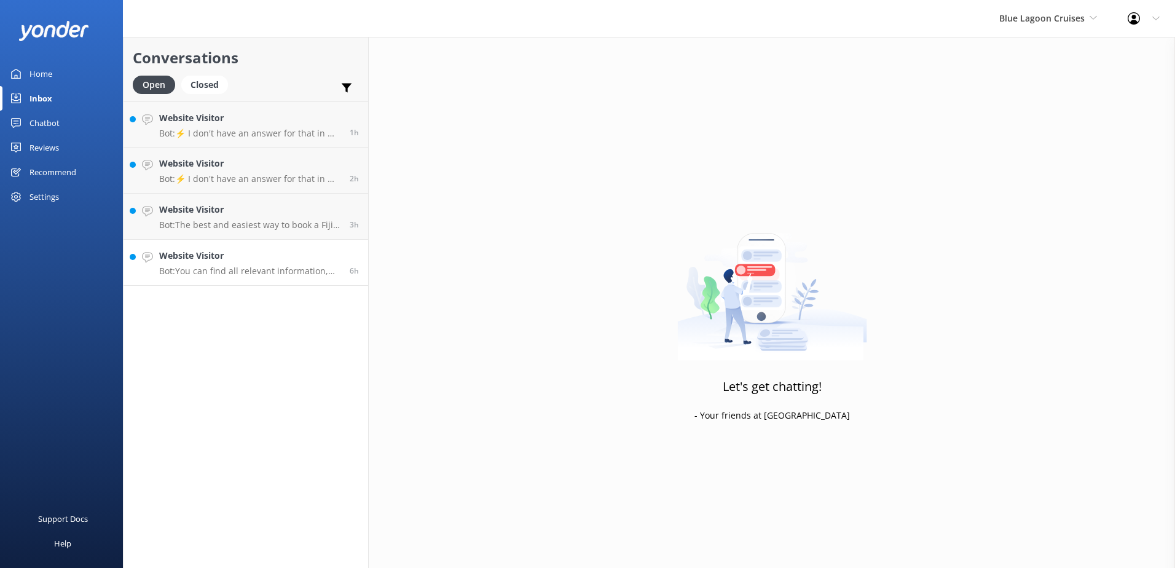
click at [308, 251] on h4 "Website Visitor" at bounding box center [249, 256] width 181 height 14
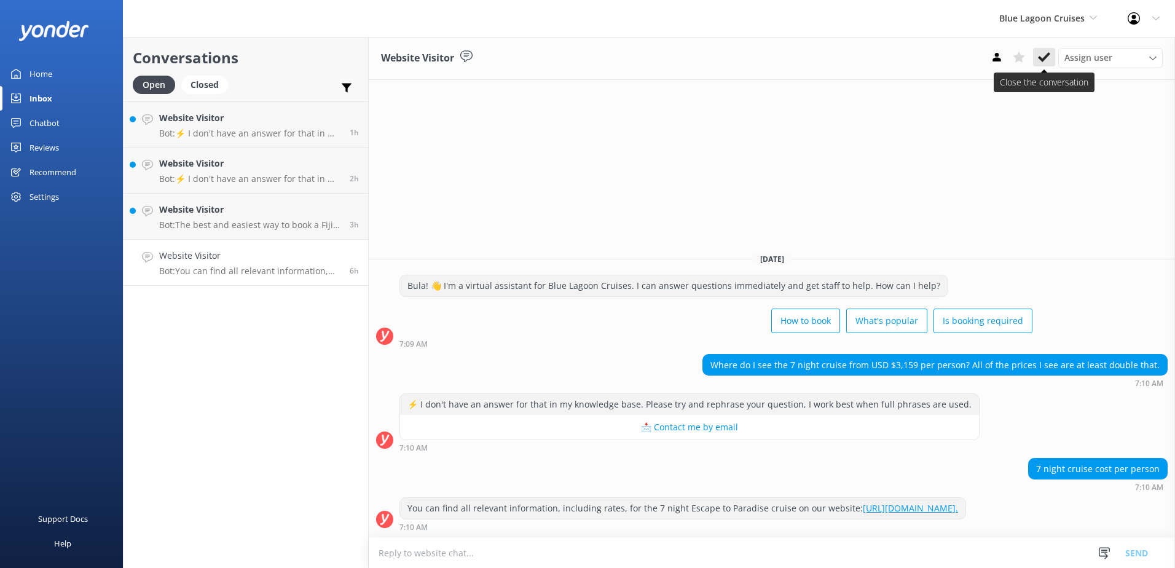
click at [1043, 58] on icon at bounding box center [1044, 57] width 12 height 12
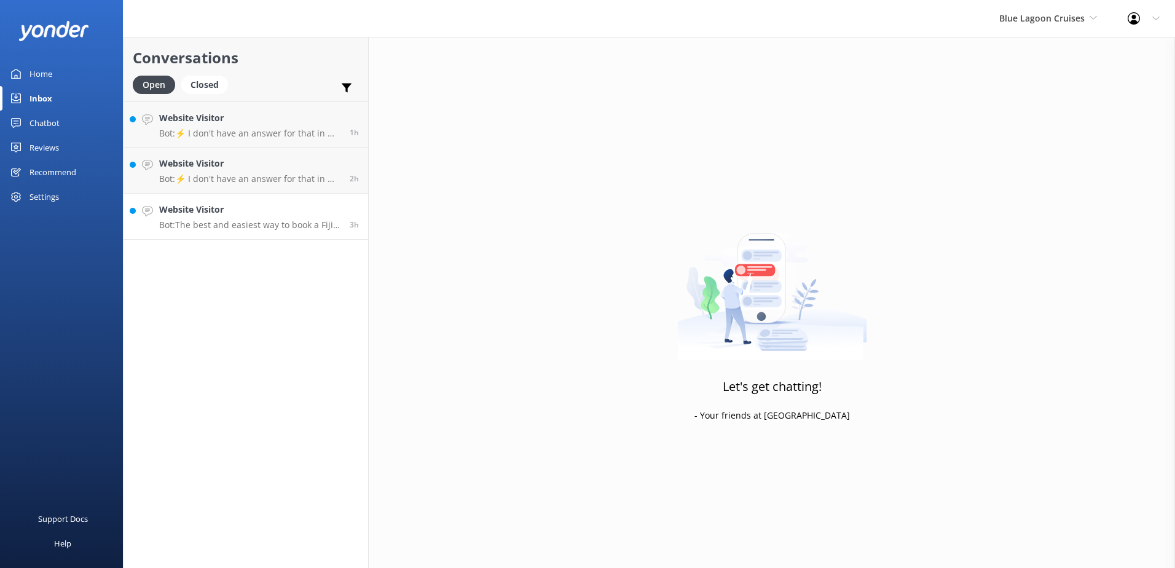
click at [321, 214] on h4 "Website Visitor" at bounding box center [249, 210] width 181 height 14
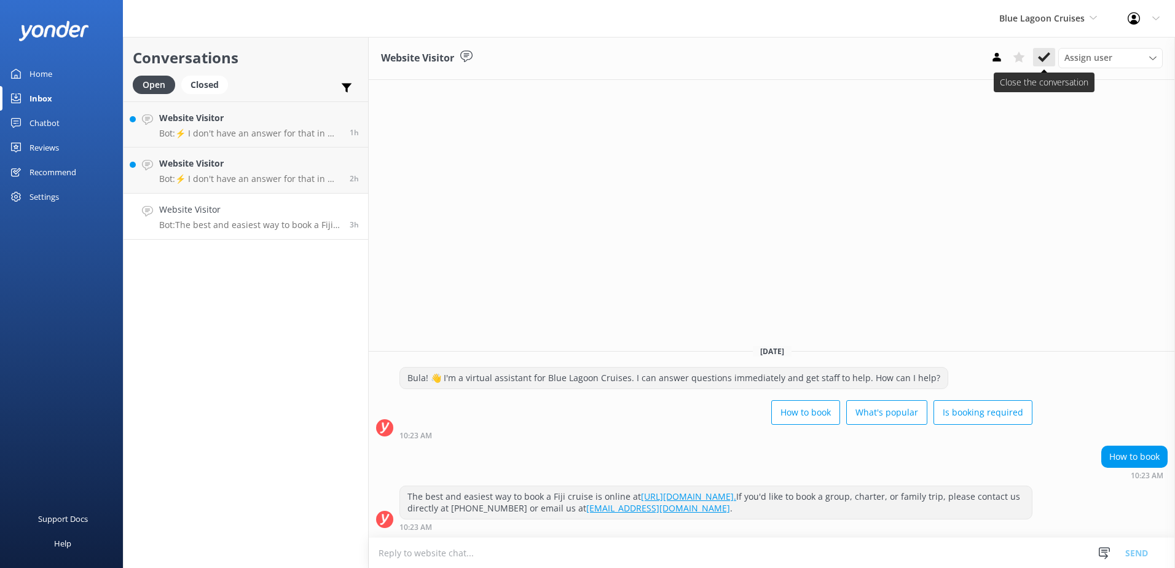
drag, startPoint x: 1049, startPoint y: 54, endPoint x: 963, endPoint y: 60, distance: 85.6
click at [1048, 54] on use at bounding box center [1044, 57] width 12 height 10
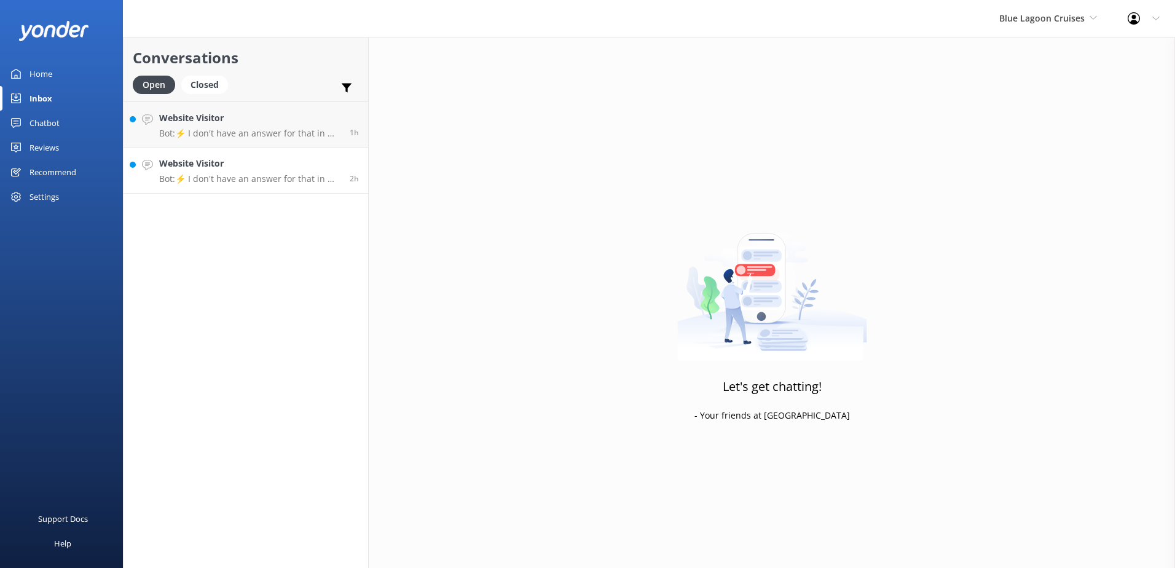
click at [342, 168] on div "2h" at bounding box center [349, 170] width 18 height 27
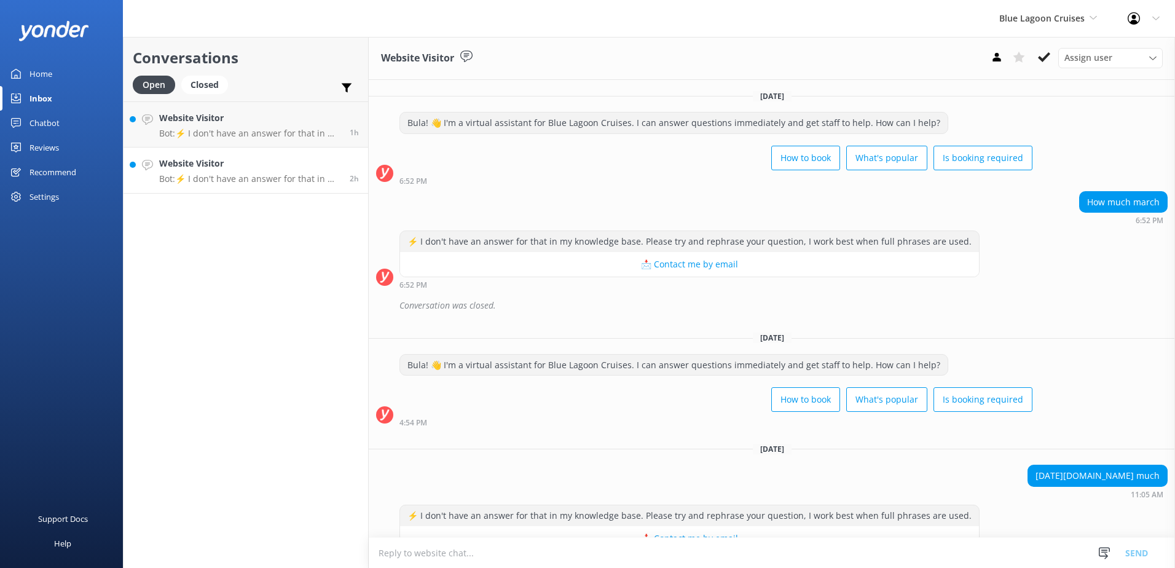
scroll to position [32, 0]
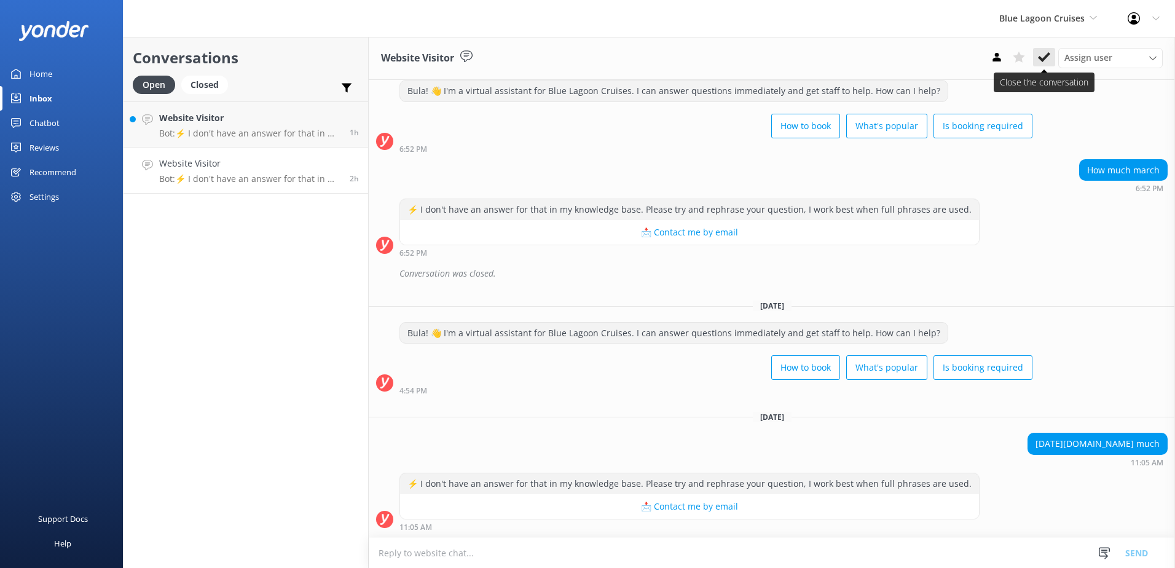
click at [1048, 54] on use at bounding box center [1044, 57] width 12 height 10
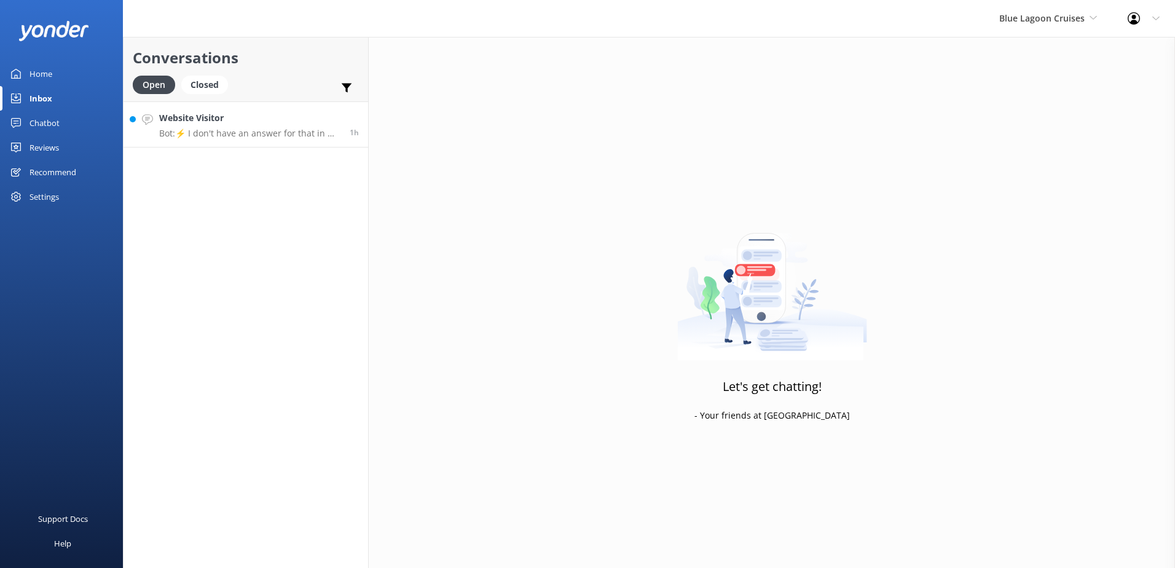
drag, startPoint x: 246, startPoint y: 120, endPoint x: 305, endPoint y: 128, distance: 59.6
click at [246, 119] on h4 "Website Visitor" at bounding box center [249, 118] width 181 height 14
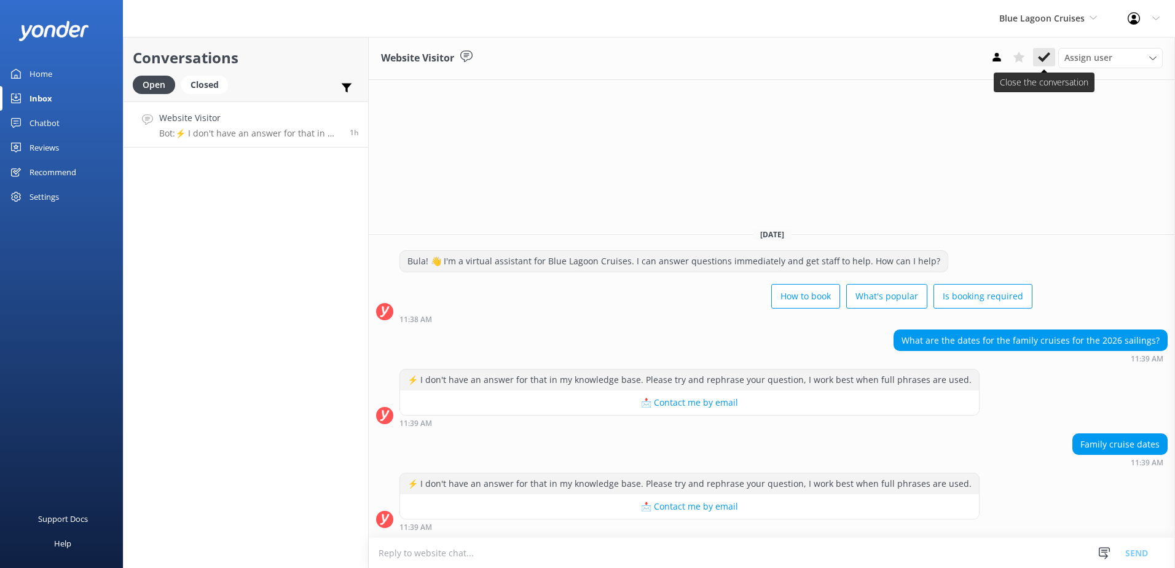
click at [1051, 50] on button at bounding box center [1044, 57] width 22 height 18
